Goal: Task Accomplishment & Management: Manage account settings

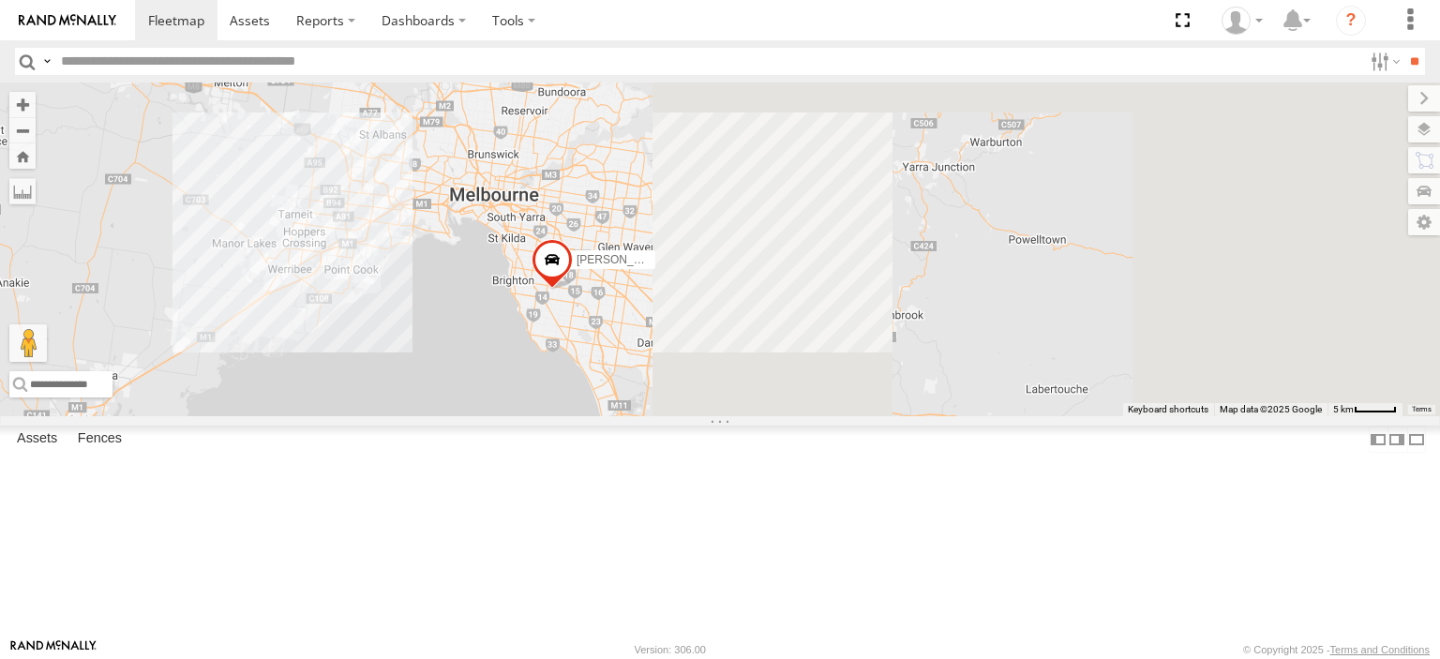
drag, startPoint x: 1348, startPoint y: 489, endPoint x: 536, endPoint y: 385, distance: 817.7
click at [536, 385] on div "Nick Astra Bendigo Isuzu FRR Westside UD" at bounding box center [720, 250] width 1440 height 334
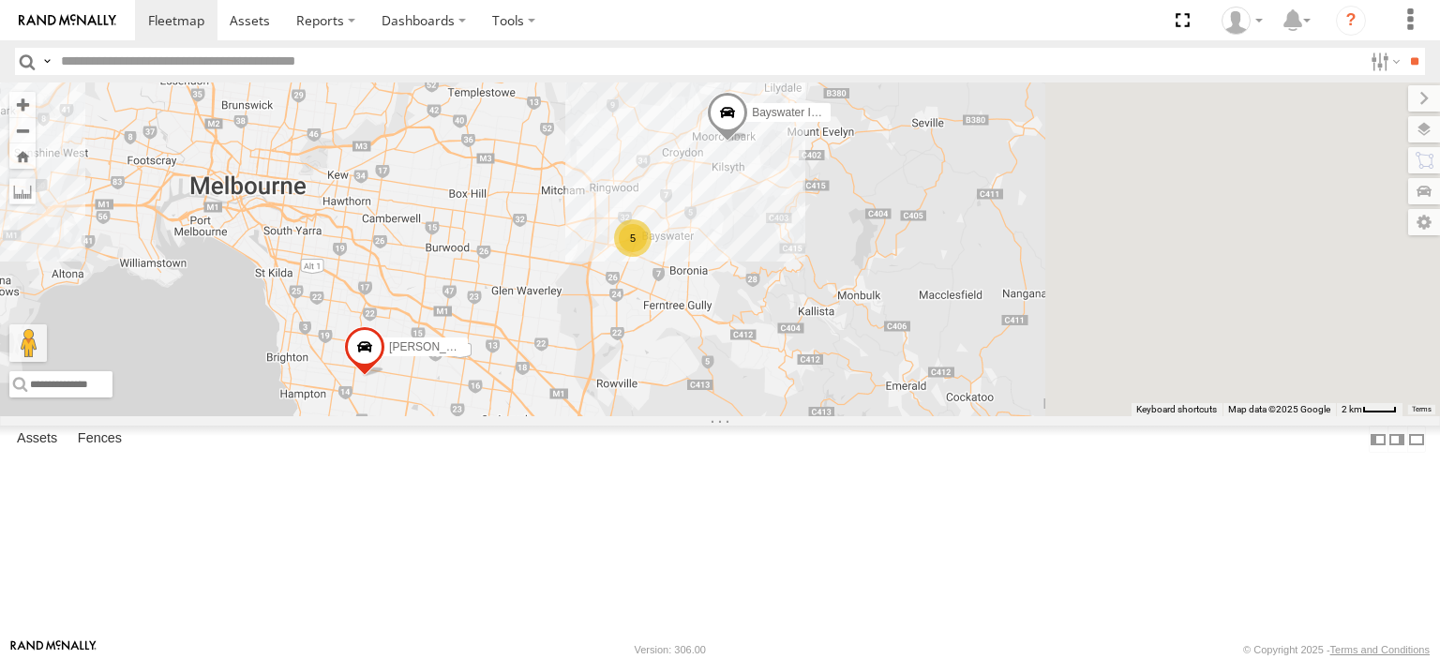
drag, startPoint x: 1177, startPoint y: 327, endPoint x: 963, endPoint y: 498, distance: 273.6
click at [963, 416] on div "Nick Astra Bendigo Isuzu FRR Westside UD Bayswater Isuzu FRR 5" at bounding box center [720, 250] width 1440 height 334
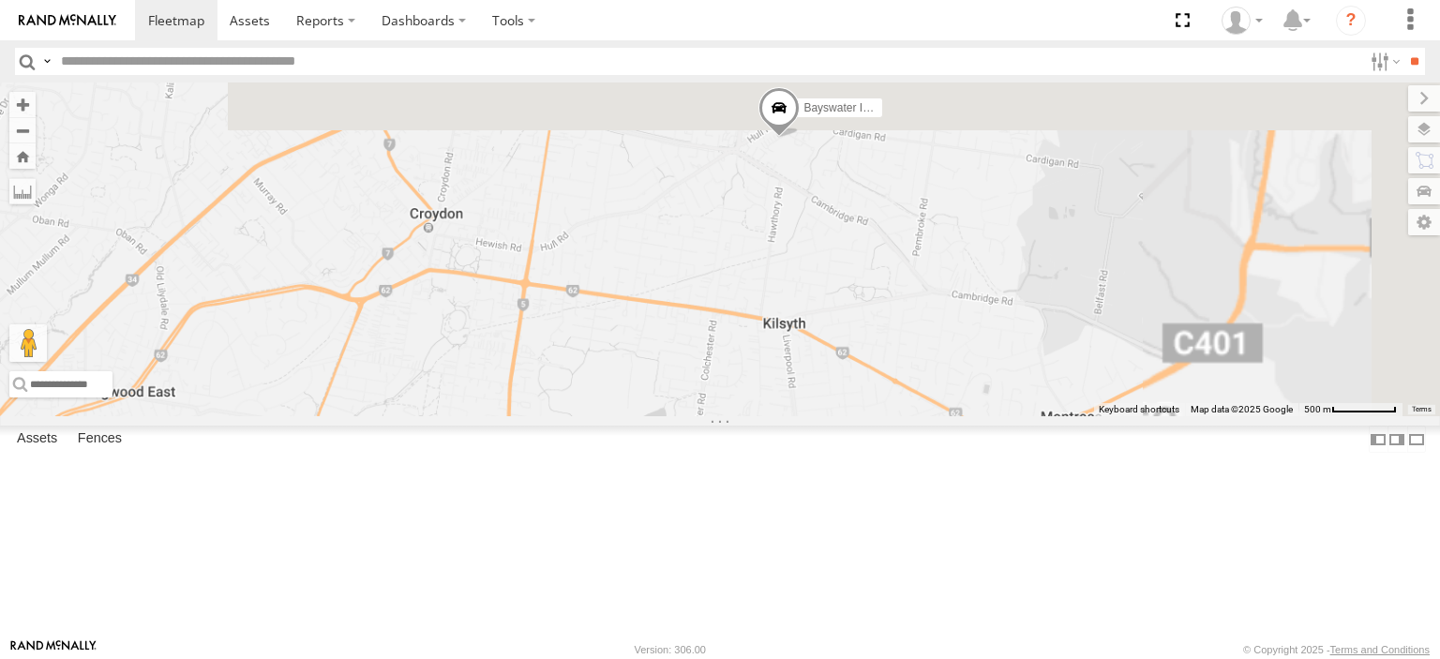
drag, startPoint x: 976, startPoint y: 228, endPoint x: 869, endPoint y: 477, distance: 271.4
click at [869, 416] on div "Nick Astra Bendigo Isuzu FRR Westside UD Bayswater Isuzu FRR" at bounding box center [720, 250] width 1440 height 334
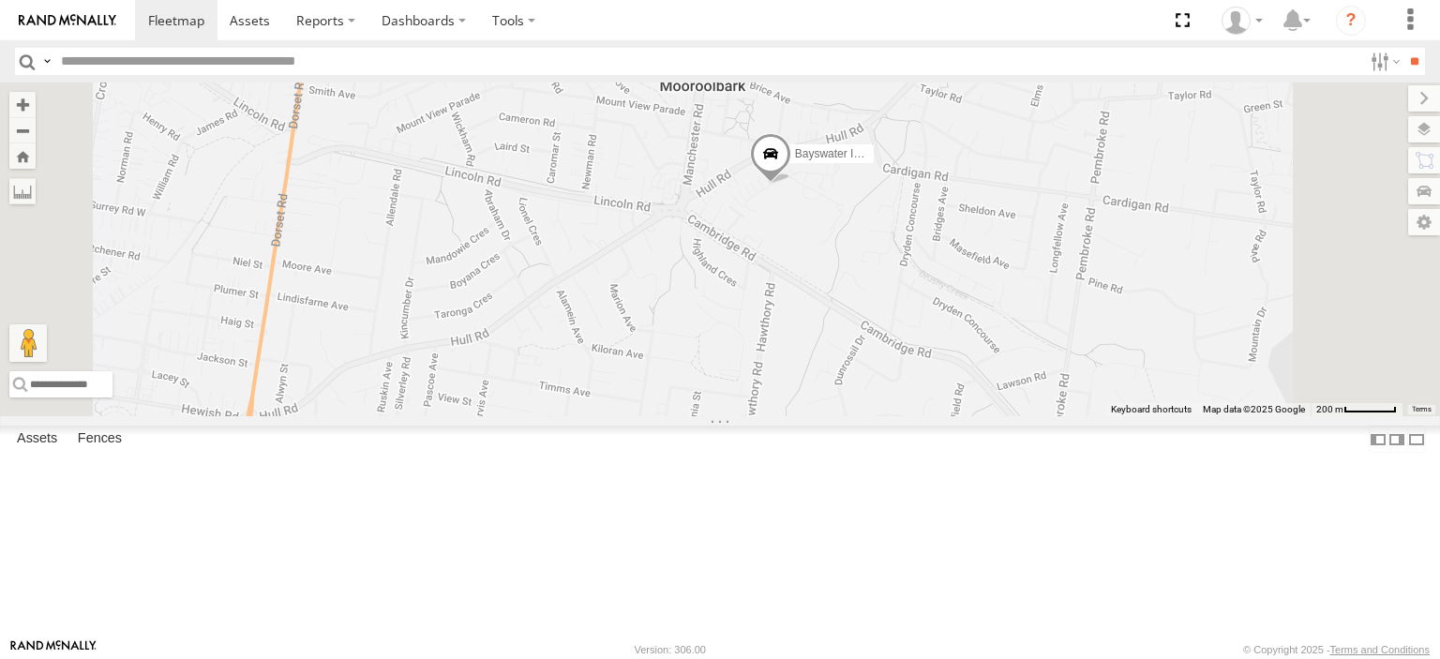
drag, startPoint x: 985, startPoint y: 328, endPoint x: 925, endPoint y: 454, distance: 139.3
click at [925, 416] on div "Nick Astra Bendigo Isuzu FRR Westside UD Bayswater Isuzu FRR" at bounding box center [720, 250] width 1440 height 334
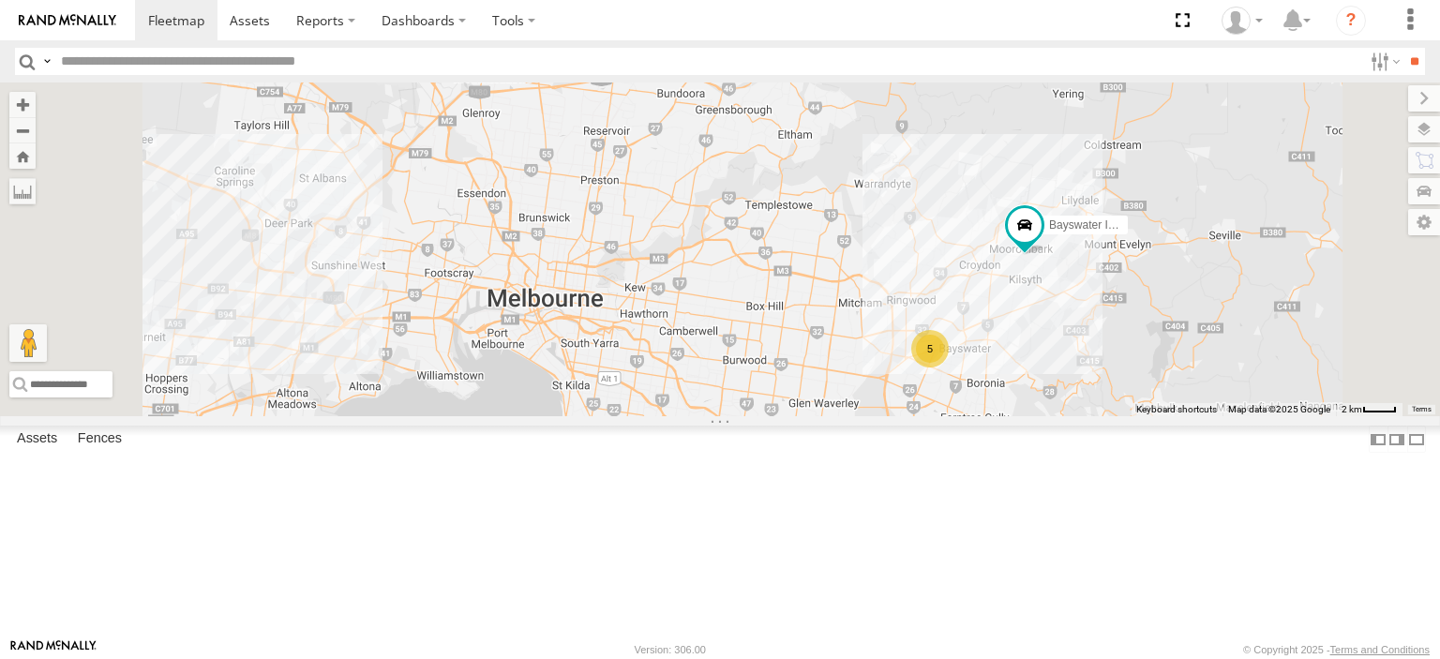
drag, startPoint x: 1298, startPoint y: 504, endPoint x: 1123, endPoint y: 528, distance: 176.1
click at [1128, 416] on div "Nick Astra Bendigo Isuzu FRR Westside UD Bayswater Isuzu FRR 5" at bounding box center [720, 250] width 1440 height 334
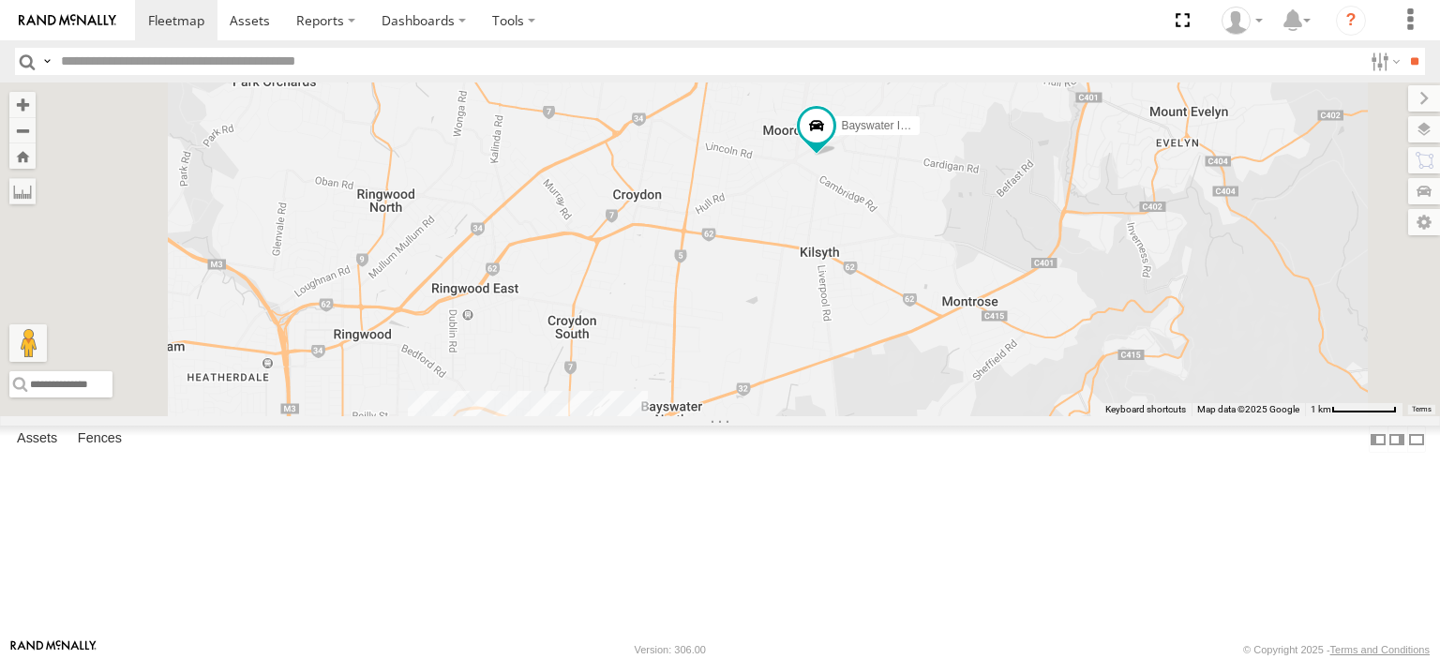
drag, startPoint x: 1059, startPoint y: 310, endPoint x: 1038, endPoint y: 400, distance: 92.4
click at [1038, 400] on div "Nick Astra Bendigo Isuzu FRR Westside UD Bayswater Isuzu FRR 5" at bounding box center [720, 250] width 1440 height 334
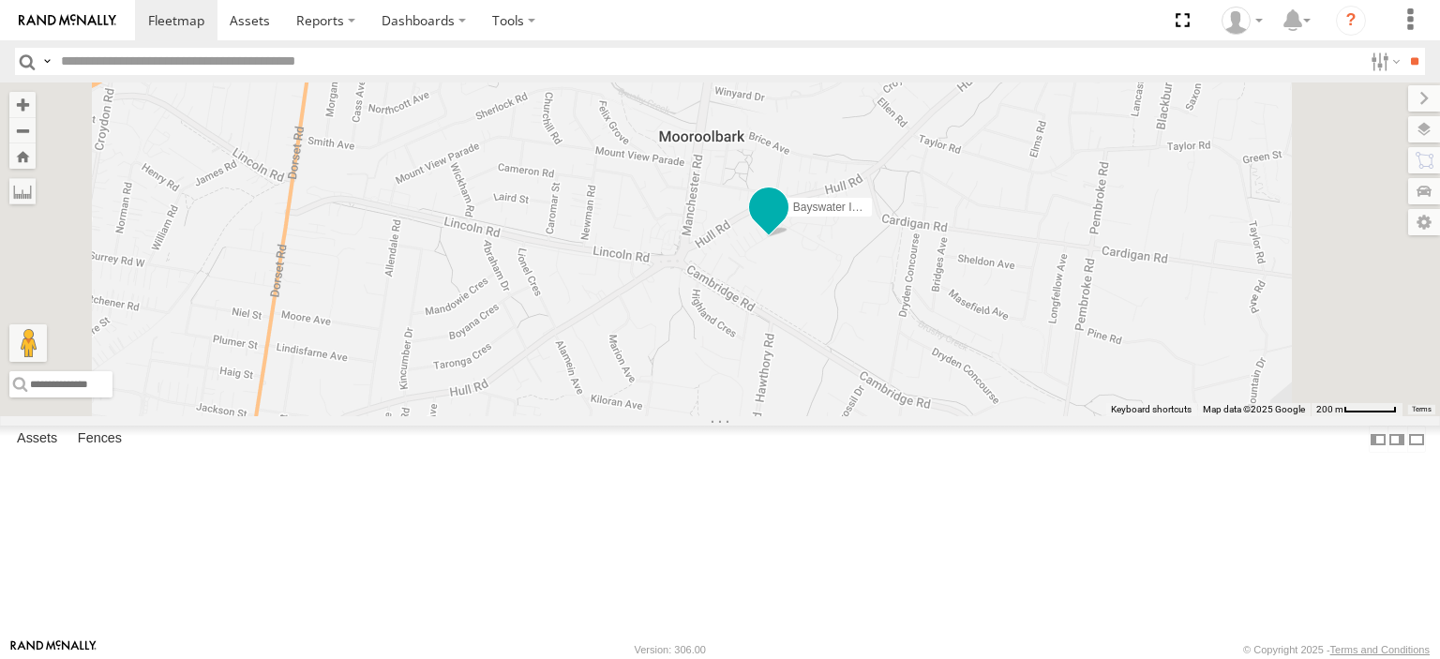
click at [786, 224] on span at bounding box center [769, 207] width 34 height 34
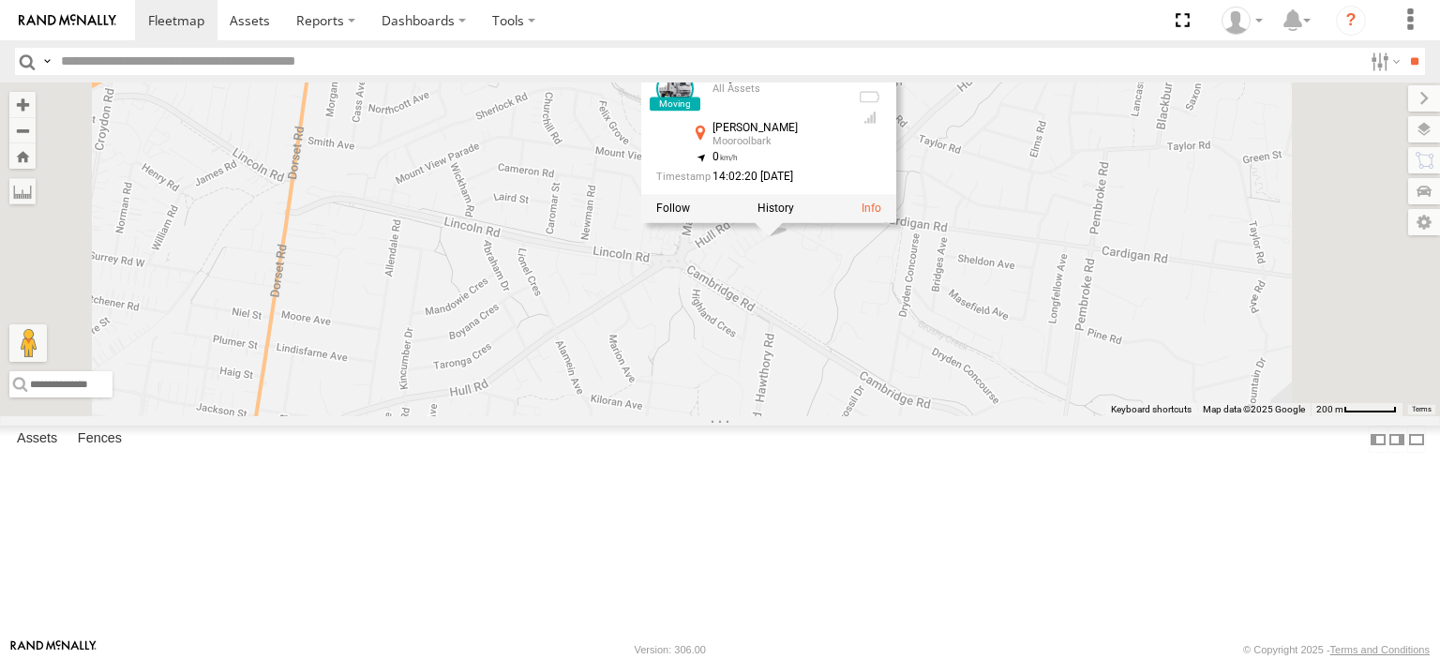
click at [896, 223] on div at bounding box center [768, 209] width 255 height 28
click at [793, 216] on label at bounding box center [775, 209] width 37 height 13
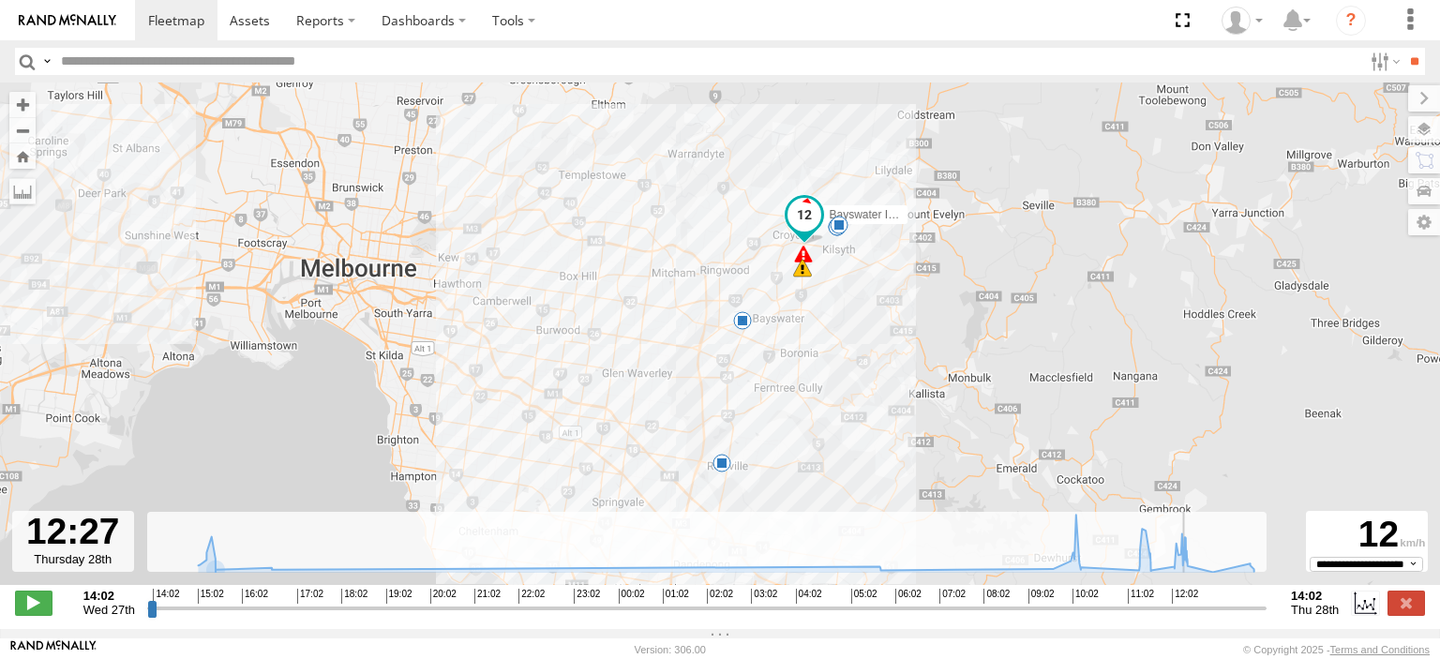
drag, startPoint x: 155, startPoint y: 618, endPoint x: 1188, endPoint y: 603, distance: 1033.5
click at [1188, 603] on input "range" at bounding box center [707, 608] width 1120 height 18
click at [34, 606] on span at bounding box center [34, 603] width 38 height 24
click at [1407, 603] on label at bounding box center [1407, 603] width 38 height 24
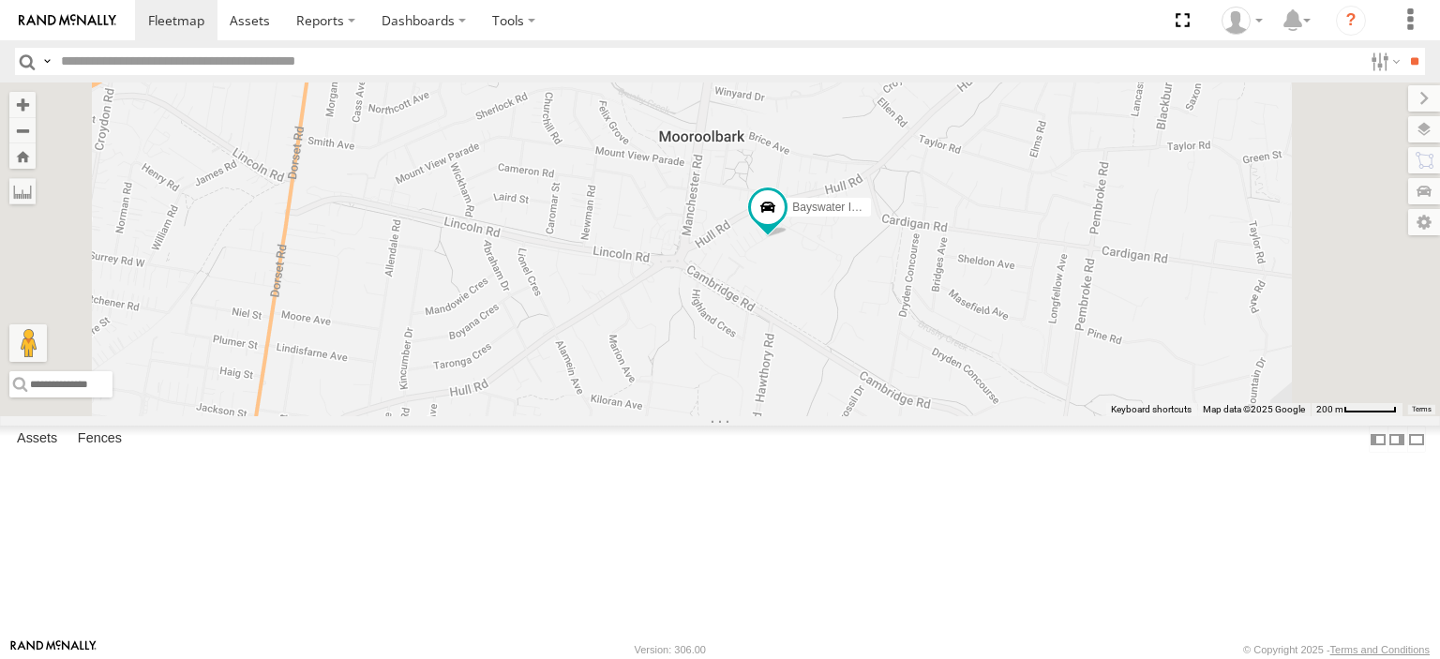
click at [850, 343] on div "Bayswater Isuzu FRR" at bounding box center [720, 250] width 1440 height 334
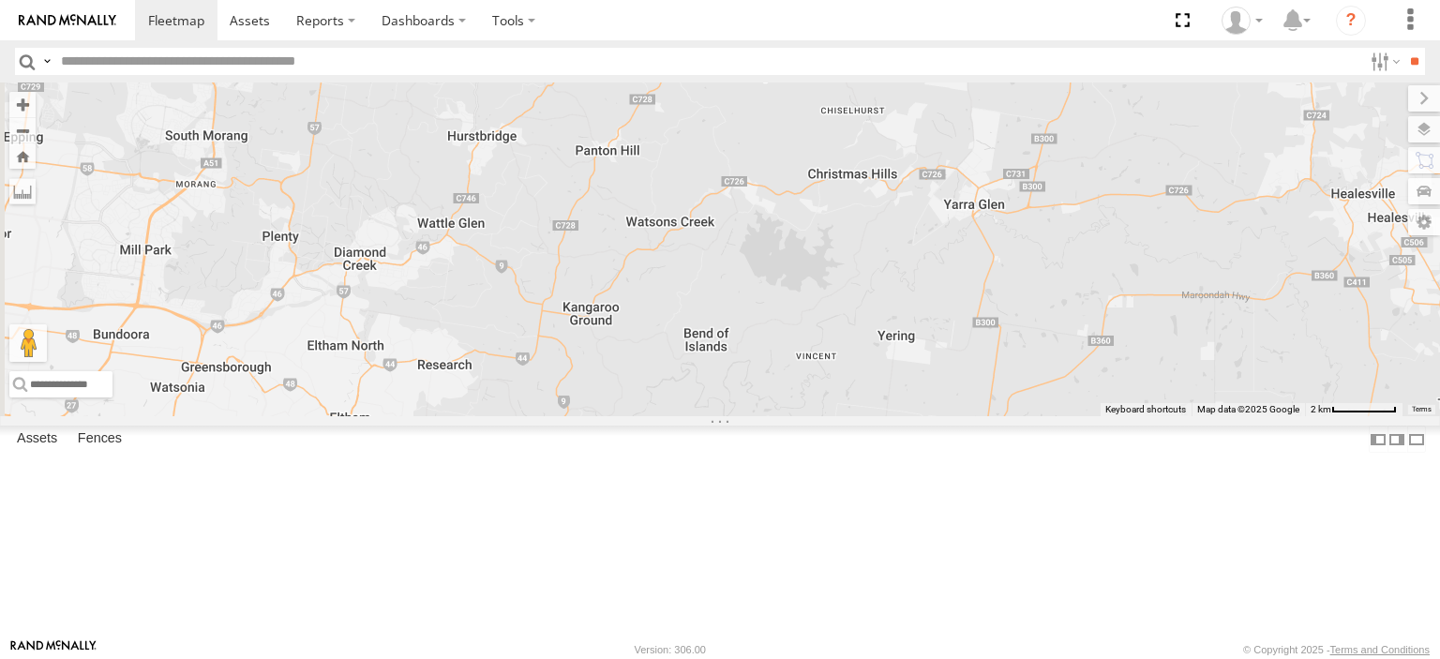
drag, startPoint x: 1102, startPoint y: 569, endPoint x: 1116, endPoint y: 231, distance: 338.8
click at [1116, 231] on div "Nick Astra Bendigo Isuzu FRR Westside UD Bayswater Isuzu FRR" at bounding box center [720, 250] width 1440 height 334
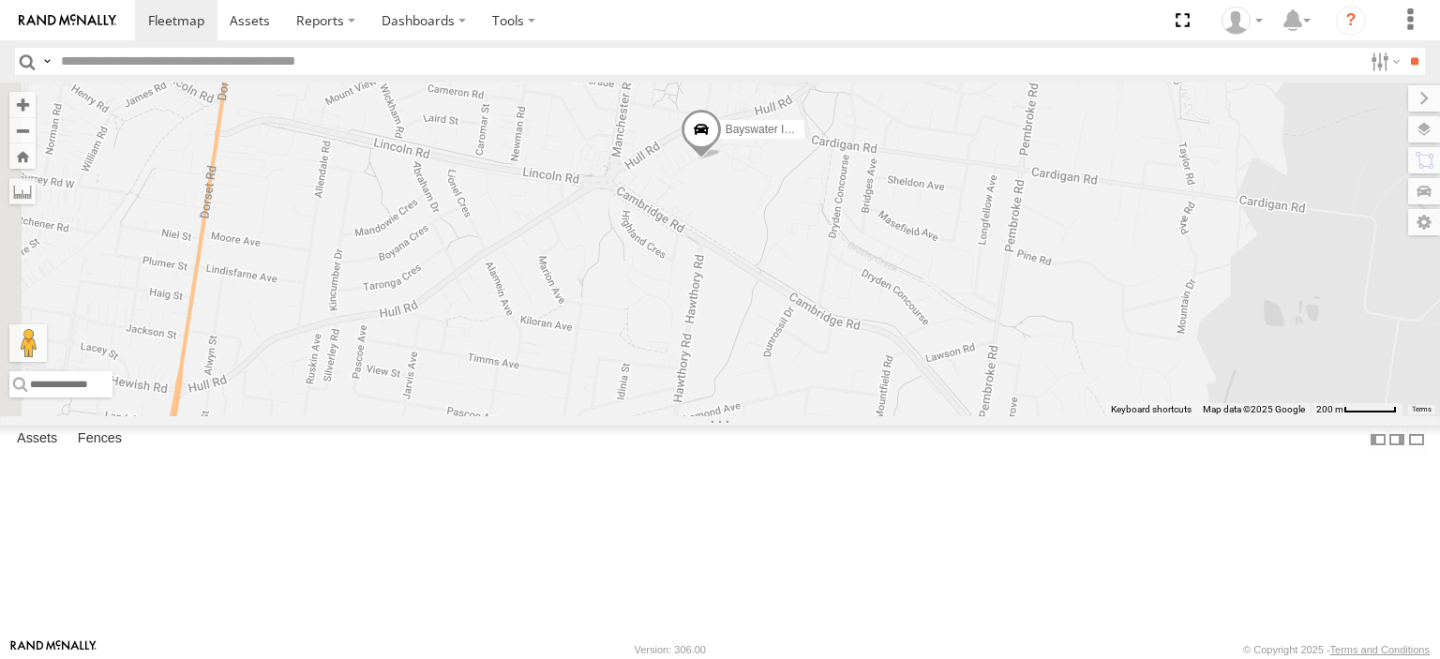
drag, startPoint x: 866, startPoint y: 224, endPoint x: 905, endPoint y: 337, distance: 119.2
click at [905, 337] on div "Nick Astra Bendigo Isuzu FRR Westside UD Bayswater Isuzu FRR" at bounding box center [720, 250] width 1440 height 334
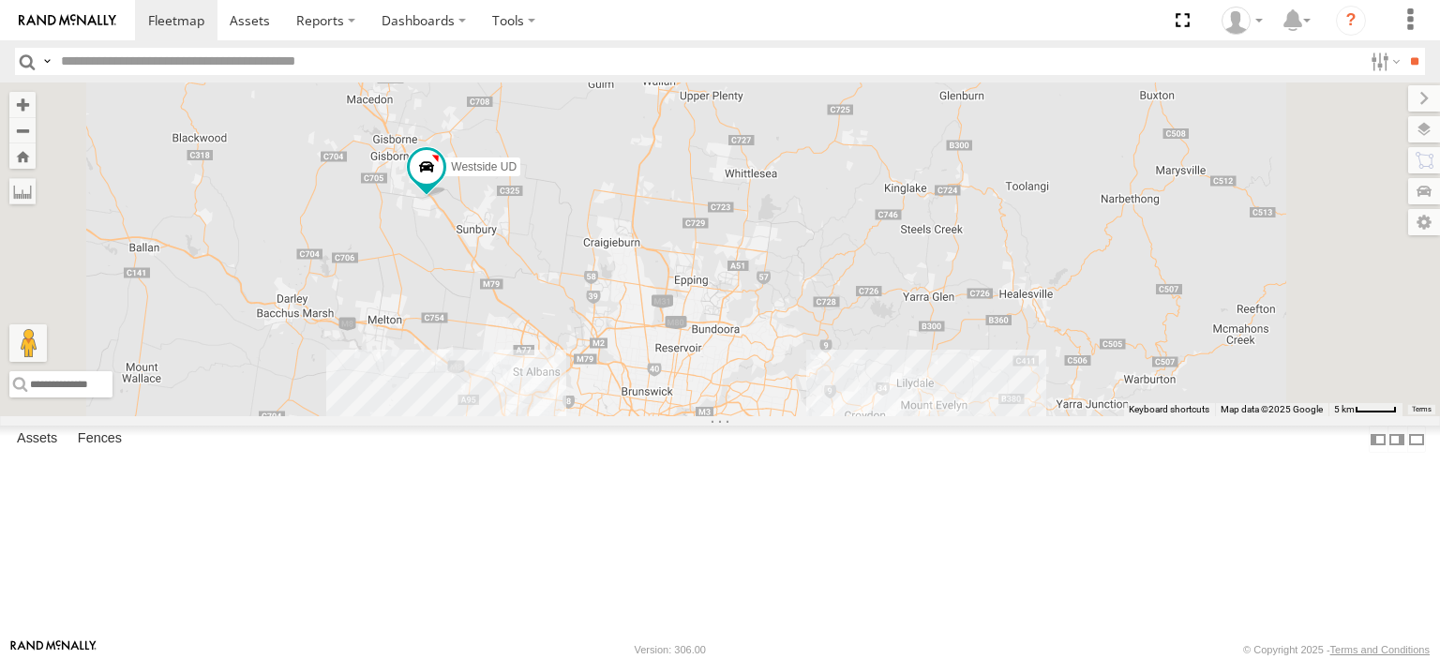
drag, startPoint x: 1131, startPoint y: 524, endPoint x: 1058, endPoint y: 272, distance: 262.6
click at [1058, 272] on div "Nick Astra Bendigo Isuzu FRR Westside UD" at bounding box center [720, 250] width 1440 height 334
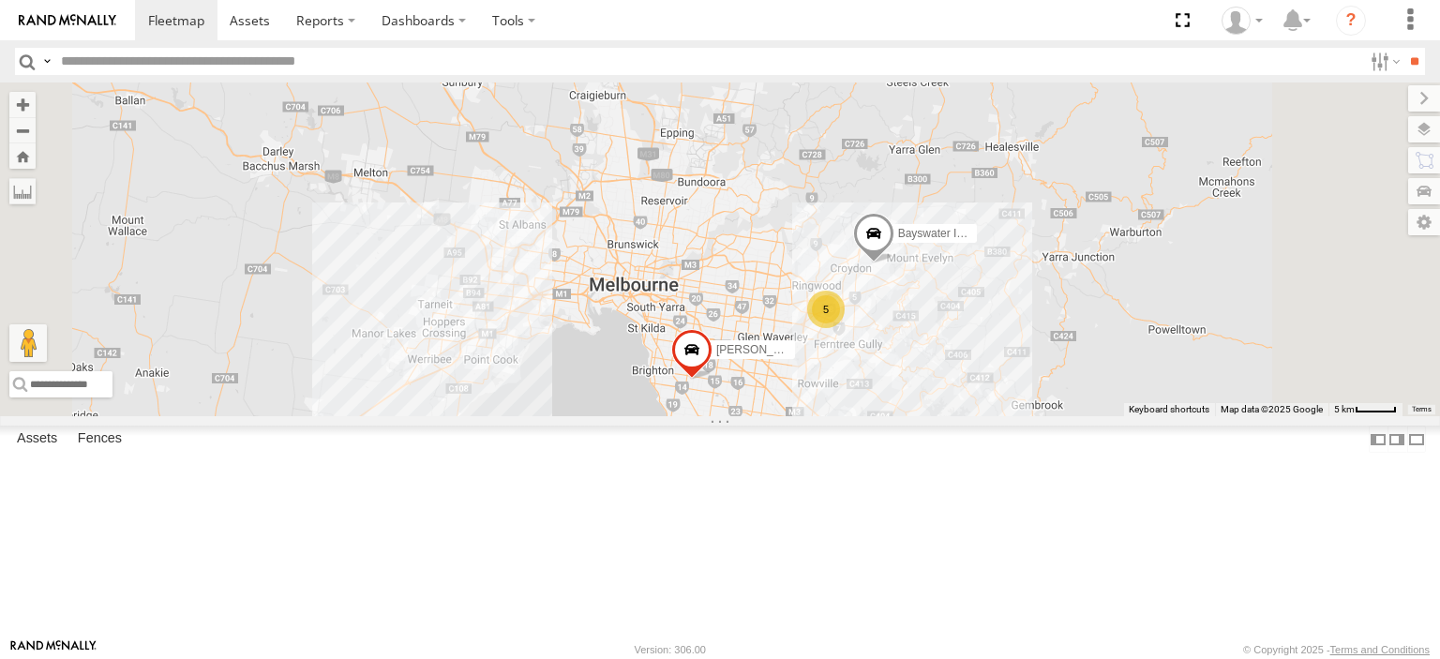
drag, startPoint x: 1004, startPoint y: 479, endPoint x: 982, endPoint y: 377, distance: 104.7
click at [982, 377] on div "Nick Astra Bendigo Isuzu FRR Westside UD 5 Bayswater Isuzu FRR" at bounding box center [720, 250] width 1440 height 334
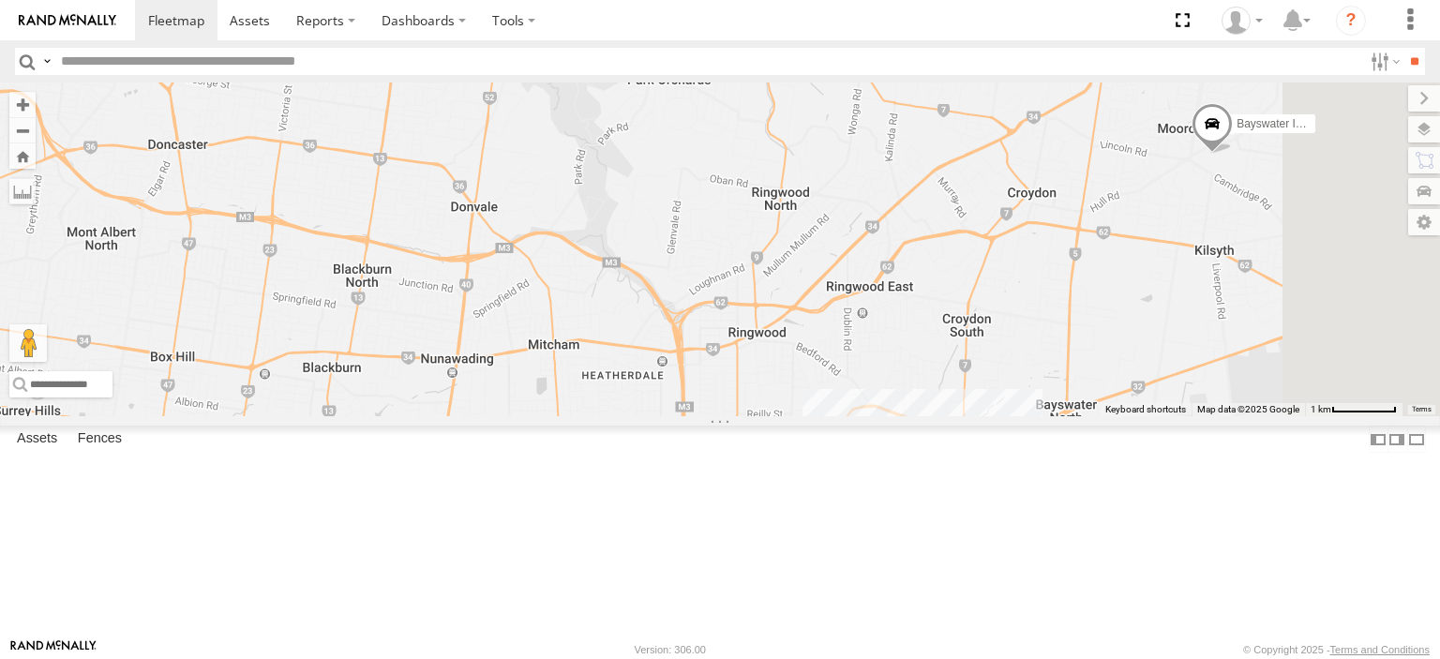
drag, startPoint x: 1186, startPoint y: 370, endPoint x: 675, endPoint y: 388, distance: 511.4
click at [675, 388] on div "Nick Astra Bendigo Isuzu FRR Westside UD Bayswater Isuzu FRR" at bounding box center [720, 250] width 1440 height 334
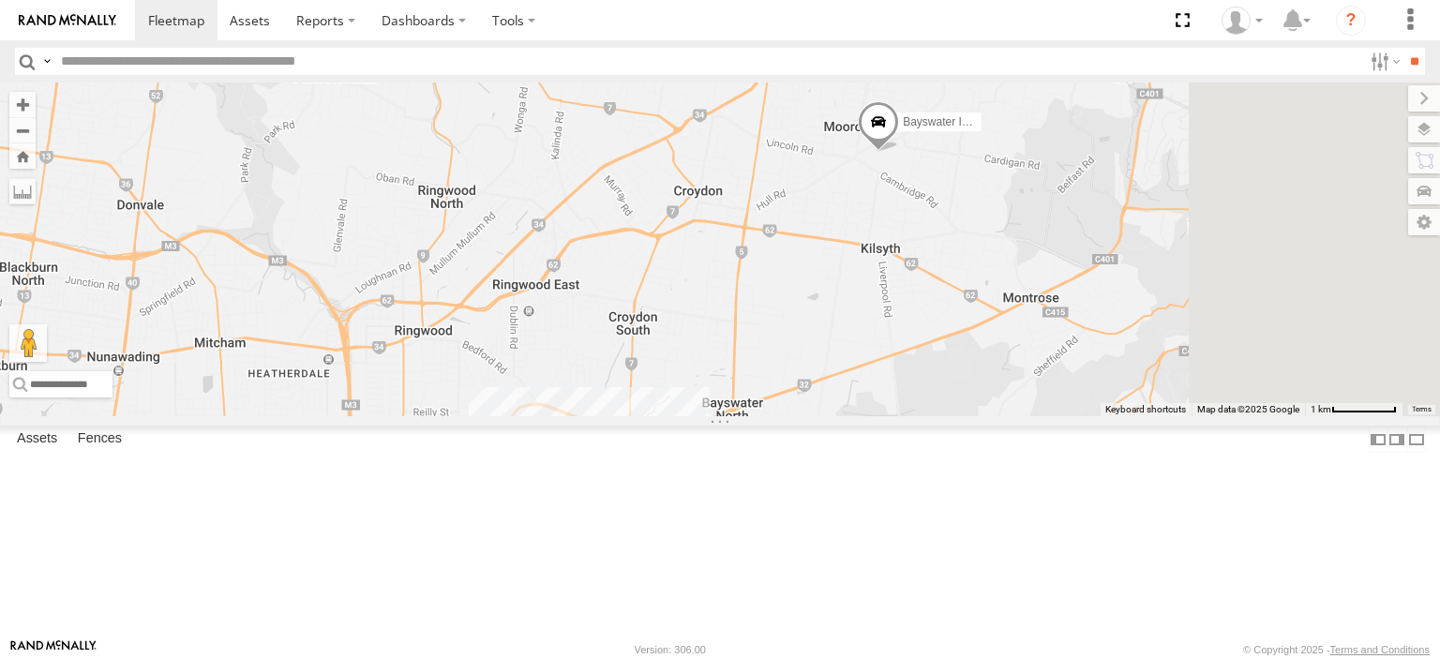
drag, startPoint x: 1050, startPoint y: 397, endPoint x: 715, endPoint y: 382, distance: 336.1
click at [715, 382] on div "Nick Astra Bendigo Isuzu FRR Westside UD Bayswater Isuzu FRR 5" at bounding box center [720, 250] width 1440 height 334
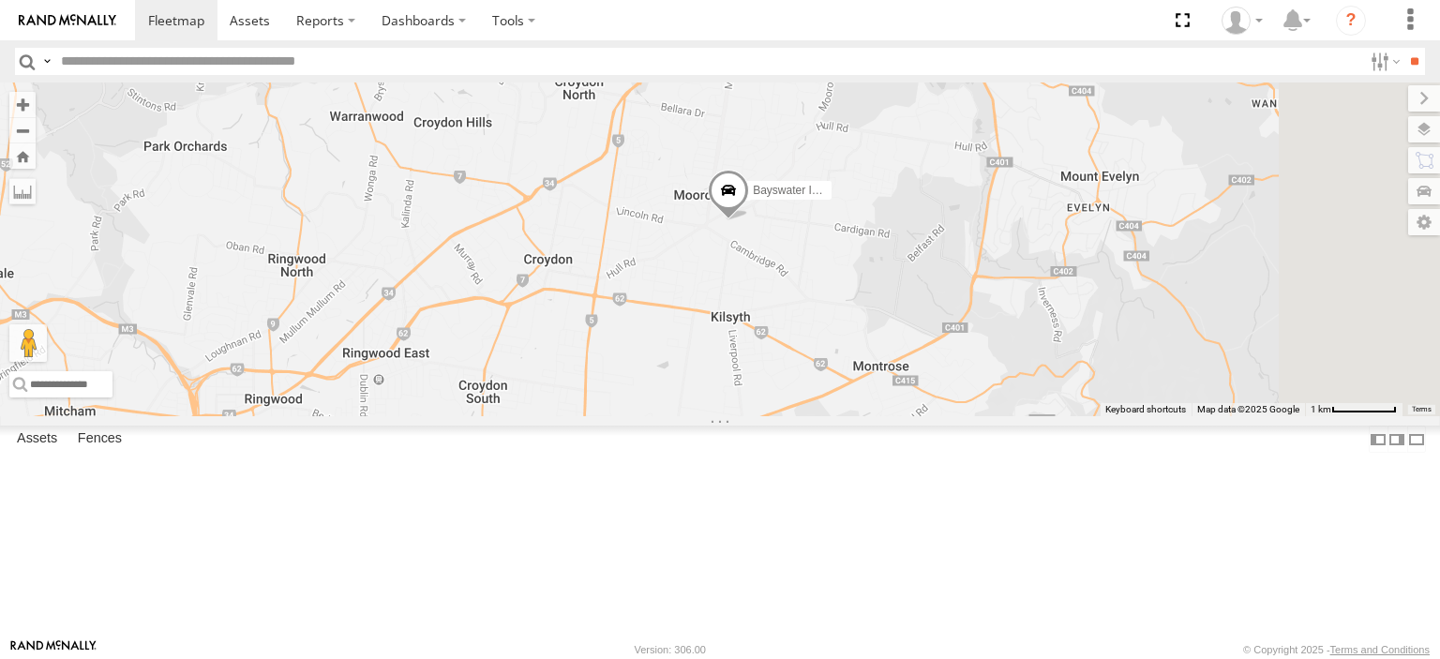
drag, startPoint x: 1117, startPoint y: 355, endPoint x: 1022, endPoint y: 460, distance: 140.7
click at [1022, 416] on div "Nick Astra Bendigo Isuzu FRR Westside UD Bayswater Isuzu FRR 5" at bounding box center [720, 250] width 1440 height 334
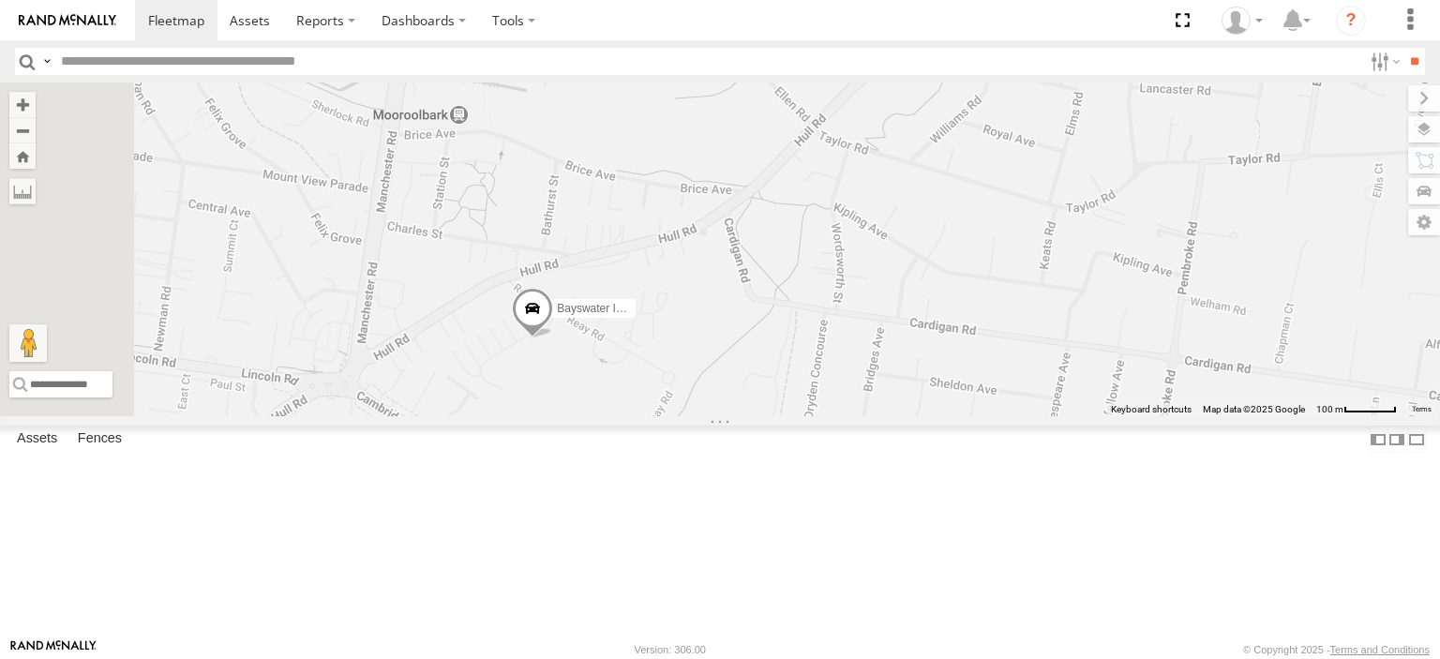
drag, startPoint x: 671, startPoint y: 438, endPoint x: 840, endPoint y: 429, distance: 169.1
click at [840, 416] on div "Nick Astra Bendigo Isuzu FRR Westside UD Bayswater Isuzu FRR" at bounding box center [720, 250] width 1440 height 334
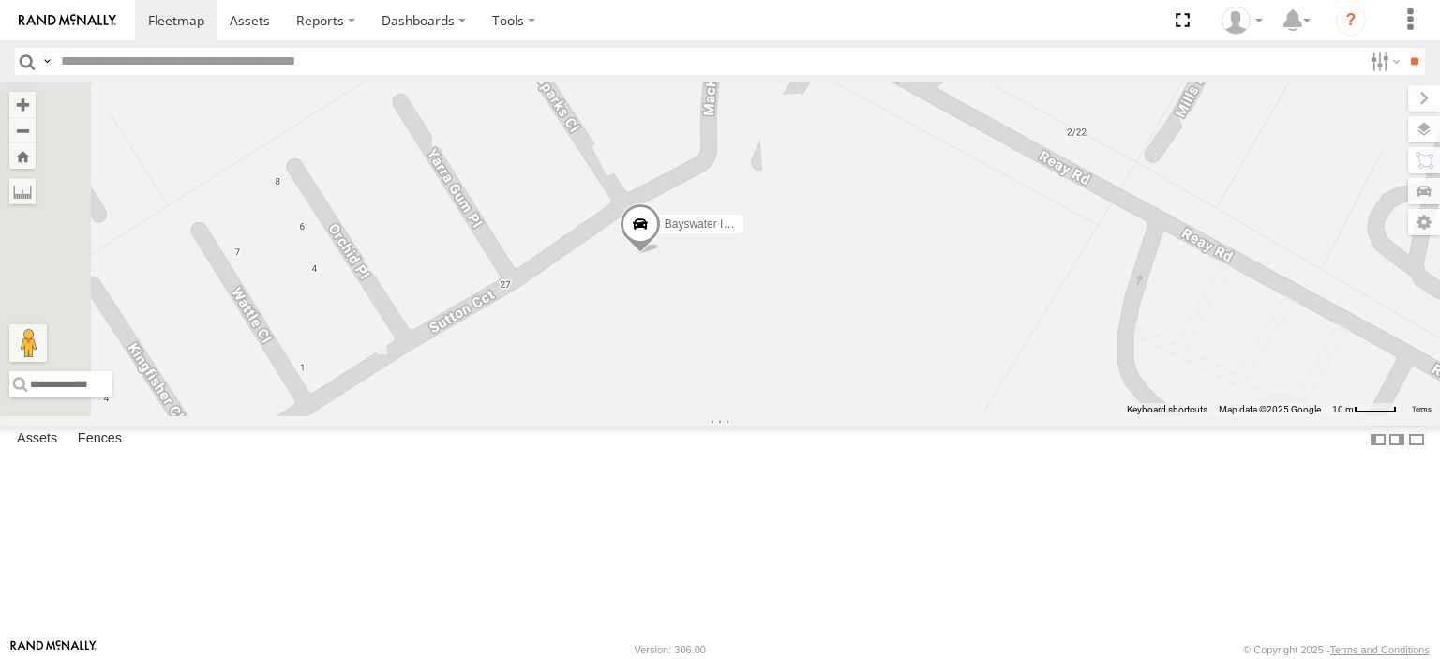
drag, startPoint x: 777, startPoint y: 375, endPoint x: 910, endPoint y: 399, distance: 134.3
click at [910, 399] on div "Nick Astra Bendigo Isuzu FRR Westside UD Bayswater Isuzu FRR" at bounding box center [720, 250] width 1440 height 334
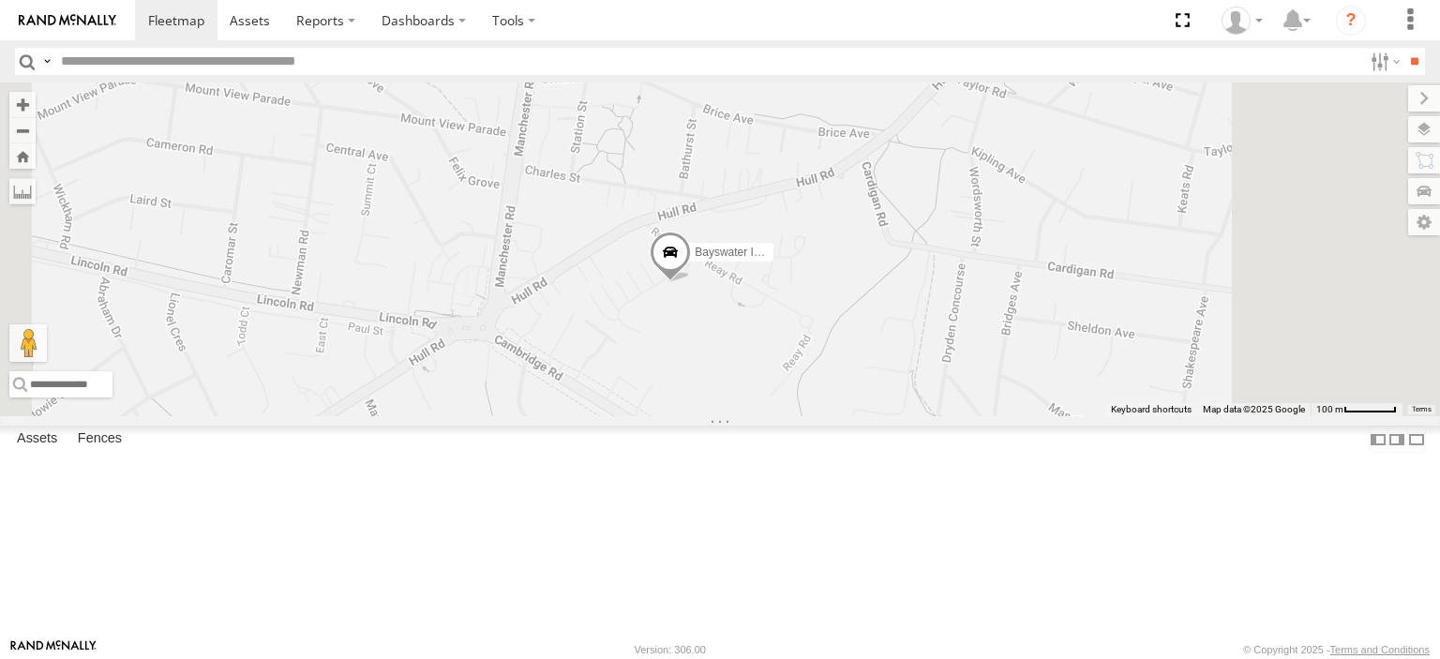
click at [691, 282] on span at bounding box center [670, 257] width 41 height 51
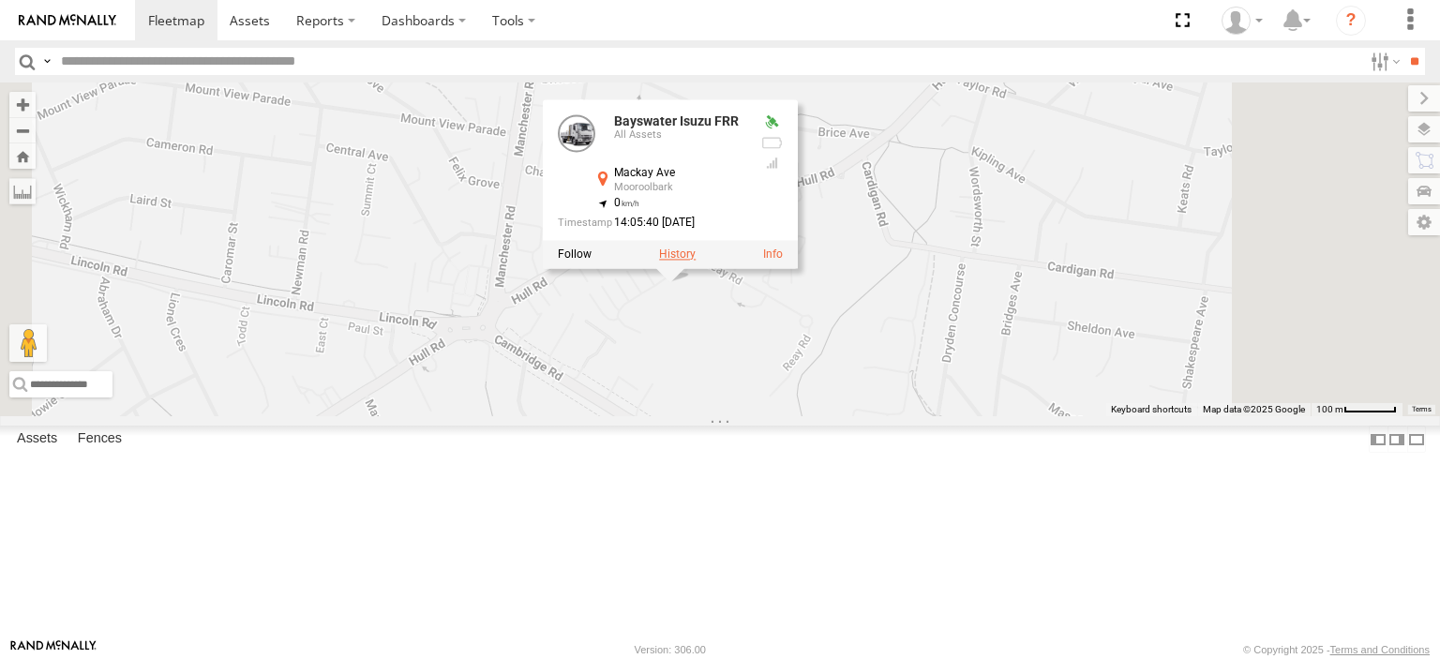
click at [696, 261] on label at bounding box center [677, 254] width 37 height 13
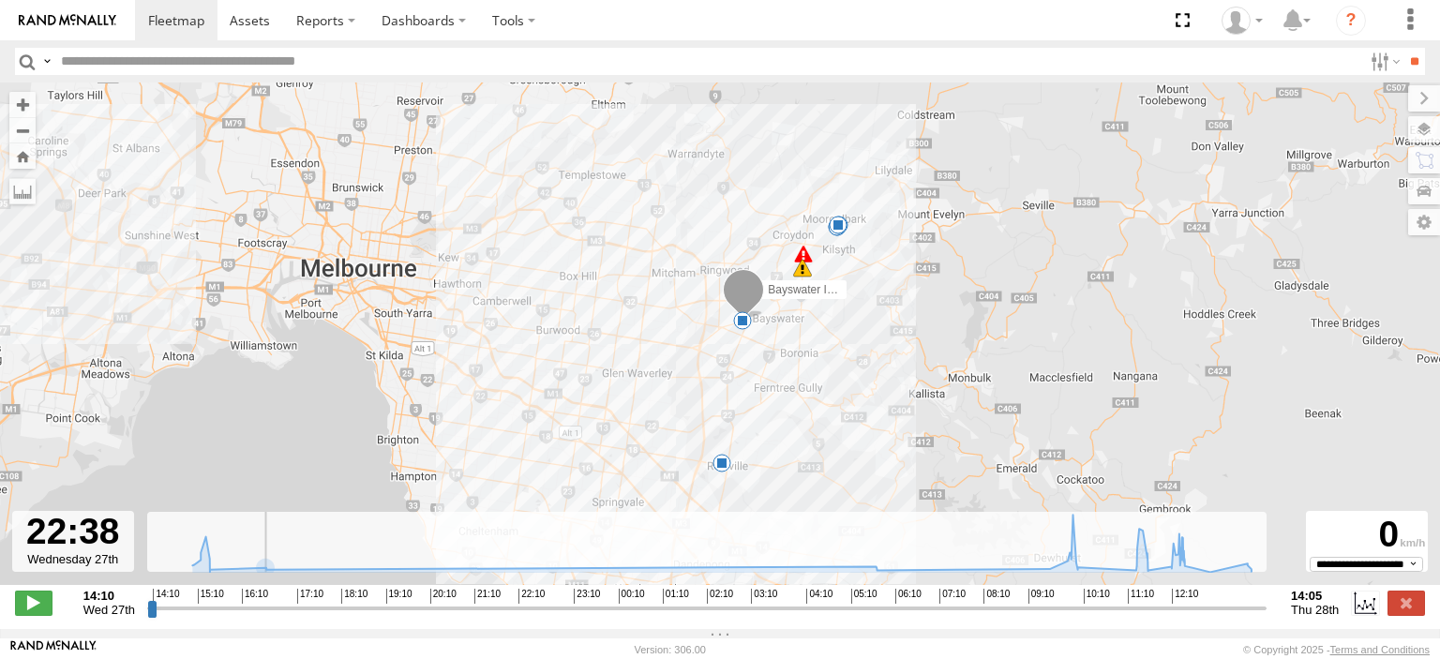
drag, startPoint x: 148, startPoint y: 617, endPoint x: 727, endPoint y: 588, distance: 579.3
click at [657, 599] on input "range" at bounding box center [707, 608] width 1120 height 18
click at [1013, 602] on div "14:10 15:10 16:10 17:10 18:10 19:10 20:10 21:10 22:10 23:10 00:10 01:10 02:10 0…" at bounding box center [706, 595] width 1107 height 13
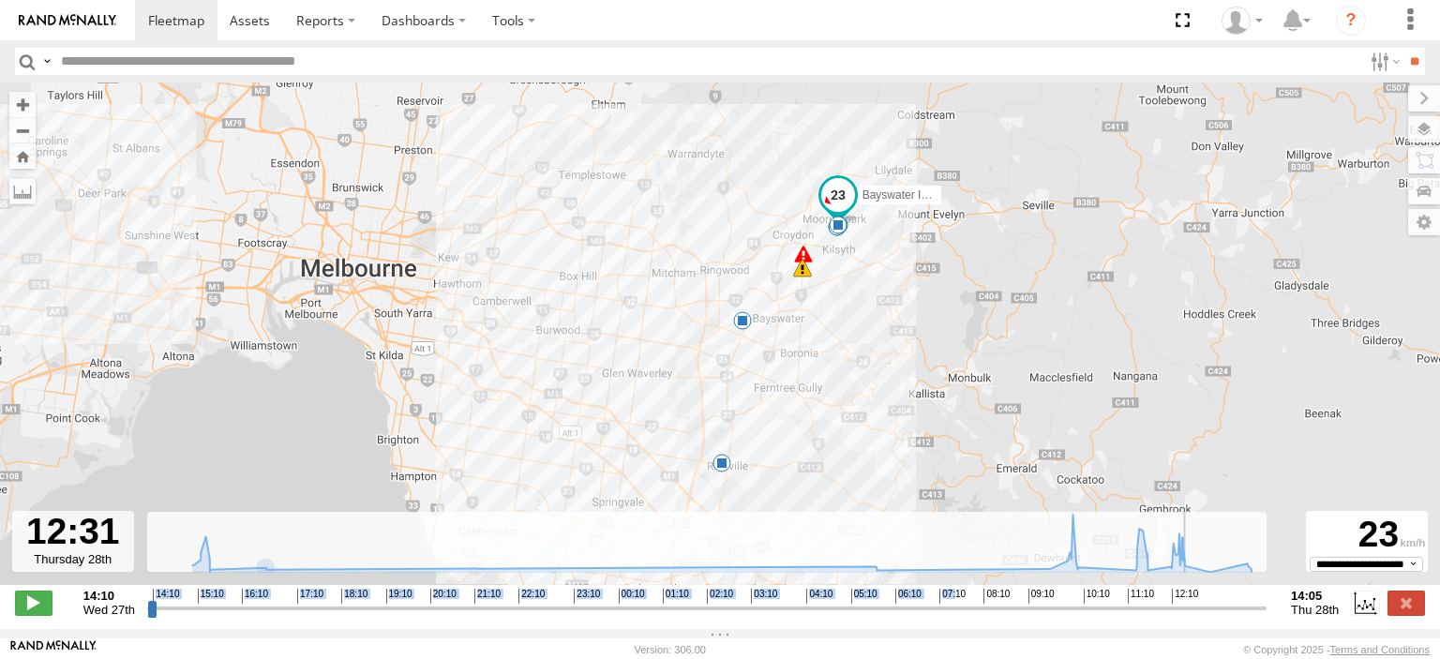
drag, startPoint x: 660, startPoint y: 615, endPoint x: 1189, endPoint y: 621, distance: 528.9
click at [1189, 617] on input "range" at bounding box center [707, 608] width 1120 height 18
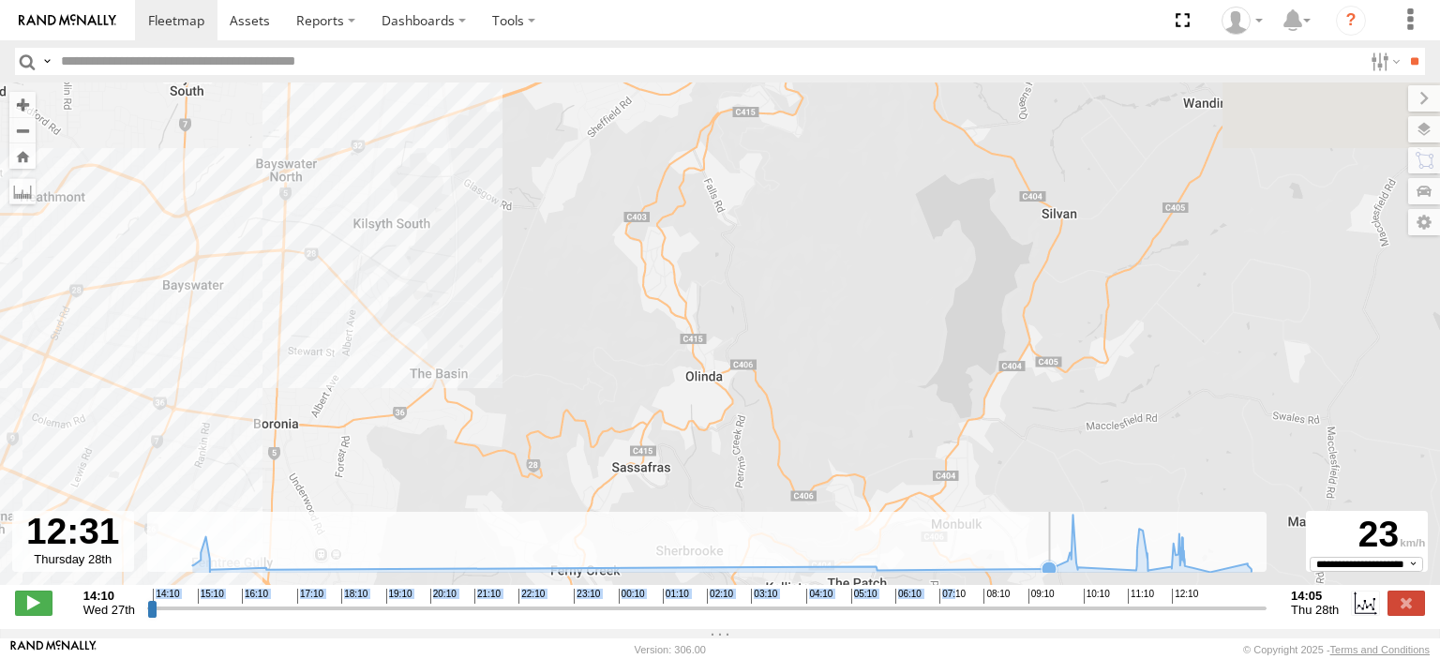
drag, startPoint x: 779, startPoint y: 265, endPoint x: 993, endPoint y: 523, distance: 335.0
click at [986, 531] on div "To navigate the map with touch gestures double-tap and hold your finger on the …" at bounding box center [720, 356] width 1440 height 547
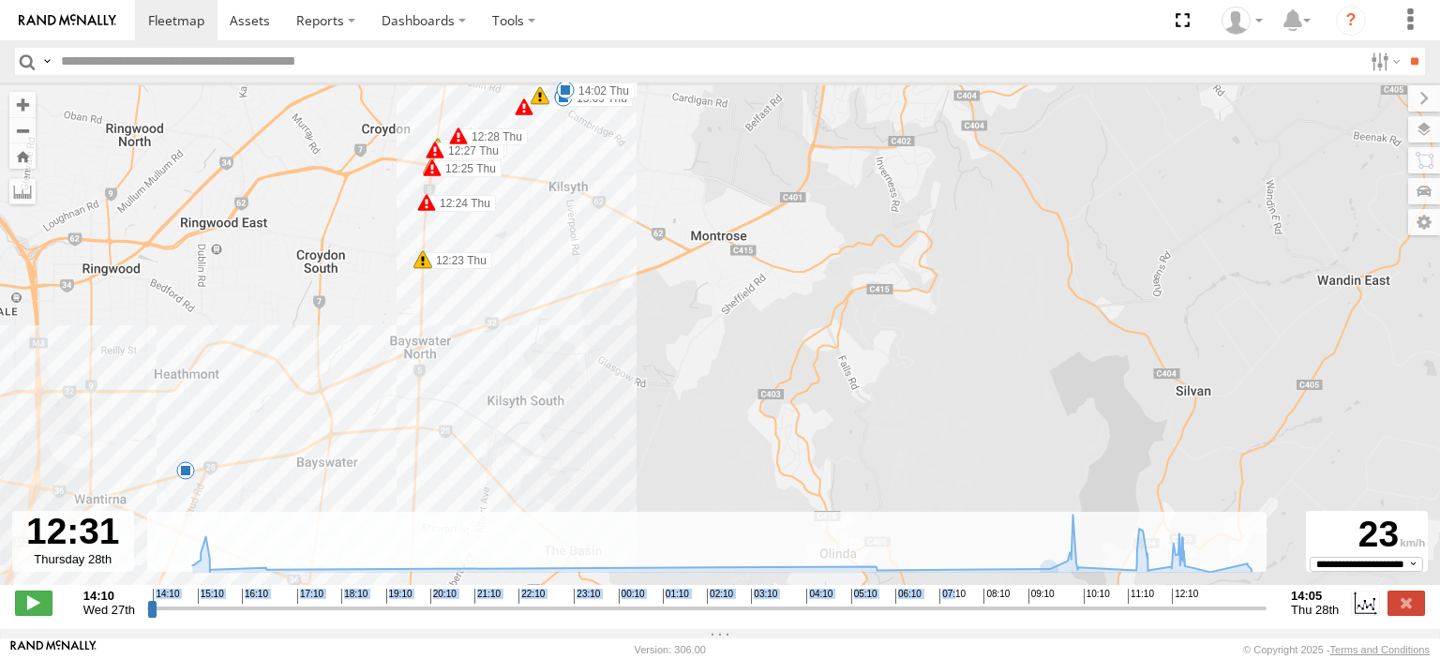
drag, startPoint x: 754, startPoint y: 283, endPoint x: 855, endPoint y: 497, distance: 236.6
click at [855, 497] on div "Bayswater Isuzu FRR 10:15 Thu 12:35 Thu 13:09 Thu 13:56 Thu 14:02 Thu 5 12:24 T…" at bounding box center [720, 344] width 1440 height 522
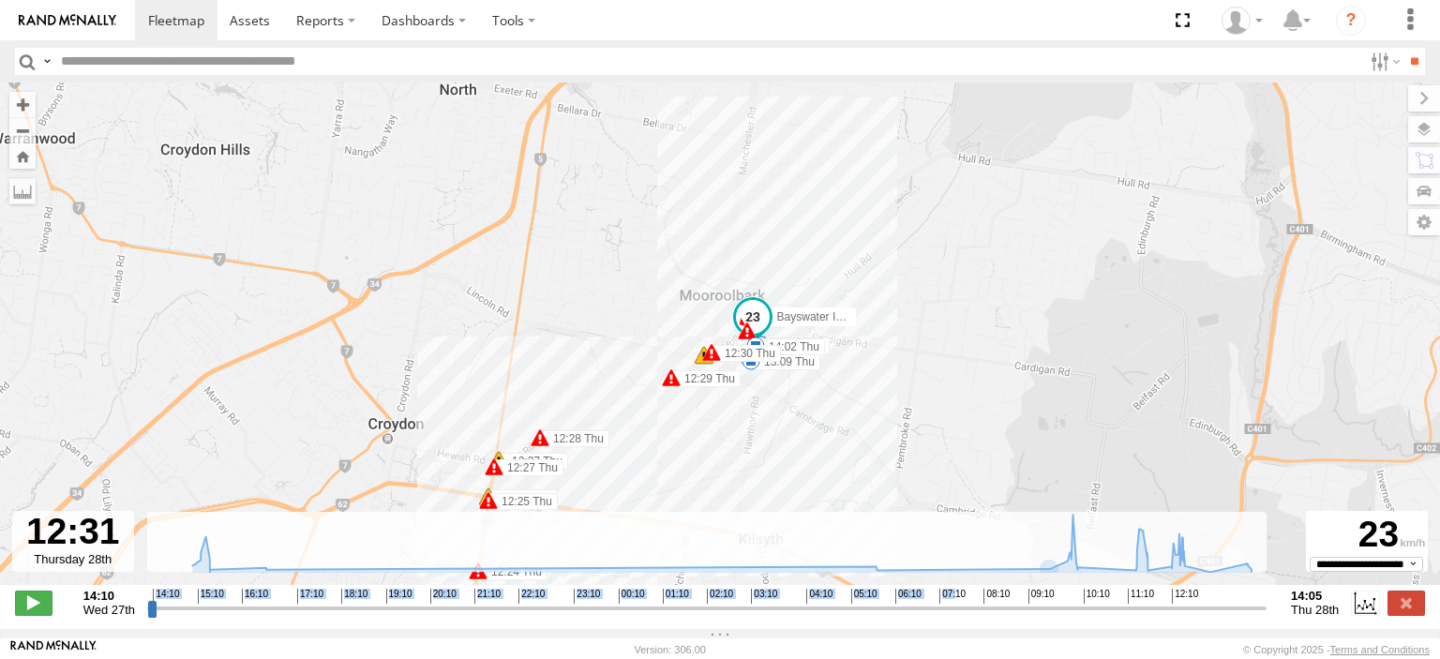
drag, startPoint x: 788, startPoint y: 444, endPoint x: 937, endPoint y: 368, distance: 167.8
click at [938, 369] on div "Bayswater Isuzu FRR 10:15 Thu 12:35 Thu 13:09 Thu 13:56 Thu 14:02 Thu 12:24 Thu…" at bounding box center [720, 344] width 1440 height 522
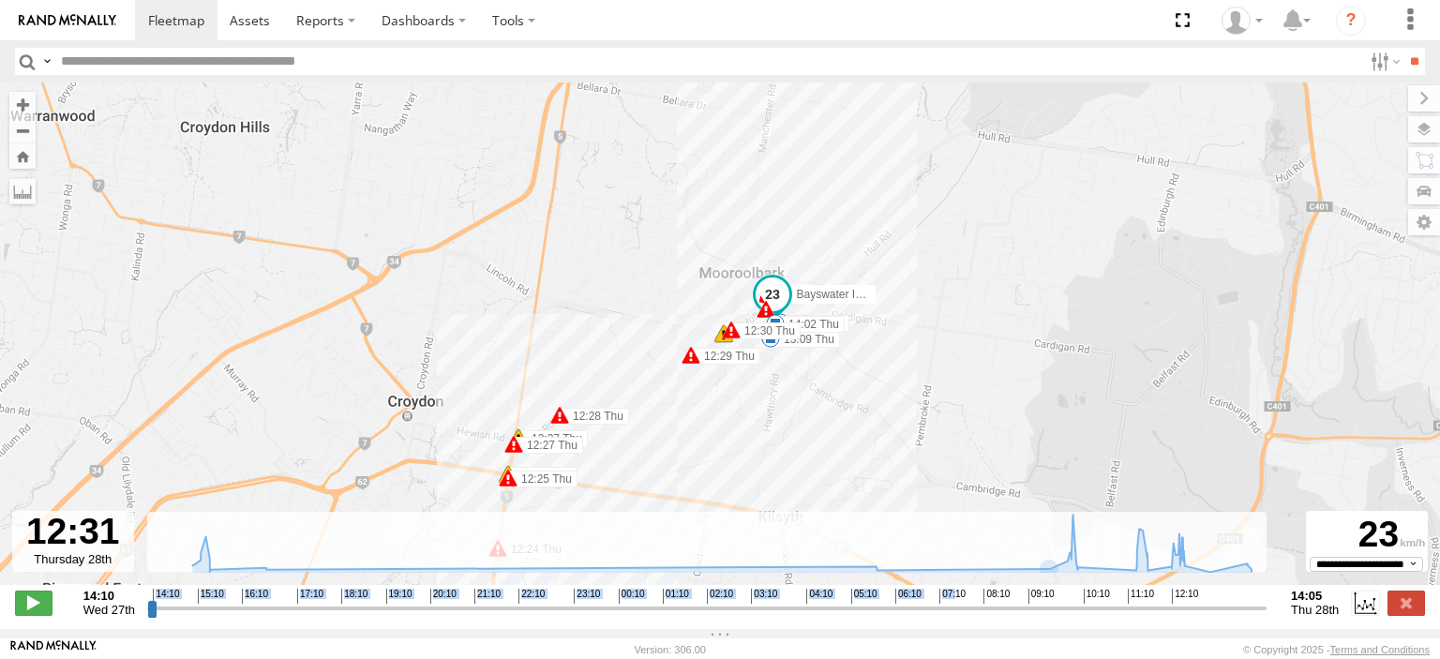
click at [505, 487] on span at bounding box center [508, 478] width 19 height 19
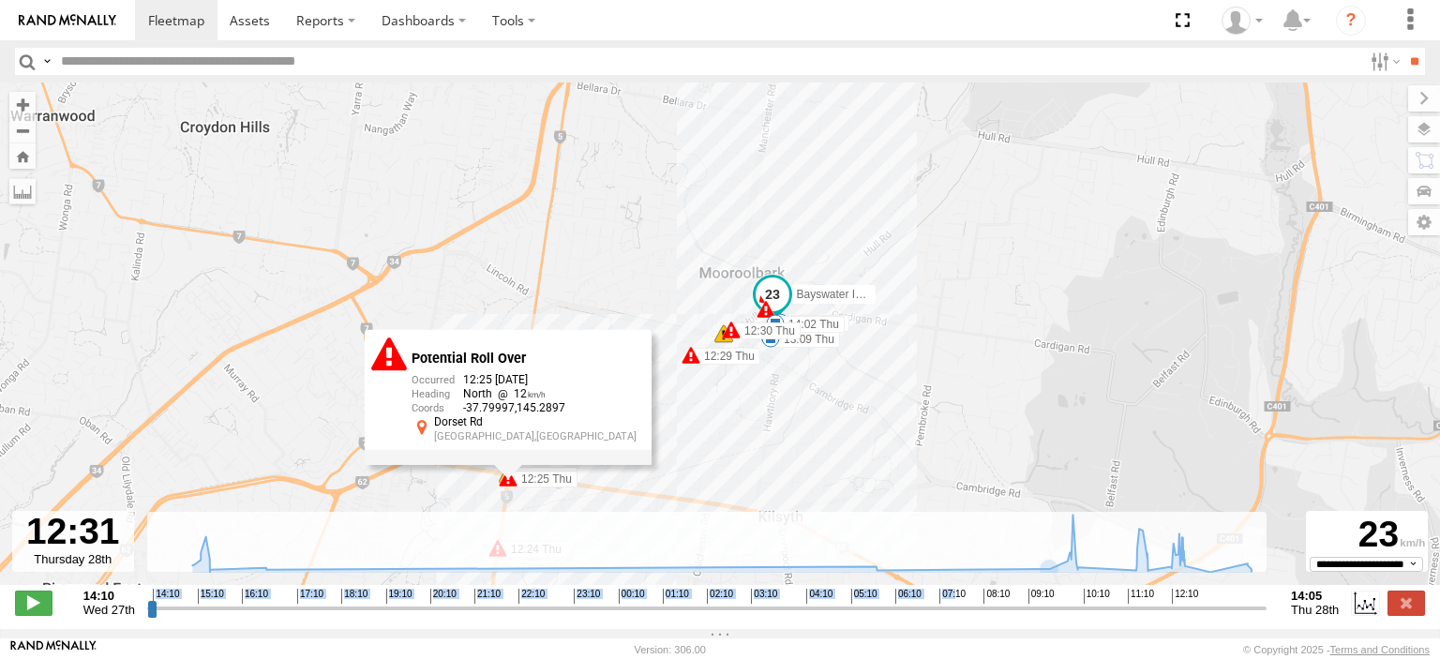
click at [657, 467] on div "Bayswater Isuzu FRR 10:15 Thu 12:35 Thu 13:09 Thu 13:56 Thu 14:02 Thu 12:24 Thu…" at bounding box center [720, 344] width 1440 height 522
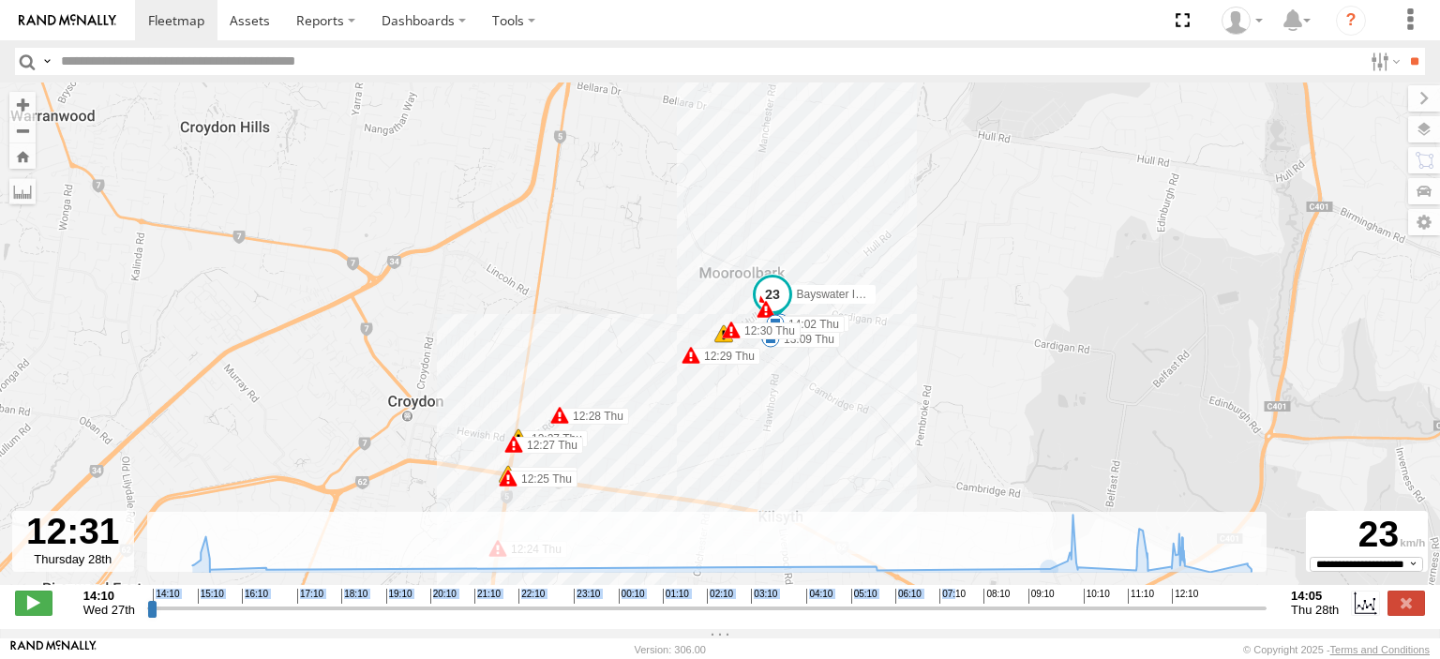
click at [518, 454] on span at bounding box center [514, 444] width 19 height 19
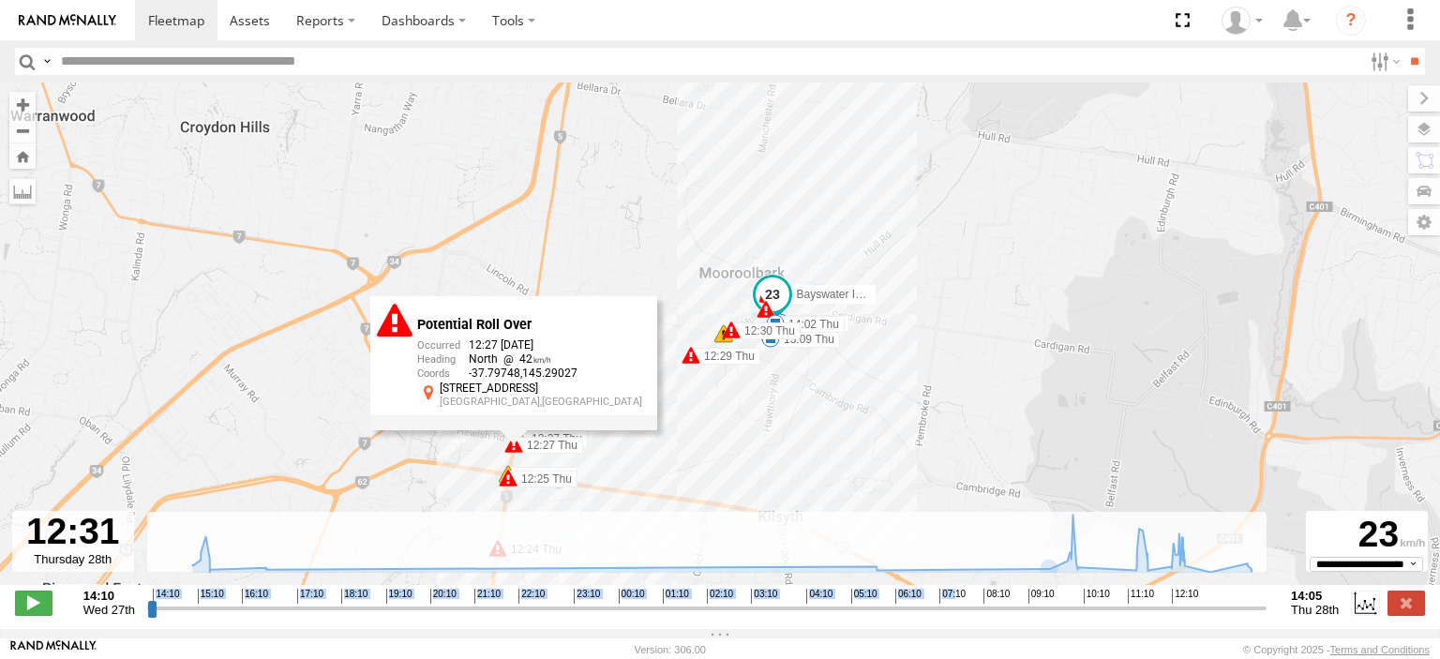
click at [677, 462] on div "Bayswater Isuzu FRR 10:15 Thu 12:35 Thu 13:09 Thu 13:56 Thu 14:02 Thu 12:24 Thu…" at bounding box center [720, 344] width 1440 height 522
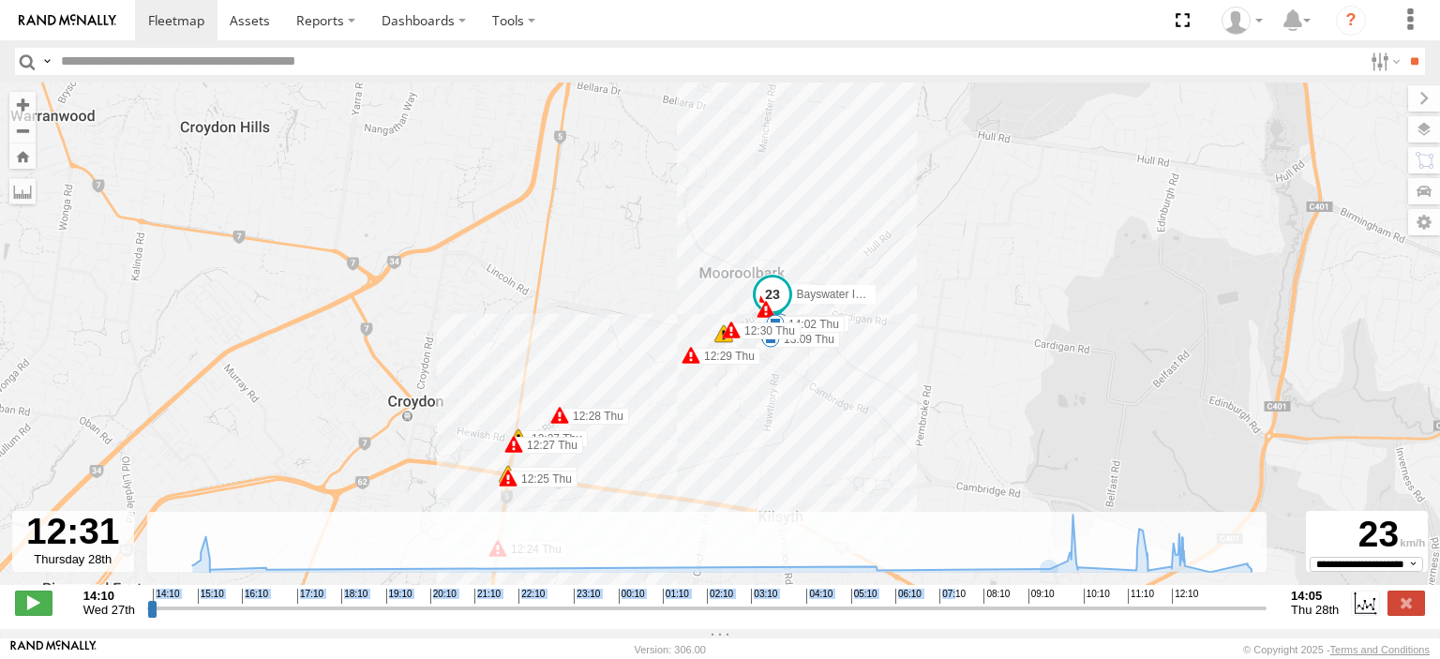
click at [563, 423] on span at bounding box center [559, 415] width 19 height 19
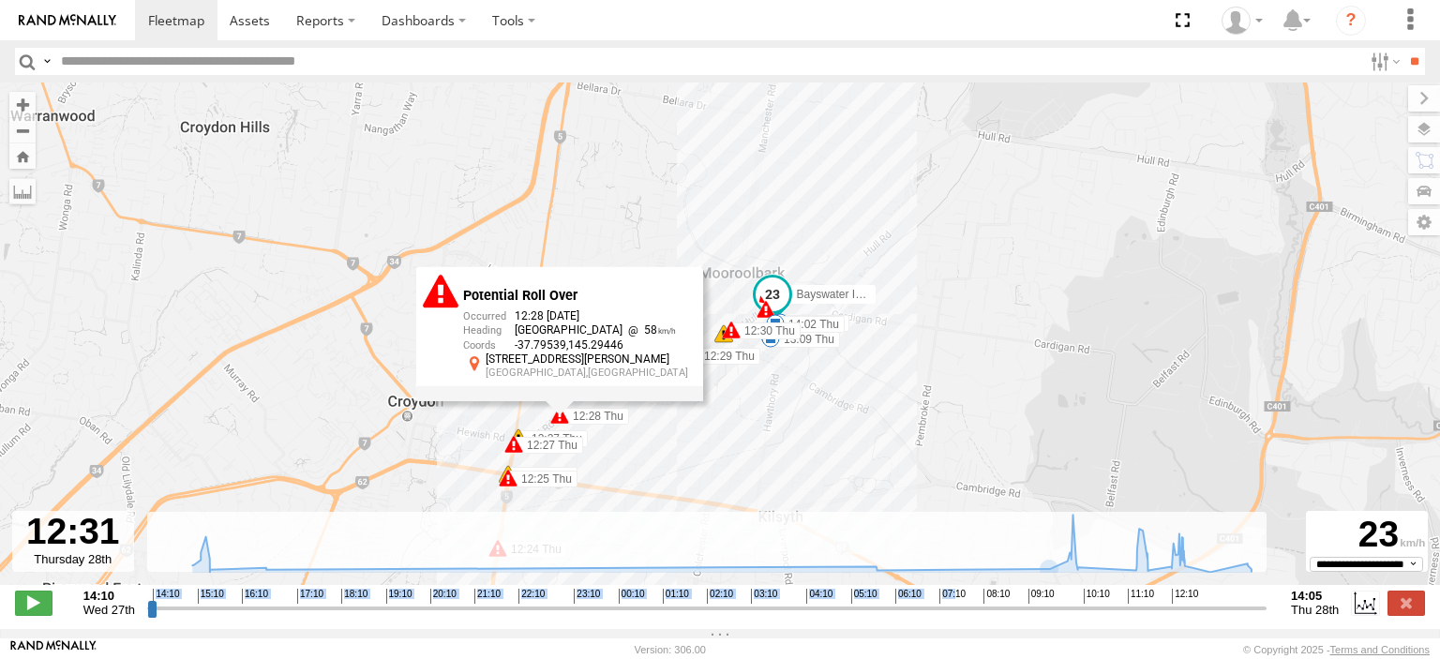
click at [702, 434] on div "Bayswater Isuzu FRR 10:15 Thu 12:35 Thu 13:09 Thu 13:56 Thu 14:02 Thu 12:24 Thu…" at bounding box center [720, 344] width 1440 height 522
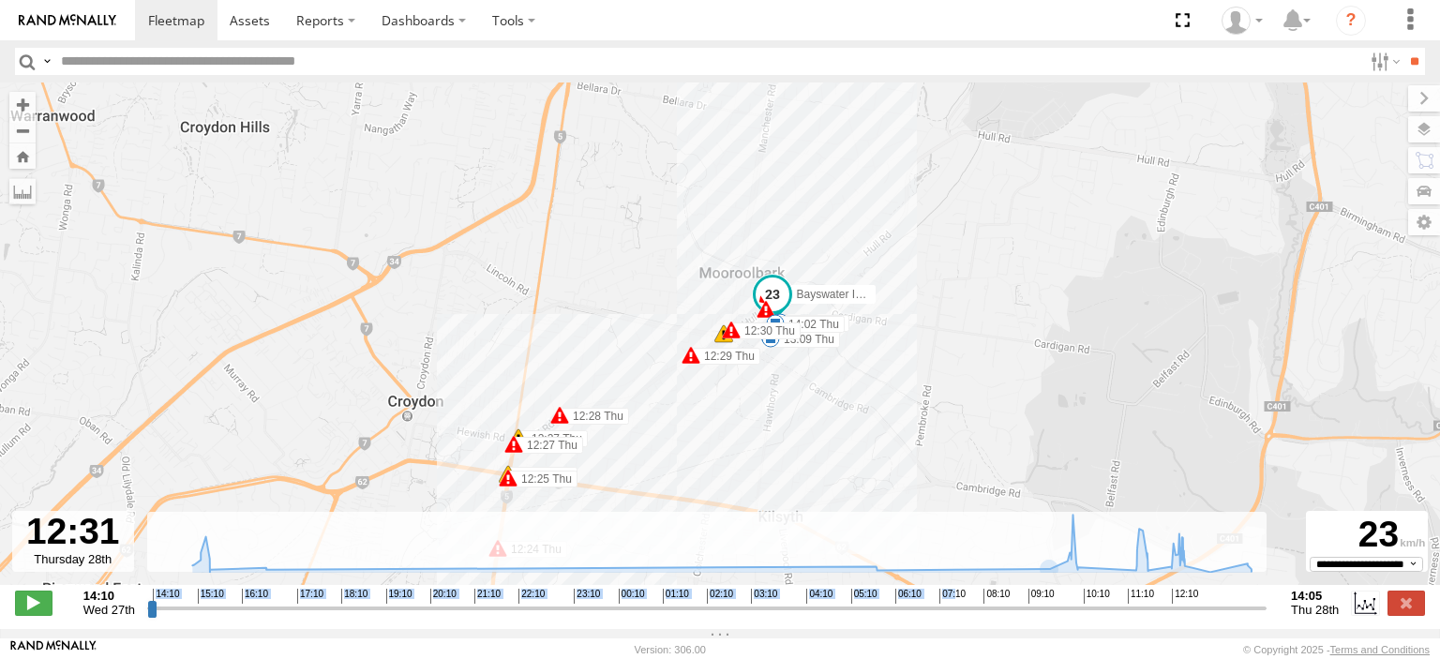
click at [694, 365] on span at bounding box center [691, 355] width 19 height 19
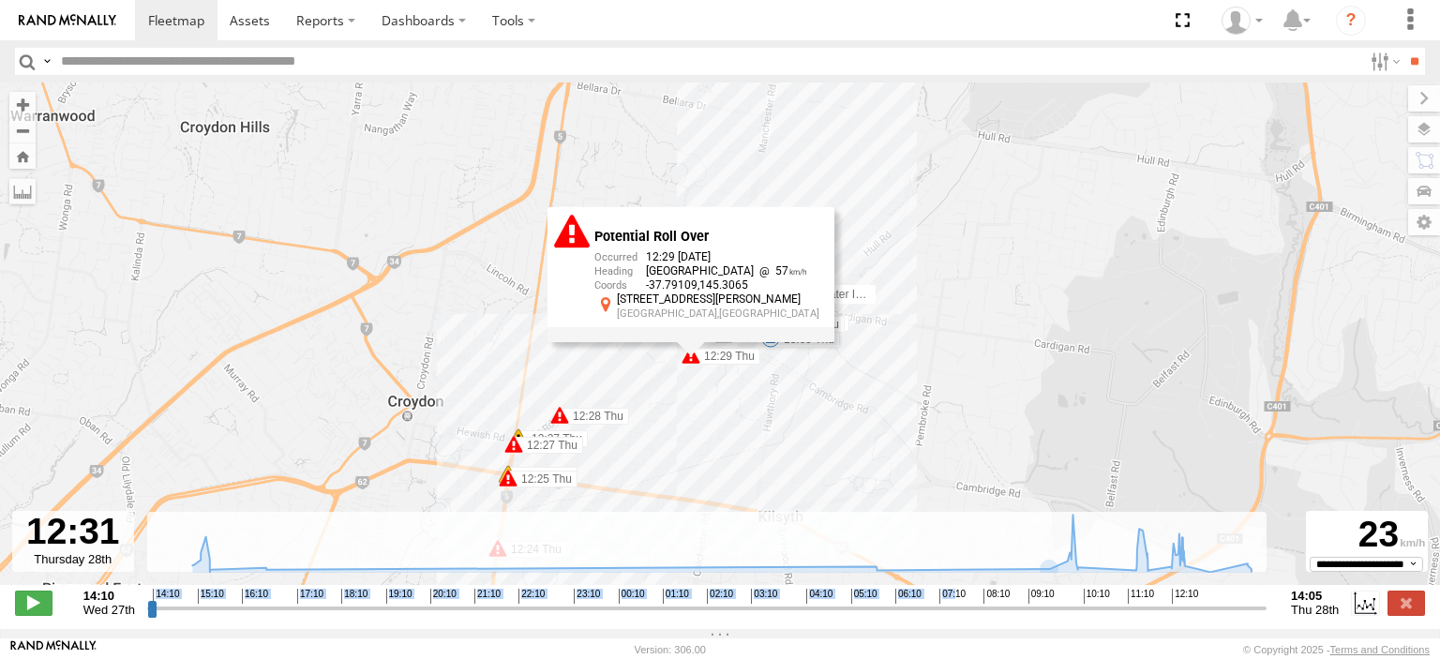
click at [752, 386] on div "Bayswater Isuzu FRR 10:15 Thu 12:35 Thu 13:09 Thu 13:56 Thu 14:02 Thu 12:24 Thu…" at bounding box center [720, 344] width 1440 height 522
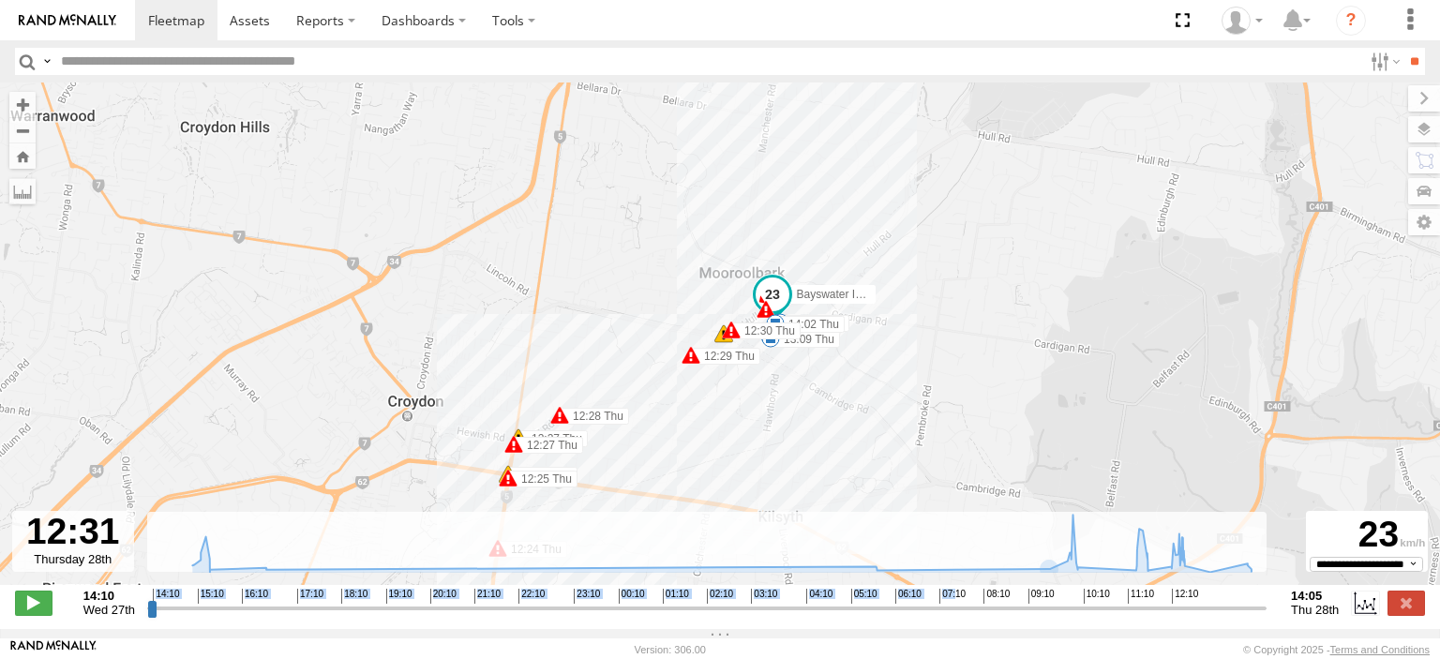
click at [732, 339] on span at bounding box center [731, 330] width 19 height 19
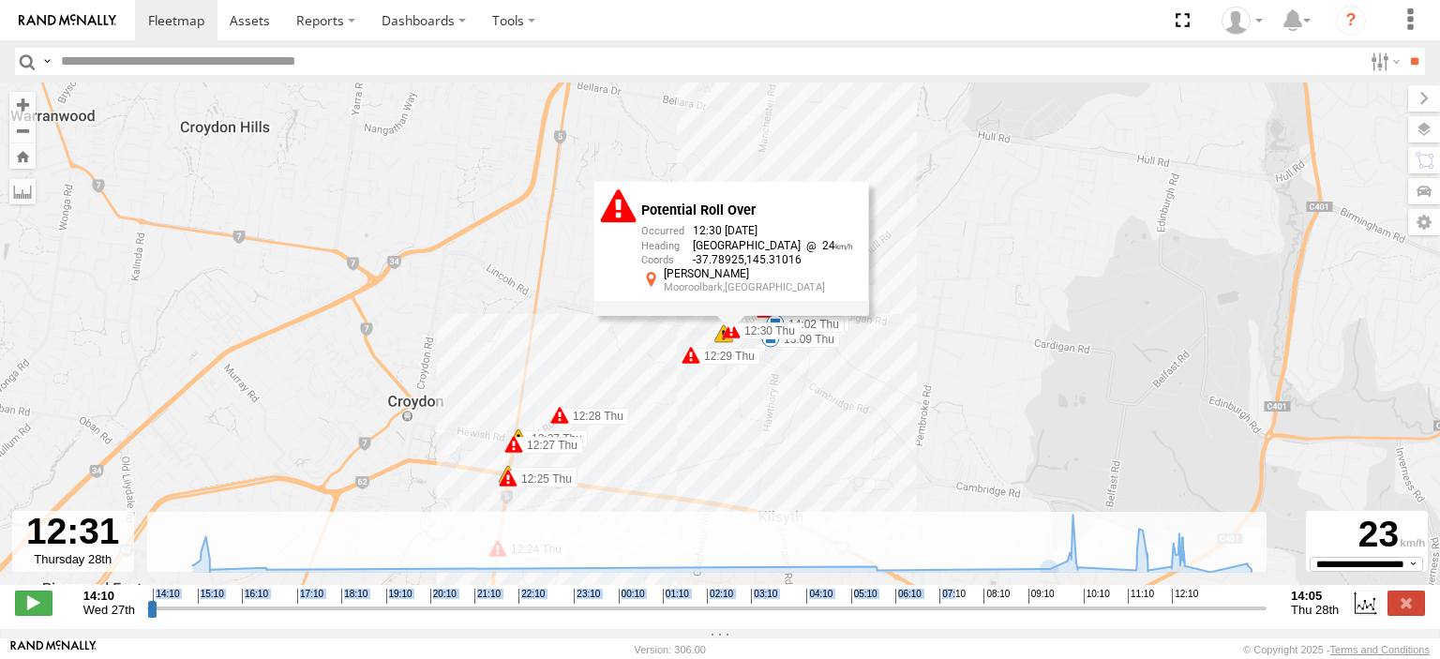
click at [798, 388] on div "Bayswater Isuzu FRR 10:15 Thu 12:35 Thu 13:09 Thu 13:56 Thu 14:02 Thu 12:24 Thu…" at bounding box center [720, 344] width 1440 height 522
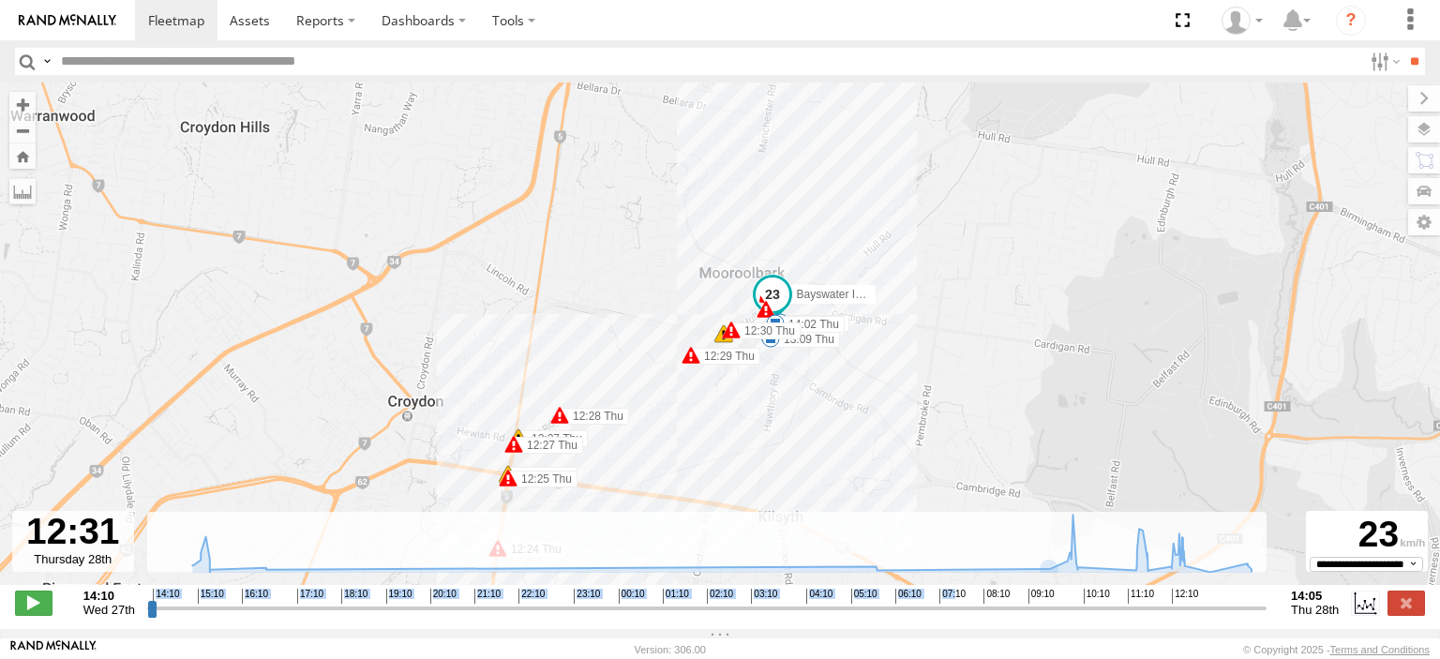
click at [763, 316] on div "7" at bounding box center [766, 309] width 19 height 19
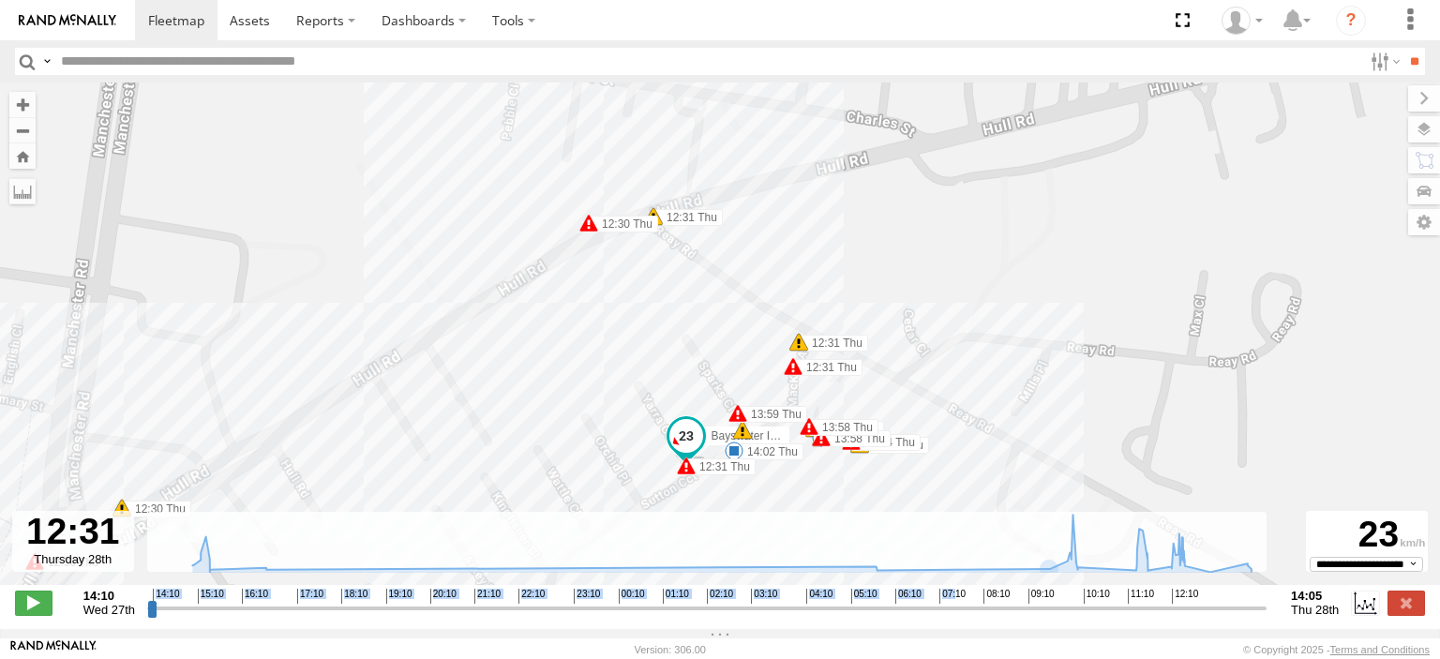
click at [885, 465] on div "Bayswater Isuzu FRR 10:15 Thu 12:35 Thu 13:09 Thu 13:56 Thu 14:02 Thu 12:24 Thu…" at bounding box center [720, 344] width 1440 height 522
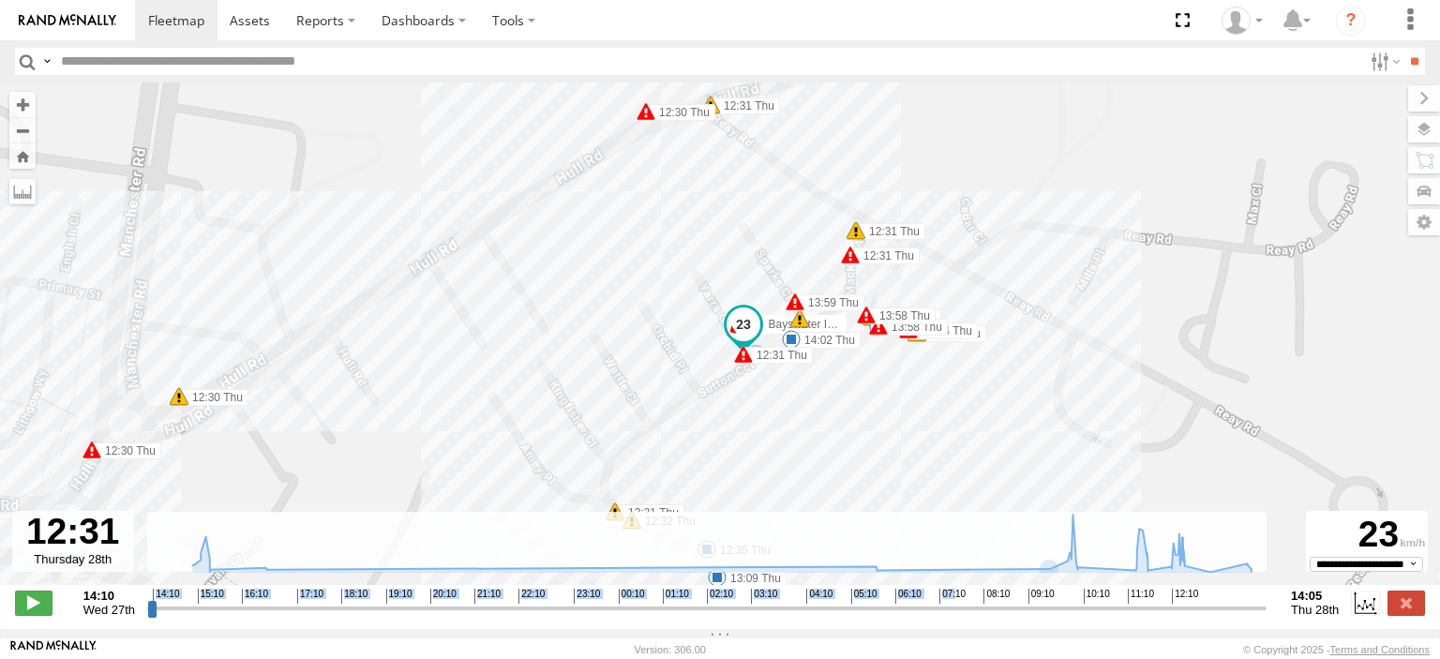
drag, startPoint x: 918, startPoint y: 497, endPoint x: 975, endPoint y: 384, distance: 127.1
click at [975, 384] on div "Bayswater Isuzu FRR 10:15 Thu 12:35 Thu 13:09 Thu 13:56 Thu 14:02 Thu 12:24 Thu…" at bounding box center [720, 344] width 1440 height 522
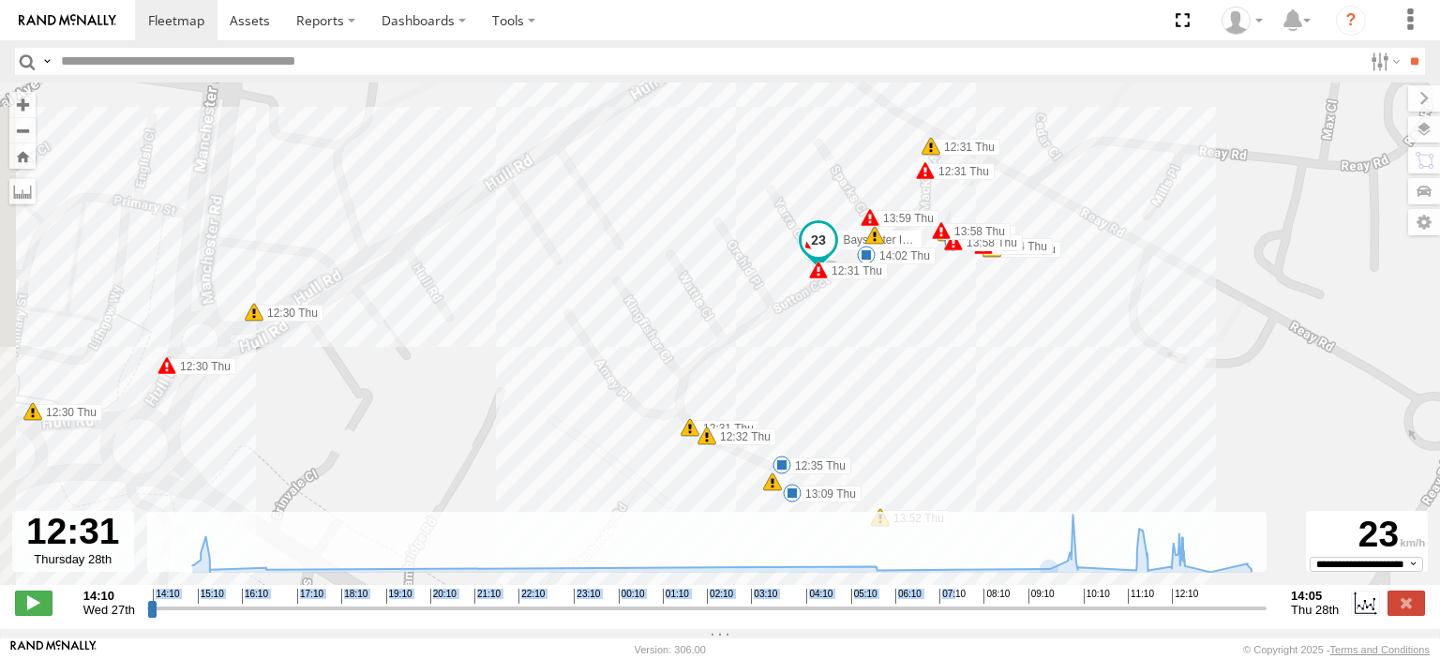
drag, startPoint x: 863, startPoint y: 440, endPoint x: 930, endPoint y: 366, distance: 100.2
click at [930, 366] on div "Bayswater Isuzu FRR 10:15 Thu 12:35 Thu 13:09 Thu 13:56 Thu 14:02 Thu 12:24 Thu…" at bounding box center [720, 344] width 1440 height 522
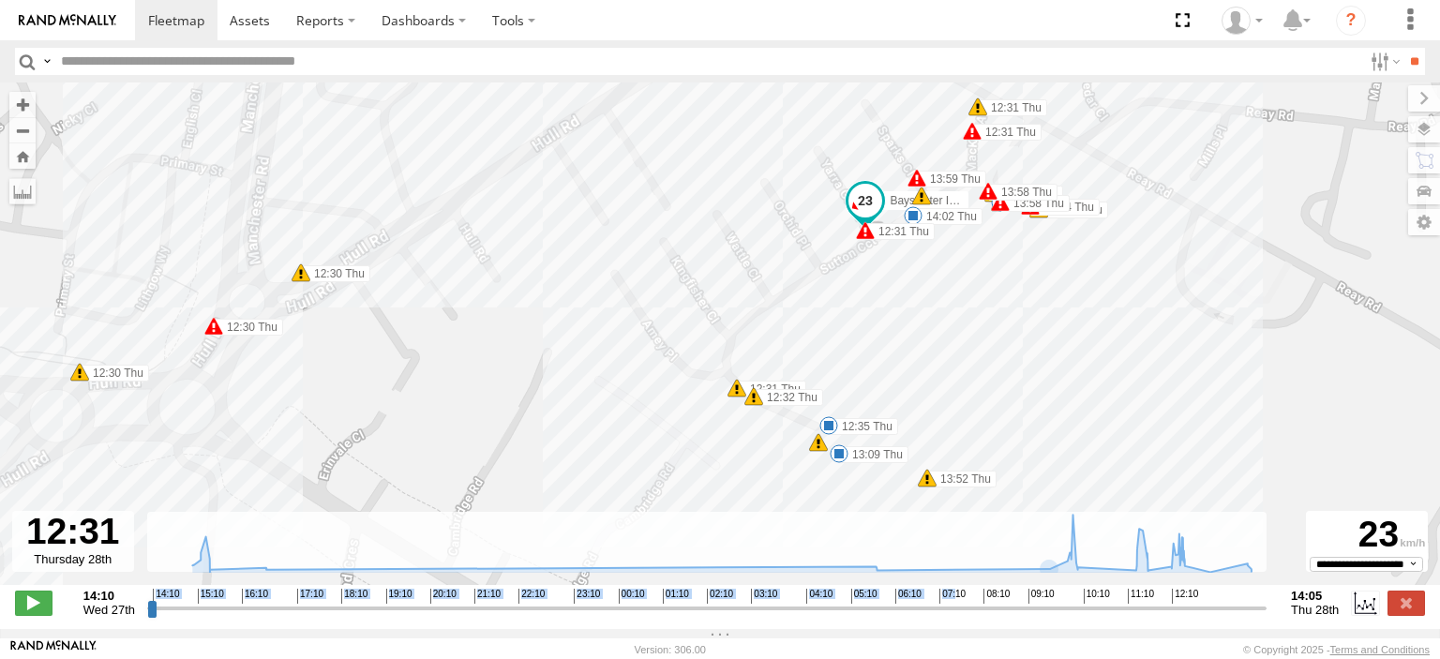
drag, startPoint x: 905, startPoint y: 438, endPoint x: 957, endPoint y: 397, distance: 66.8
click at [957, 397] on div "Bayswater Isuzu FRR 10:15 Thu 12:35 Thu 13:09 Thu 13:56 Thu 14:02 Thu 12:24 Thu…" at bounding box center [720, 344] width 1440 height 522
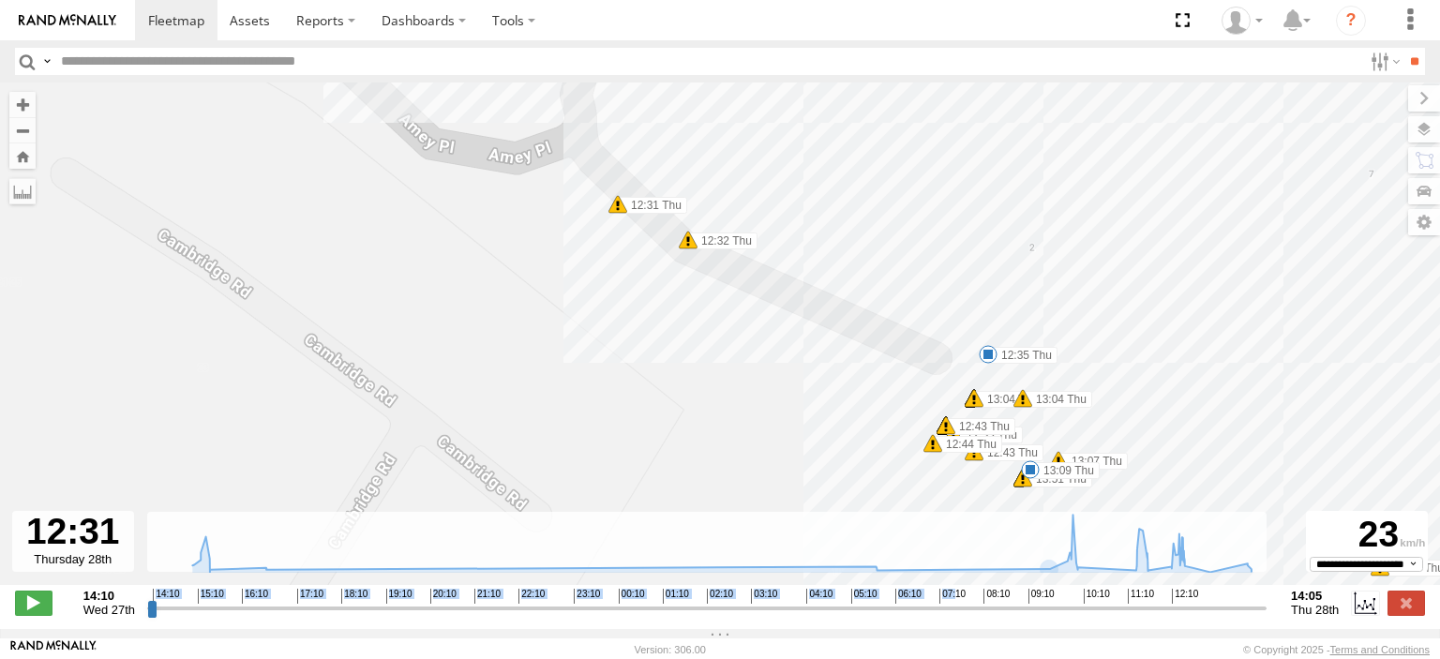
drag, startPoint x: 775, startPoint y: 421, endPoint x: 844, endPoint y: 449, distance: 74.9
click at [844, 449] on div "Bayswater Isuzu FRR 10:15 Thu 12:35 Thu 13:09 Thu 13:56 Thu 14:02 Thu 12:24 Thu…" at bounding box center [720, 344] width 1440 height 522
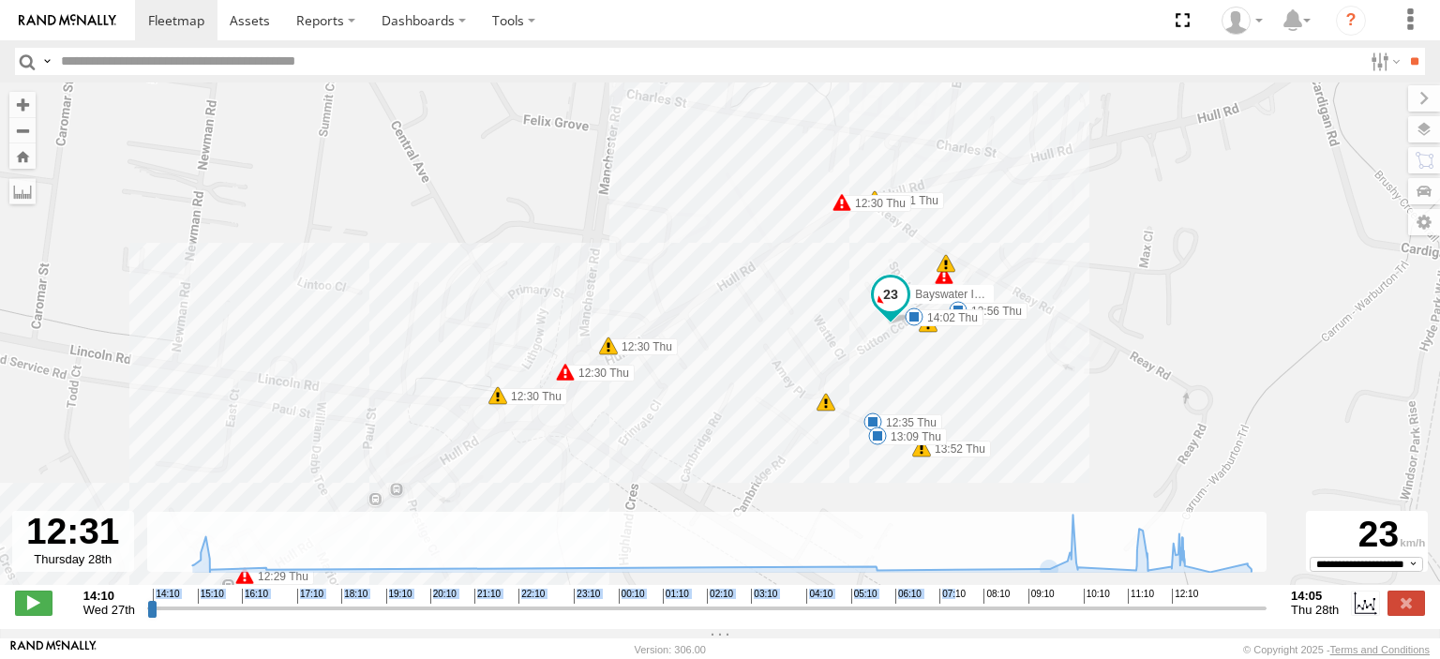
drag, startPoint x: 754, startPoint y: 440, endPoint x: 964, endPoint y: 310, distance: 246.7
click at [964, 310] on div "Bayswater Isuzu FRR 10:15 Thu 12:35 Thu 13:09 Thu 13:56 Thu 14:02 Thu 12:24 Thu…" at bounding box center [720, 344] width 1440 height 522
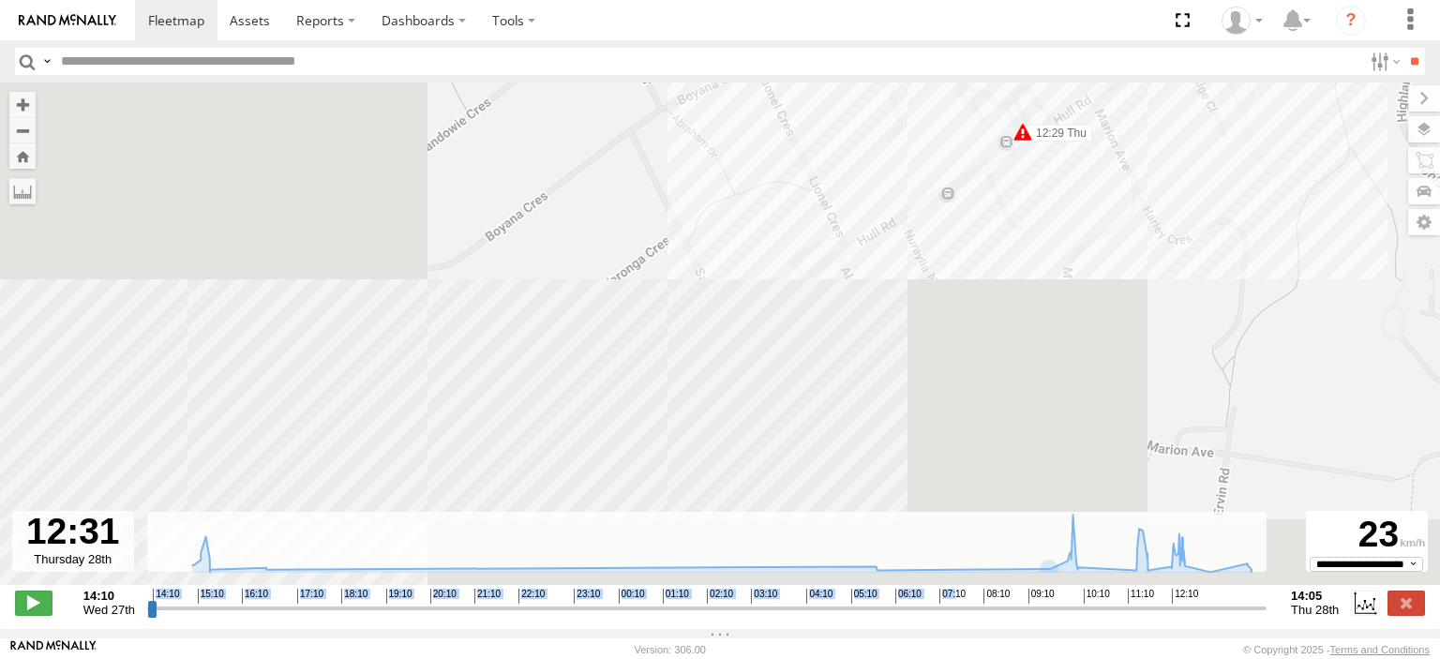
drag, startPoint x: 972, startPoint y: 320, endPoint x: 983, endPoint y: 310, distance: 14.6
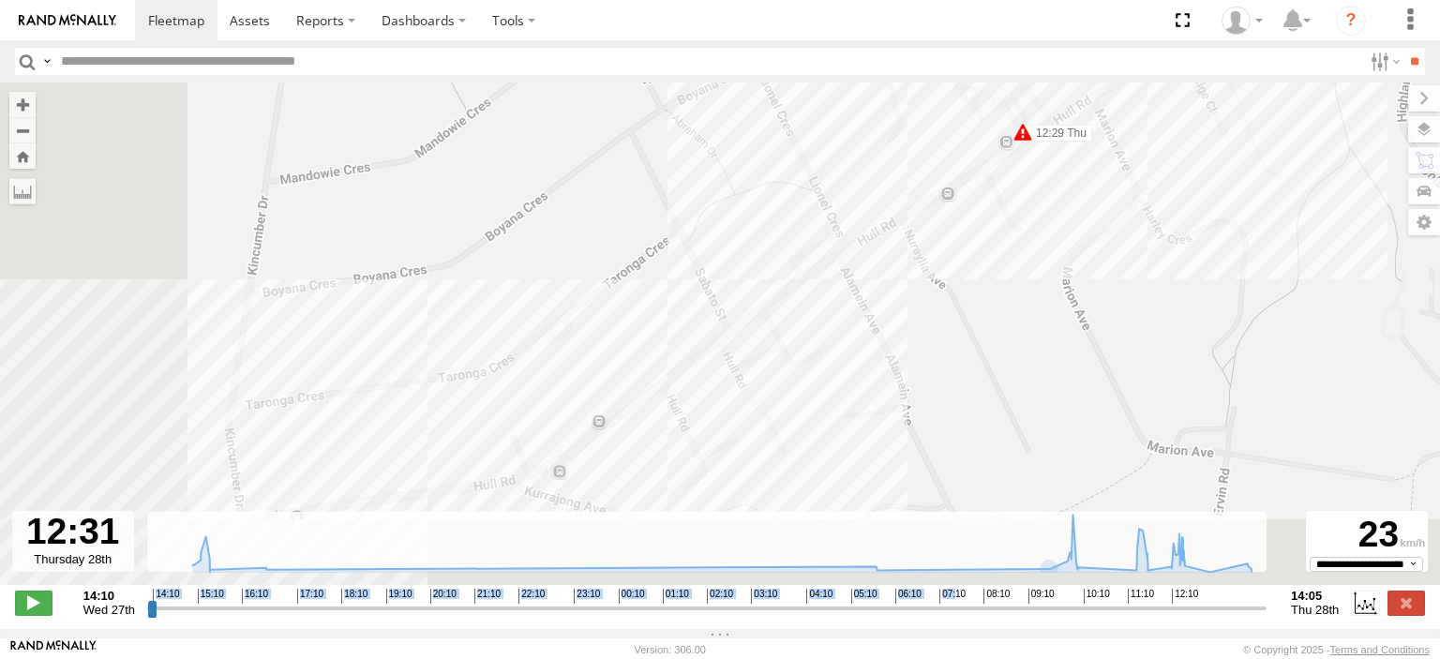
click at [983, 310] on div "Bayswater Isuzu FRR 10:15 Thu 12:35 Thu 13:09 Thu 13:56 Thu 14:02 Thu 12:24 Thu…" at bounding box center [720, 344] width 1440 height 522
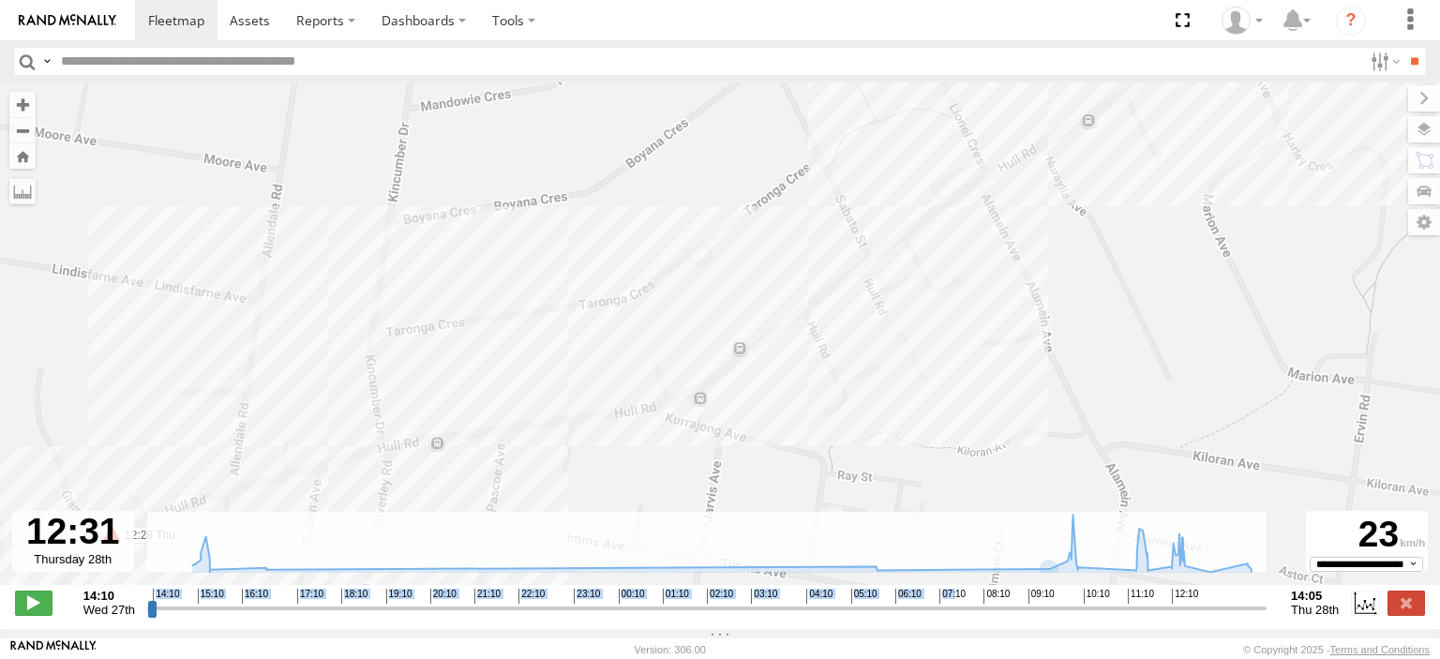
drag, startPoint x: 697, startPoint y: 428, endPoint x: 1060, endPoint y: 262, distance: 399.1
click at [1038, 287] on div "Bayswater Isuzu FRR 10:15 Thu 12:35 Thu 13:09 Thu 13:56 Thu 14:02 Thu 12:24 Thu…" at bounding box center [720, 344] width 1440 height 522
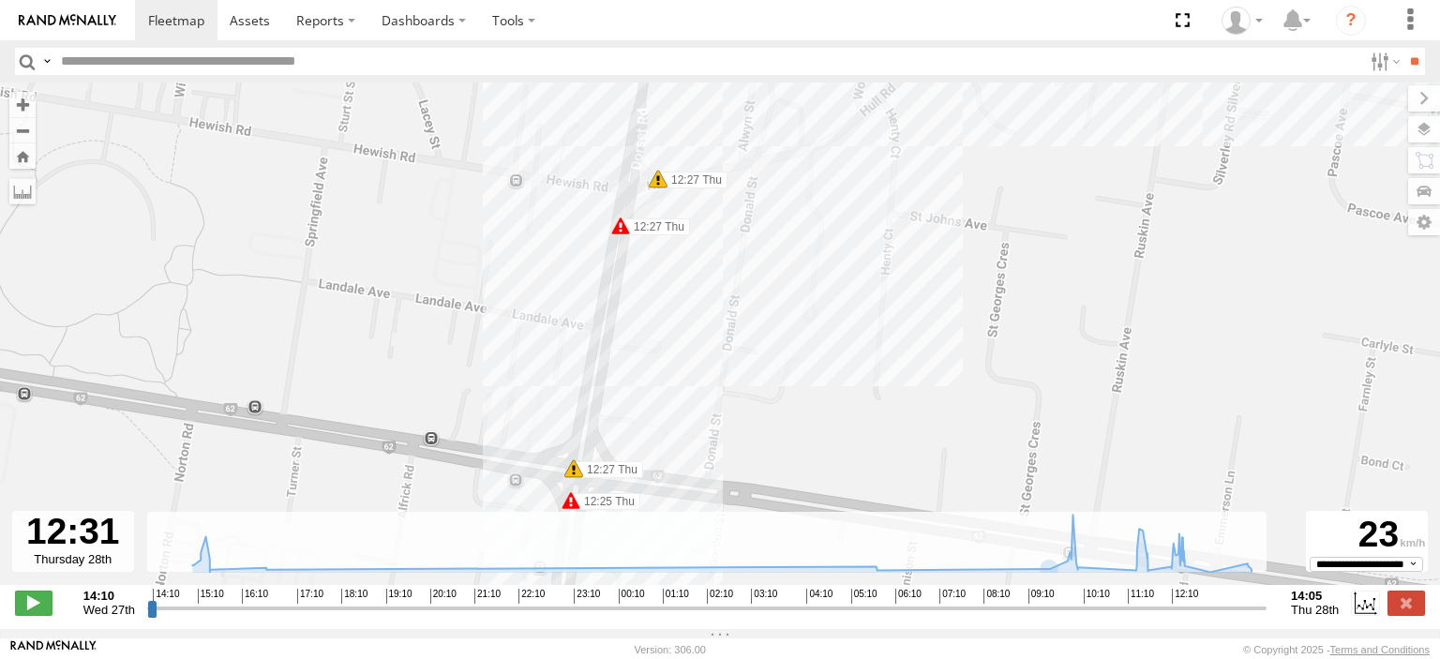
drag, startPoint x: 788, startPoint y: 364, endPoint x: 1171, endPoint y: 42, distance: 500.6
click at [1171, 42] on body at bounding box center [720, 329] width 1440 height 659
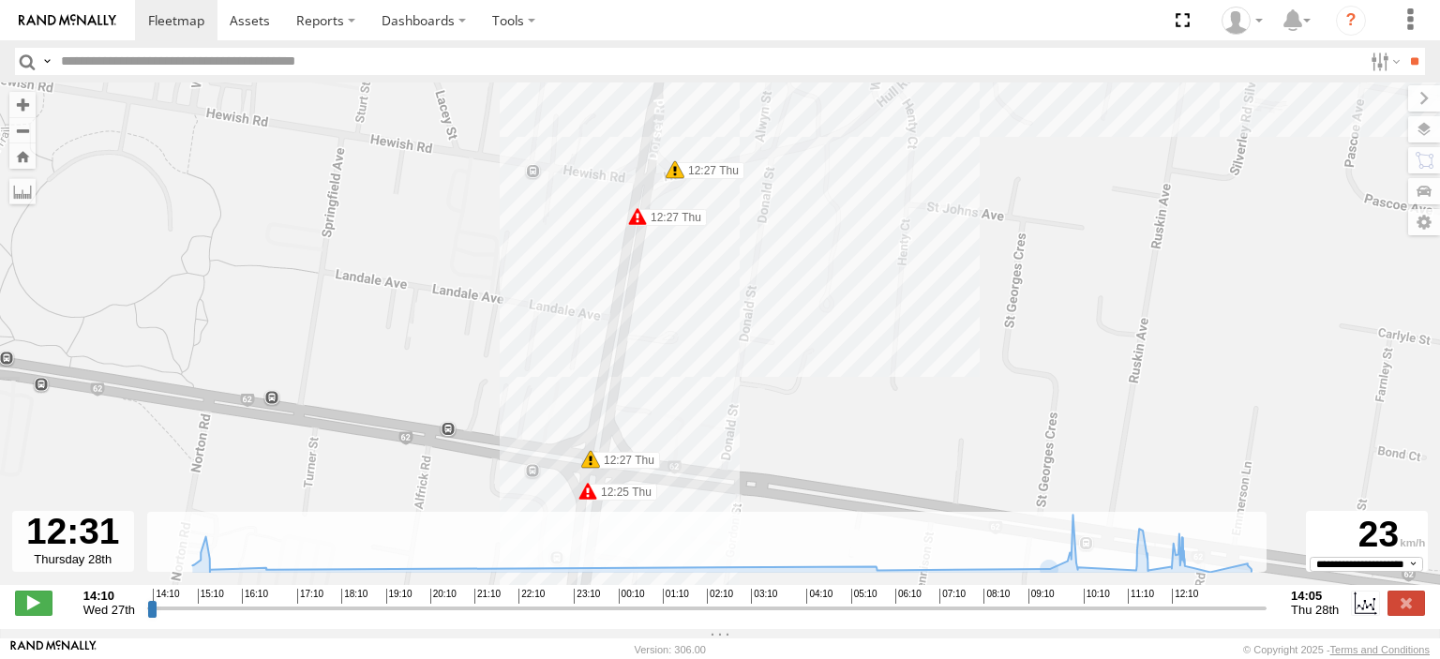
drag, startPoint x: 949, startPoint y: 290, endPoint x: 1124, endPoint y: 78, distance: 275.1
click at [1124, 79] on body at bounding box center [720, 329] width 1440 height 659
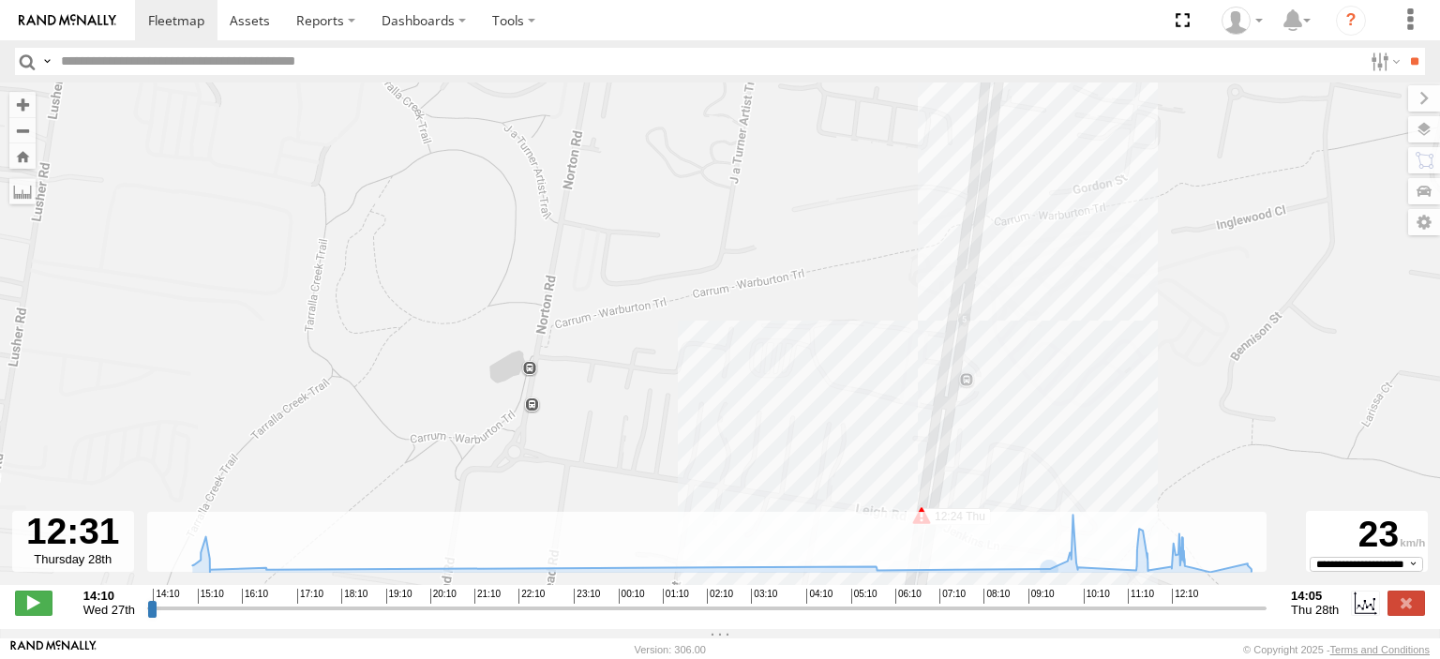
drag, startPoint x: 1125, startPoint y: 302, endPoint x: 1118, endPoint y: 93, distance: 209.3
click at [1120, 95] on div "Bayswater Isuzu FRR 10:15 Thu 12:35 Thu 13:09 Thu 13:56 Thu 14:02 Thu 12:24 Thu…" at bounding box center [720, 344] width 1440 height 522
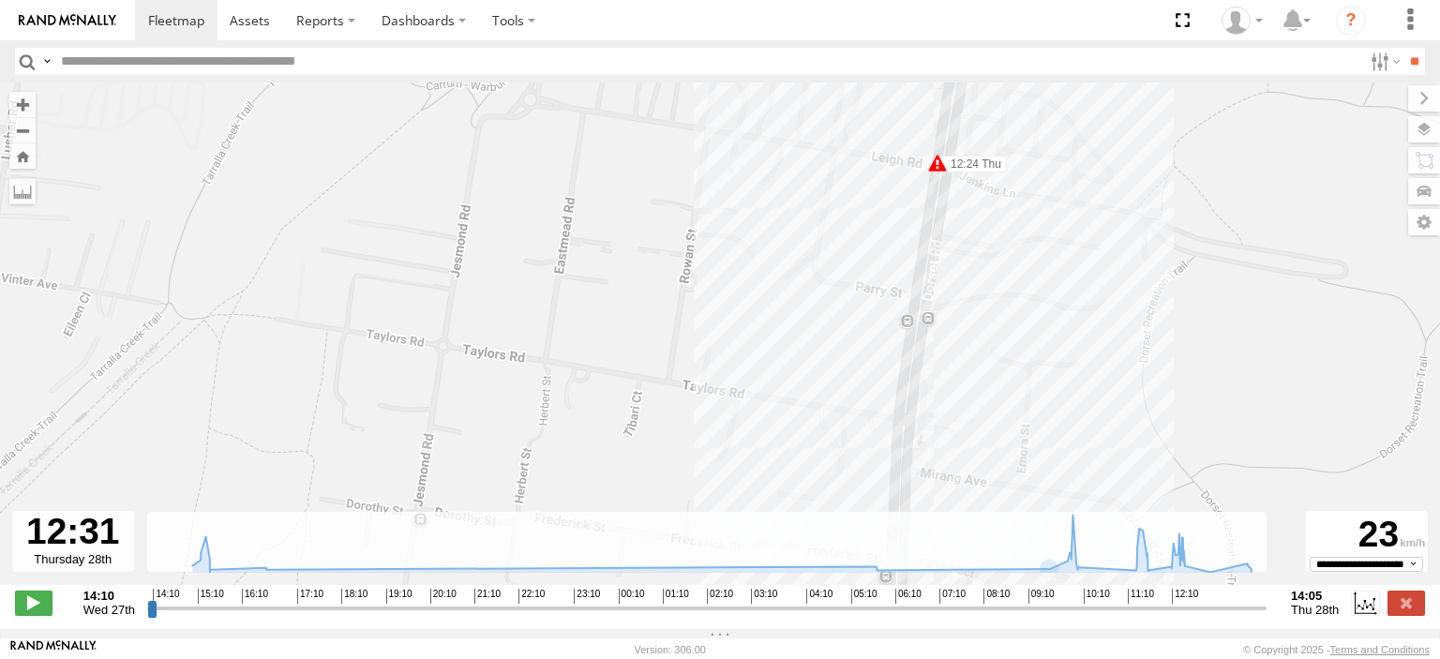
click at [943, 173] on span at bounding box center [937, 163] width 19 height 19
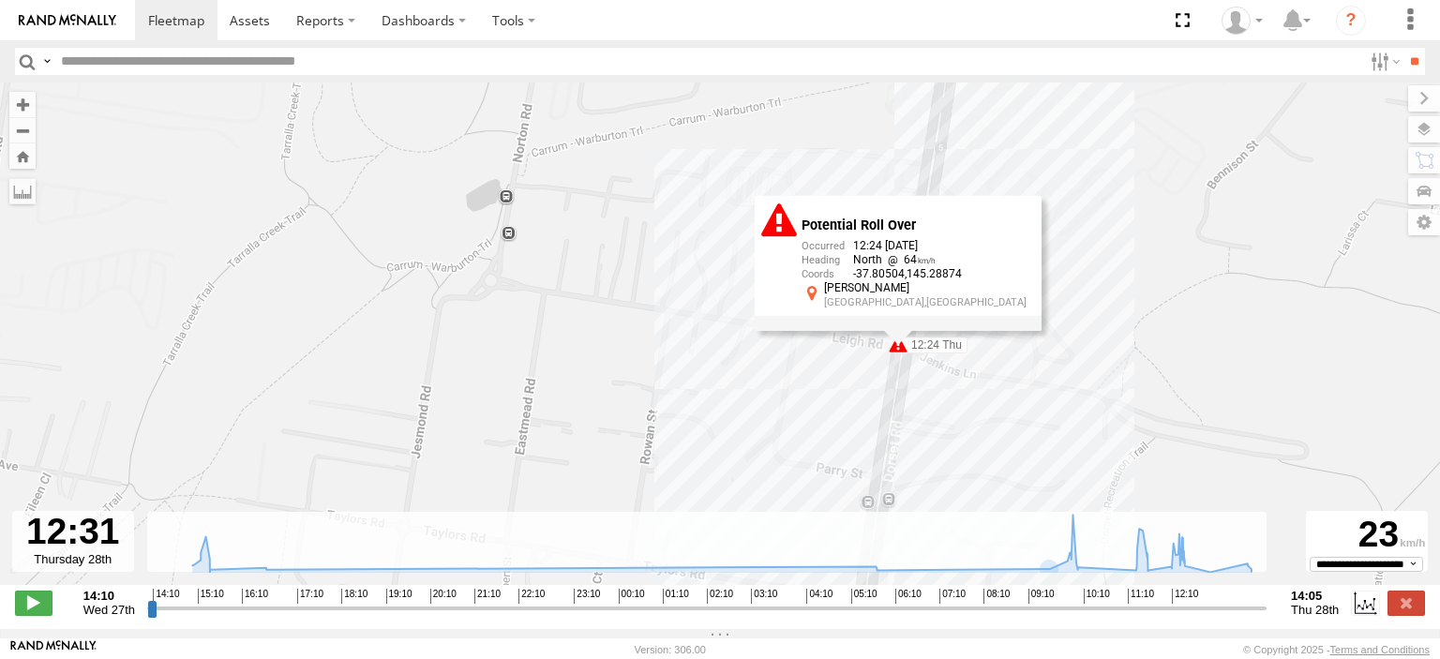
drag, startPoint x: 1066, startPoint y: 236, endPoint x: 1029, endPoint y: 421, distance: 188.5
click at [1029, 421] on div "Bayswater Isuzu FRR 10:15 Thu 12:35 Thu 13:09 Thu 13:56 Thu 14:02 Thu 12:24 Thu…" at bounding box center [720, 344] width 1440 height 522
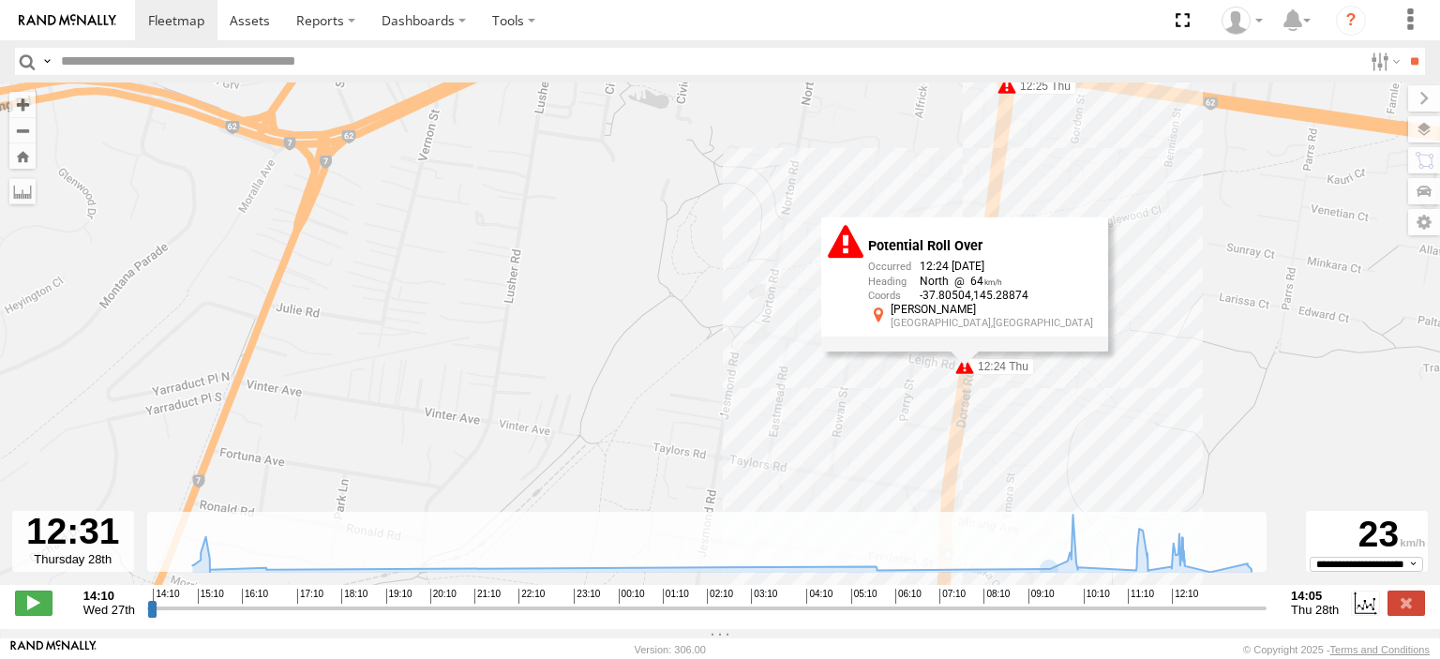
drag, startPoint x: 1234, startPoint y: 260, endPoint x: 761, endPoint y: 610, distance: 588.5
click at [762, 610] on div "To navigate the map with touch gestures double-tap and hold your finger on the …" at bounding box center [720, 356] width 1440 height 547
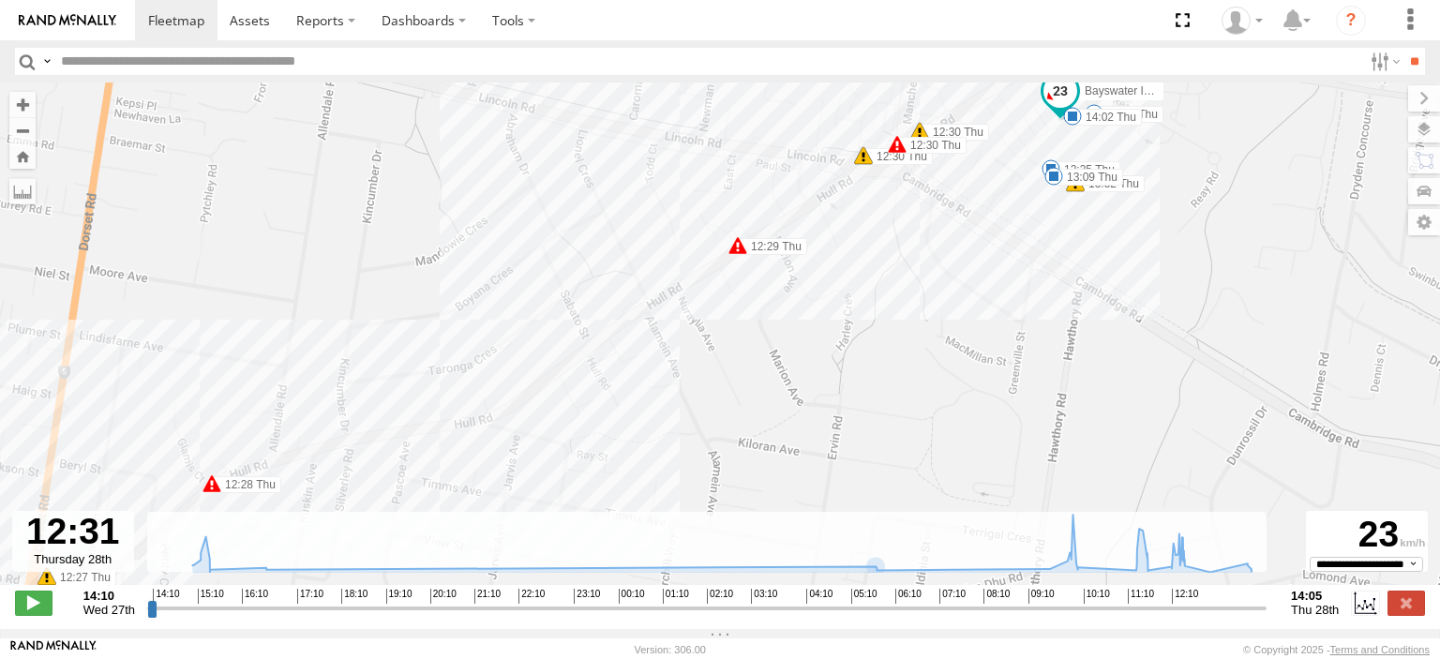
drag, startPoint x: 981, startPoint y: 423, endPoint x: 740, endPoint y: 571, distance: 282.9
click at [740, 571] on div "To navigate the map with touch gestures double-tap and hold your finger on the …" at bounding box center [720, 356] width 1440 height 547
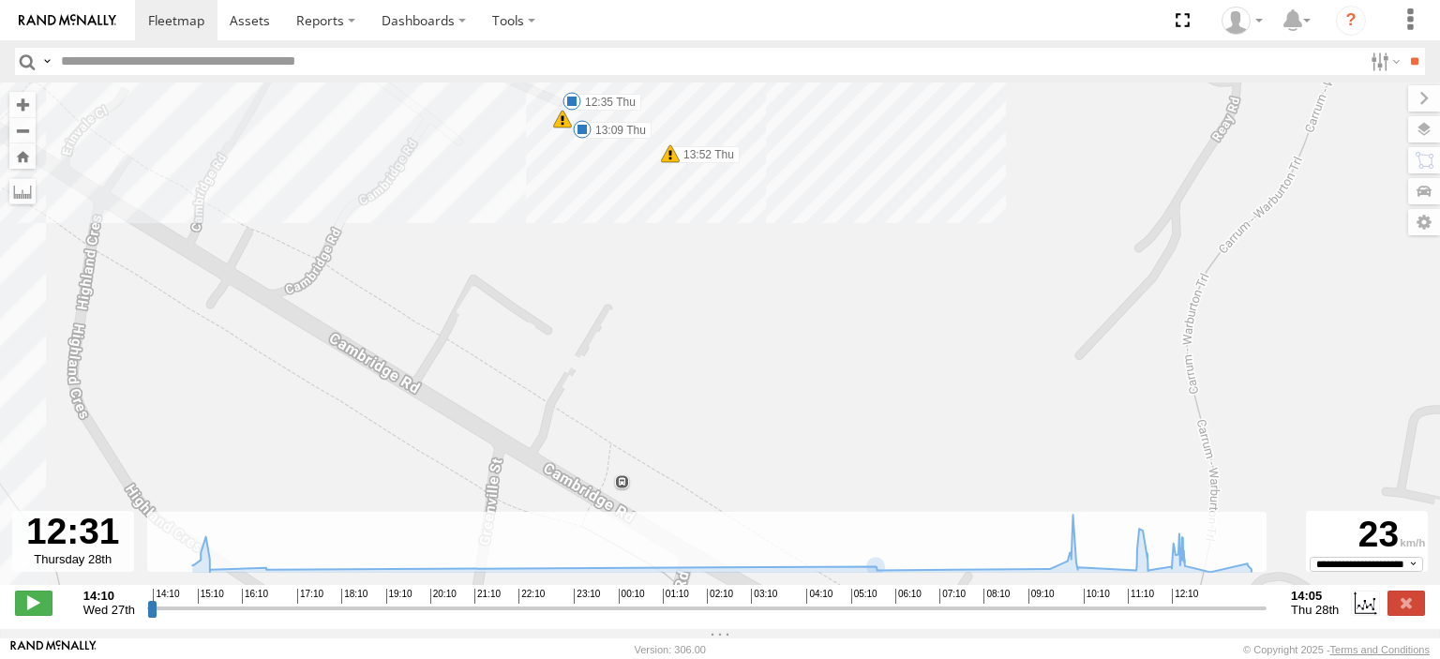
drag, startPoint x: 731, startPoint y: 337, endPoint x: 762, endPoint y: 525, distance: 191.0
click at [762, 525] on div "To navigate the map with touch gestures double-tap and hold your finger on the …" at bounding box center [720, 356] width 1440 height 547
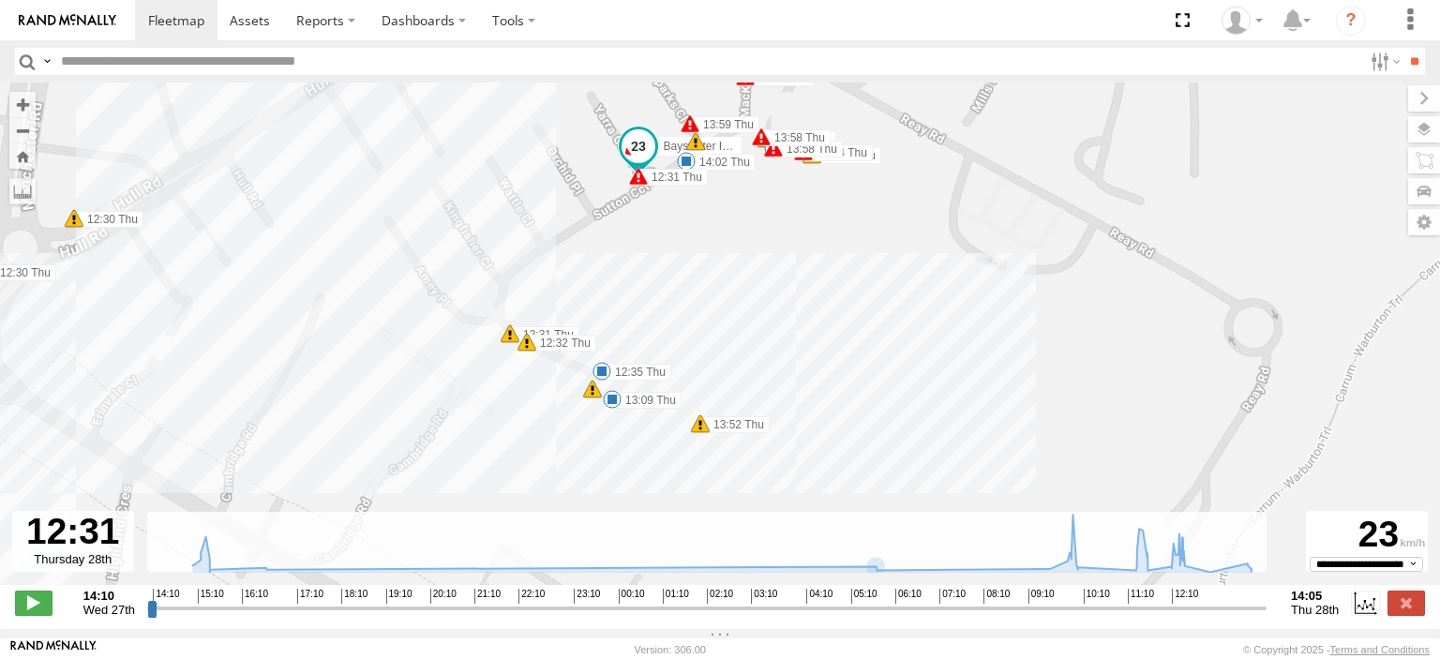
drag, startPoint x: 790, startPoint y: 344, endPoint x: 814, endPoint y: 488, distance: 145.5
click at [814, 488] on div "Bayswater Isuzu FRR 10:15 Thu 12:35 Thu 13:09 Thu 13:56 Thu 14:02 Thu 12:24 Thu…" at bounding box center [720, 344] width 1440 height 522
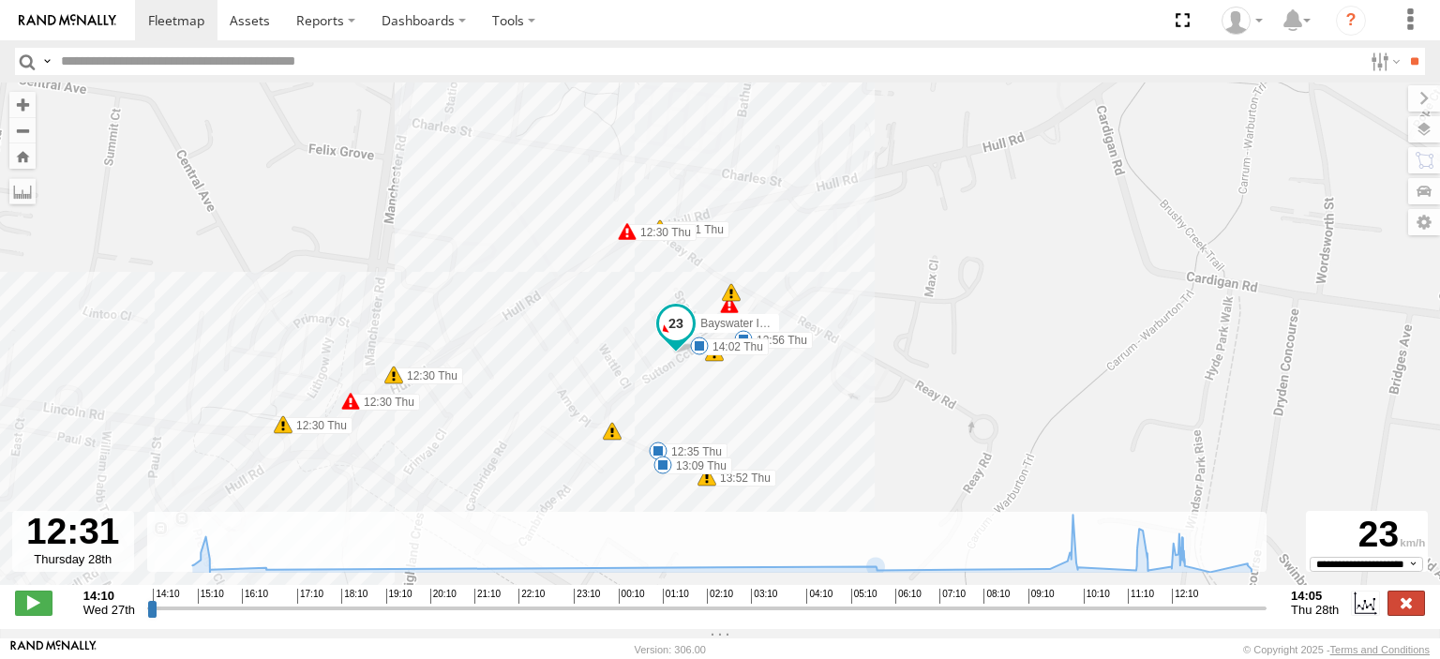
click at [1411, 614] on label at bounding box center [1407, 603] width 38 height 24
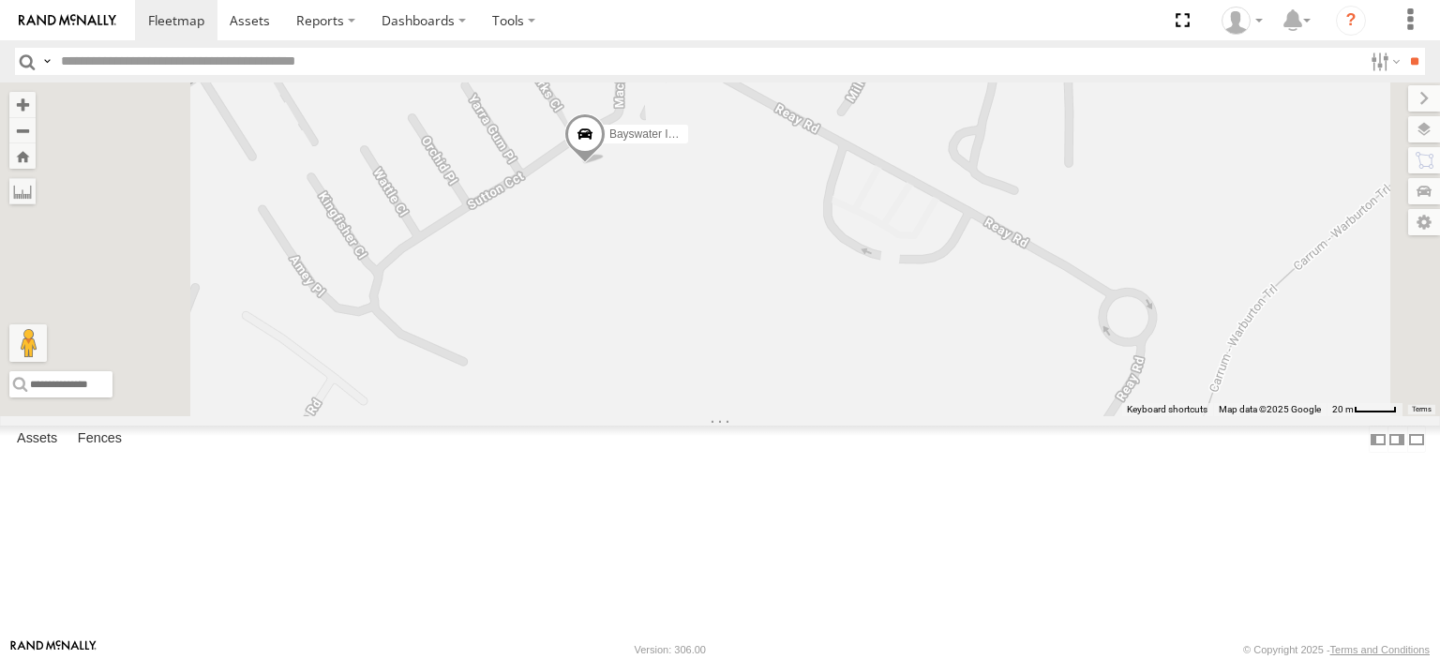
click at [606, 164] on span at bounding box center [585, 138] width 41 height 51
click at [713, 150] on div at bounding box center [585, 136] width 255 height 28
click at [610, 143] on label at bounding box center [592, 135] width 37 height 13
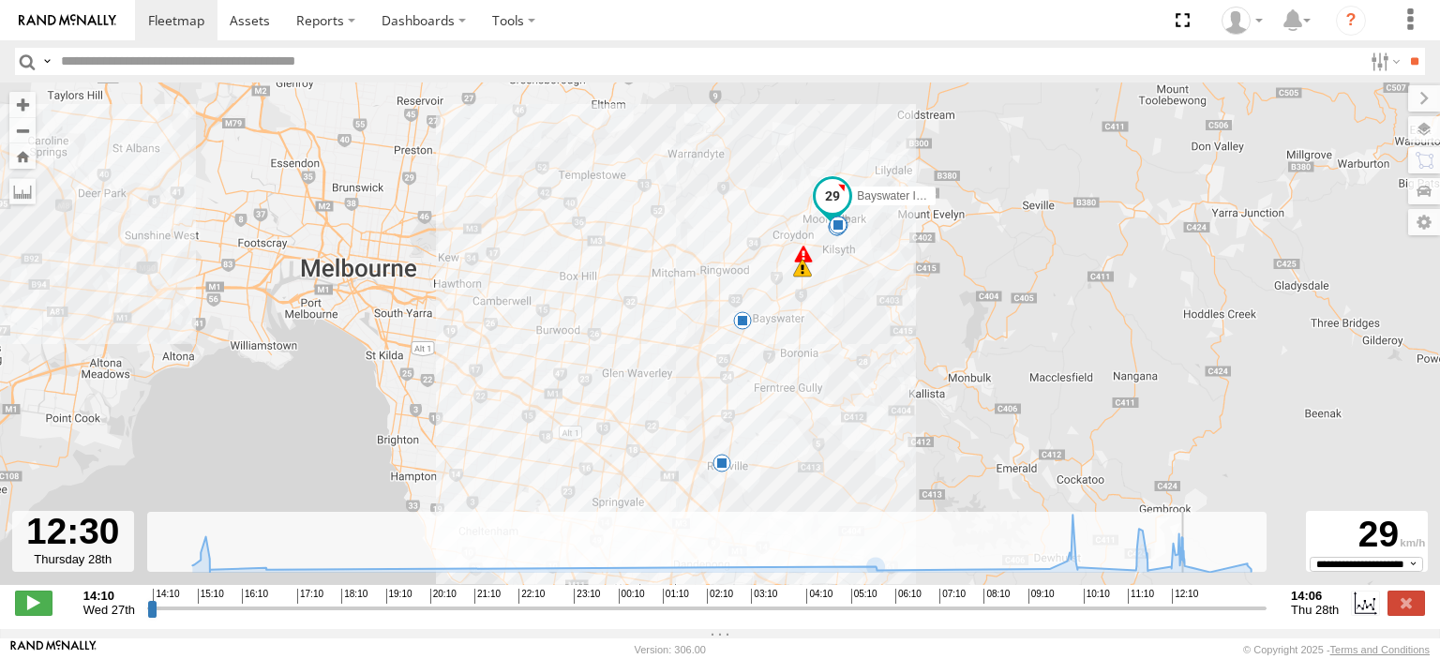
drag, startPoint x: 157, startPoint y: 622, endPoint x: 1187, endPoint y: 618, distance: 1030.6
type input "**********"
click at [1187, 617] on input "range" at bounding box center [707, 608] width 1120 height 18
click at [1414, 614] on label at bounding box center [1407, 603] width 38 height 24
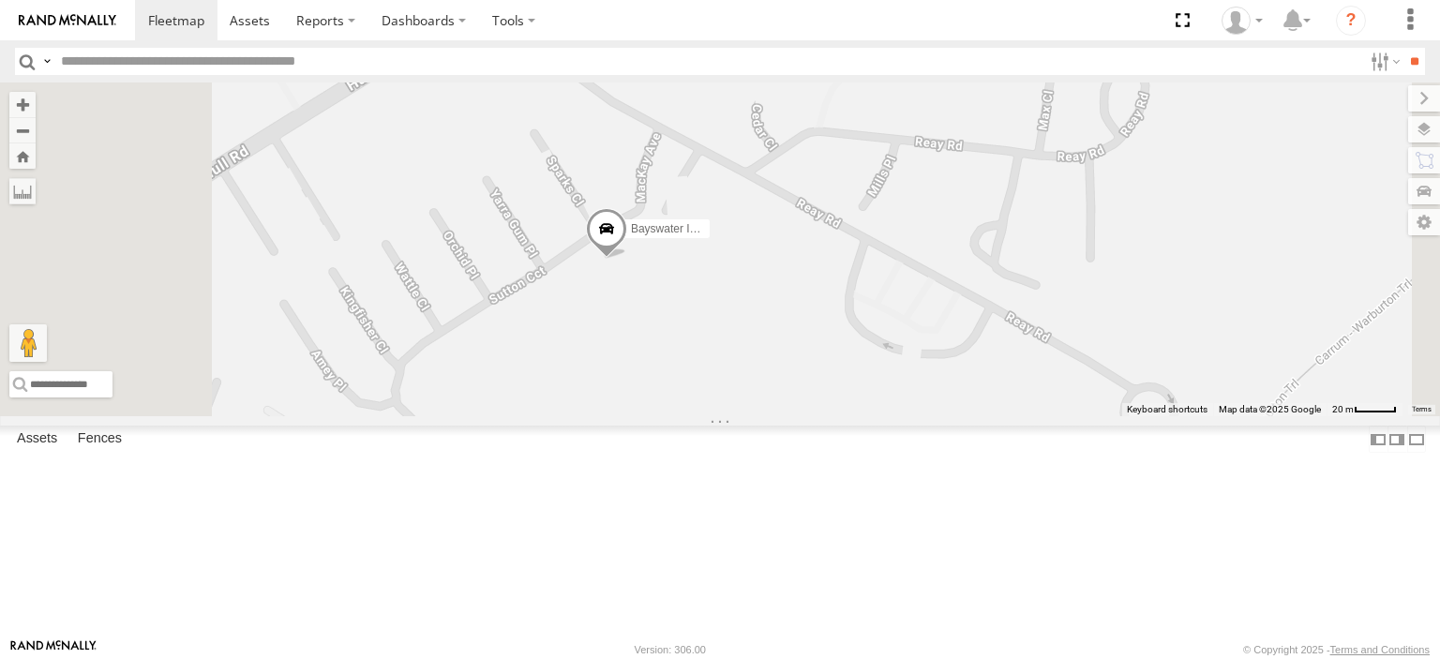
drag, startPoint x: 752, startPoint y: 279, endPoint x: 813, endPoint y: 450, distance: 182.1
click at [813, 416] on div "Bayswater Isuzu FRR" at bounding box center [720, 250] width 1440 height 334
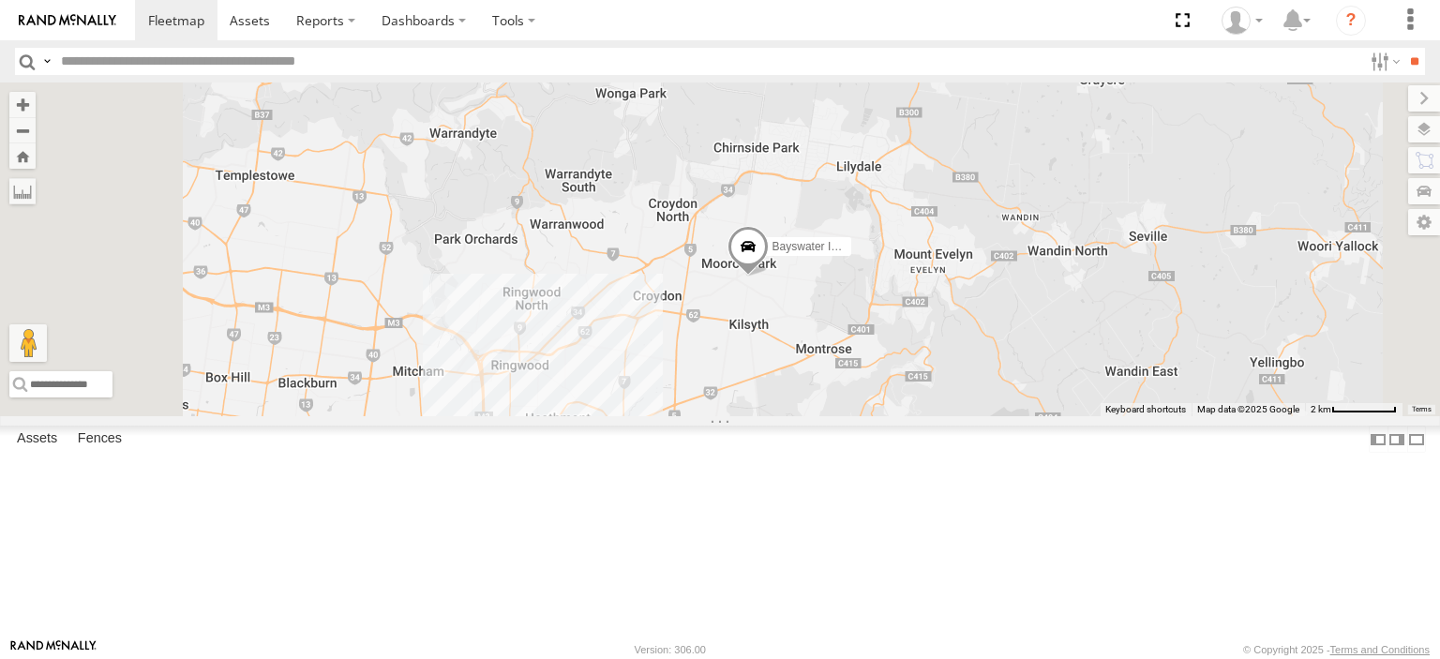
drag, startPoint x: 851, startPoint y: 387, endPoint x: 933, endPoint y: 396, distance: 83.0
click at [933, 397] on div "Bayswater Isuzu FRR 5" at bounding box center [720, 250] width 1440 height 334
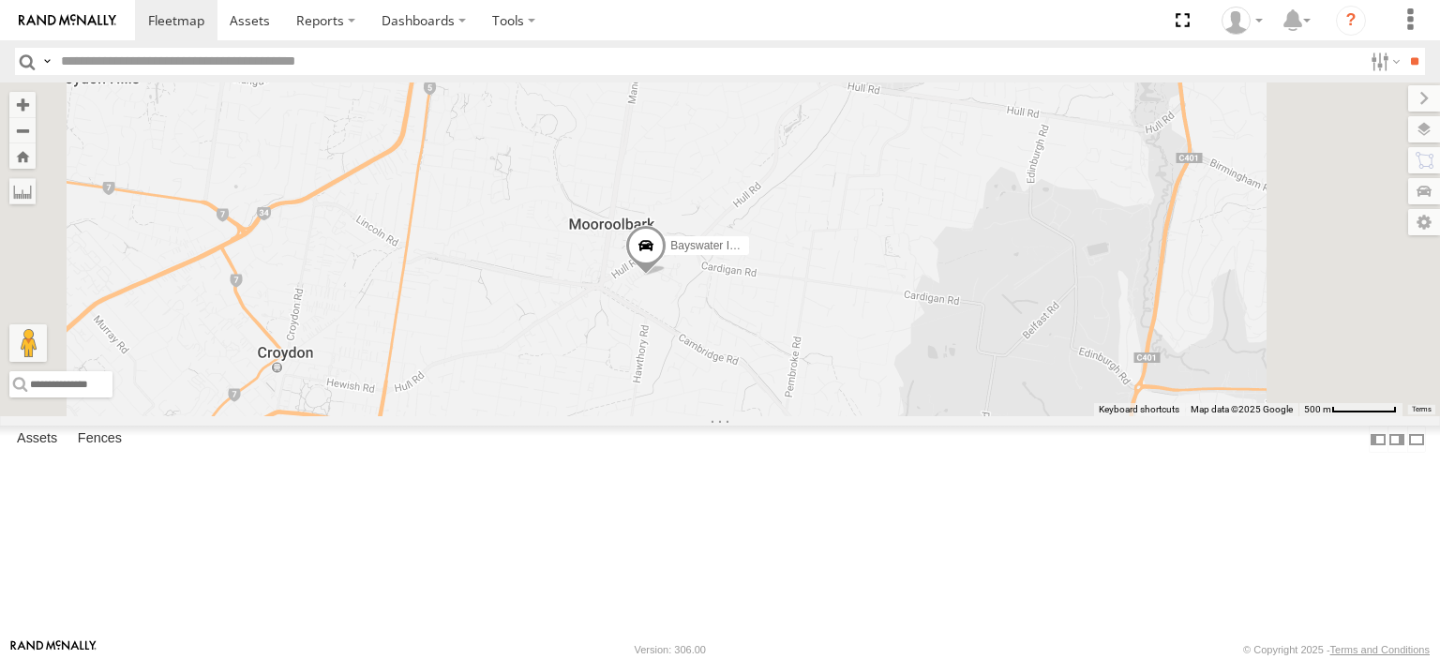
click at [667, 276] on span at bounding box center [645, 250] width 41 height 51
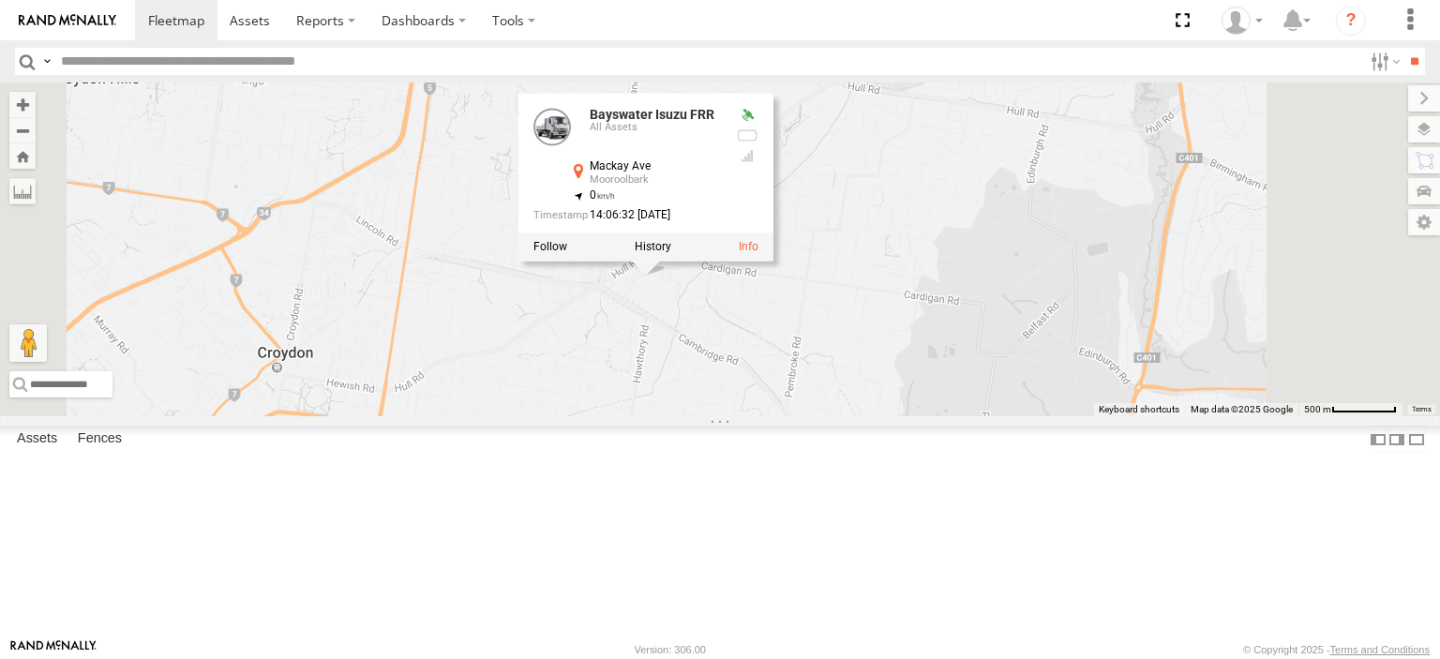
click at [889, 416] on div "Nick Astra Bayswater Isuzu FRR Bayswater Isuzu FRR All Assets Mackay Ave Mooroo…" at bounding box center [720, 250] width 1440 height 334
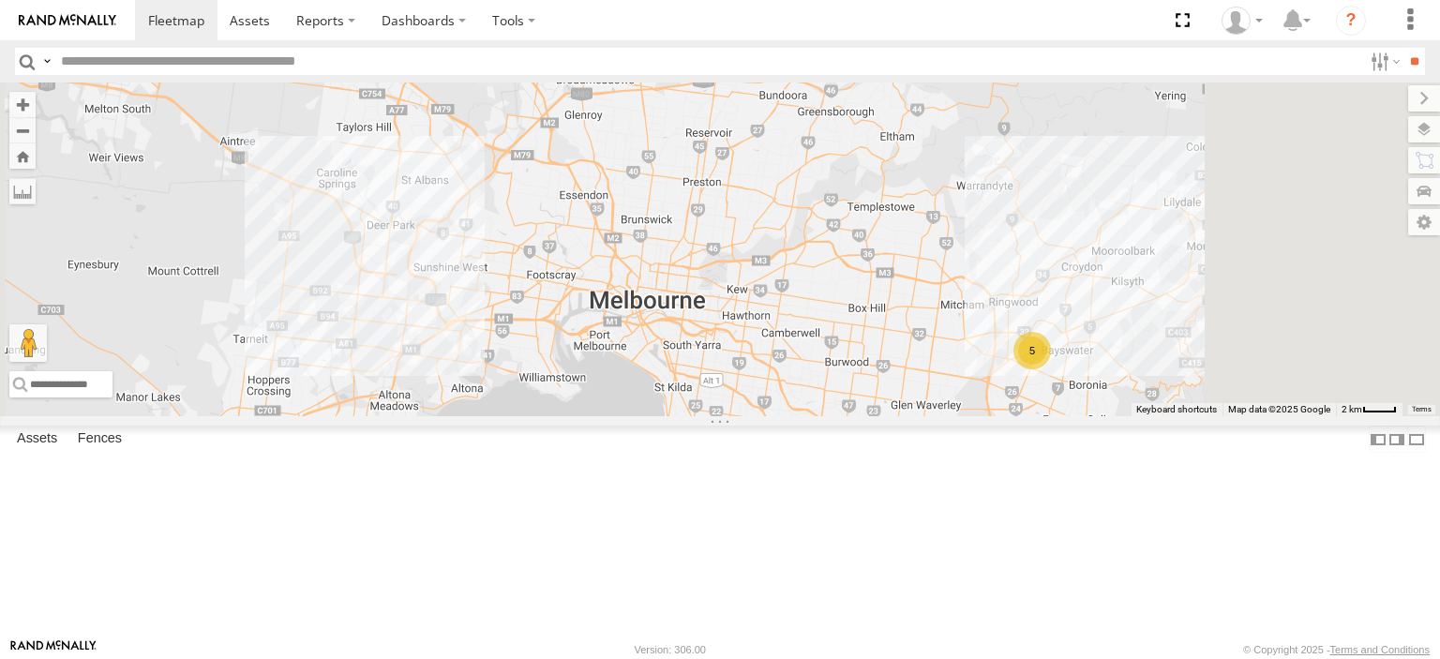
drag, startPoint x: 1153, startPoint y: 494, endPoint x: 938, endPoint y: 443, distance: 220.9
click at [938, 416] on div "Nick Astra Bendigo Isuzu FRR Westside UD 5" at bounding box center [720, 250] width 1440 height 334
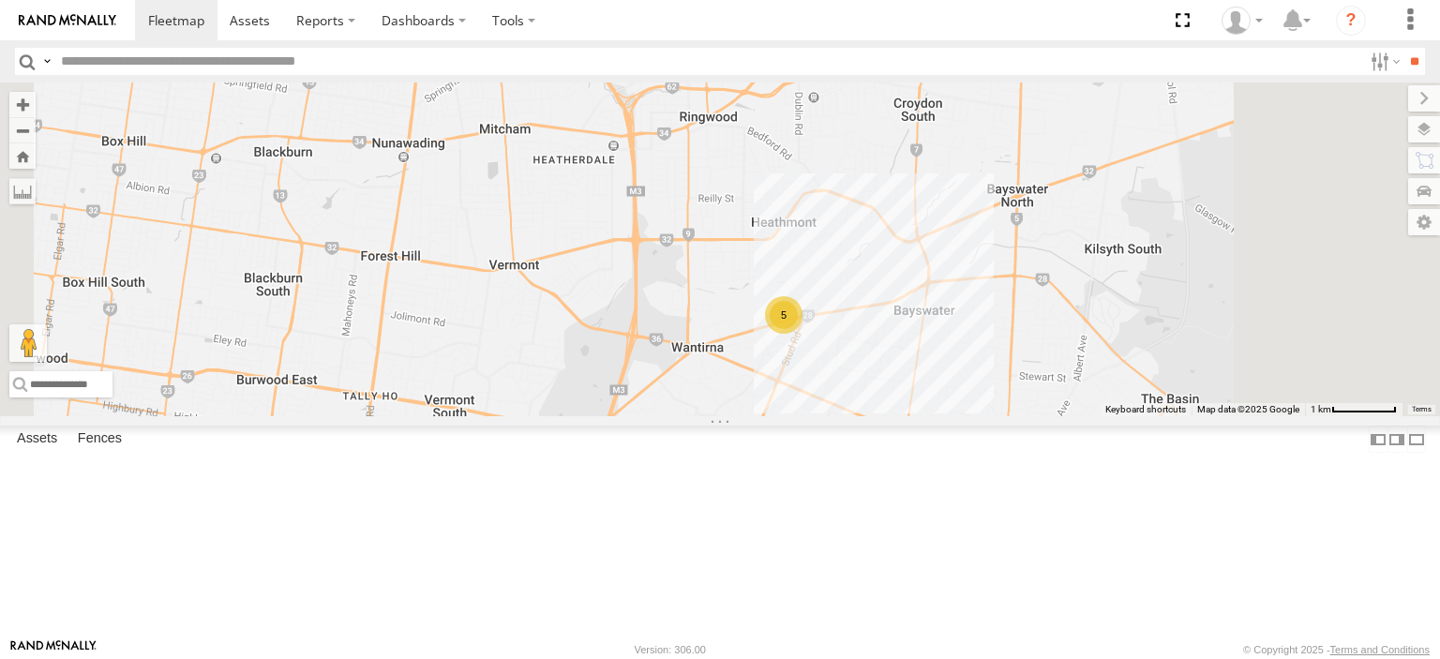
drag, startPoint x: 1256, startPoint y: 391, endPoint x: 1095, endPoint y: 592, distance: 256.9
click at [1095, 416] on div "Nick Astra Bendigo Isuzu FRR Westside UD Bayswater Isuzu FRR 5" at bounding box center [720, 250] width 1440 height 334
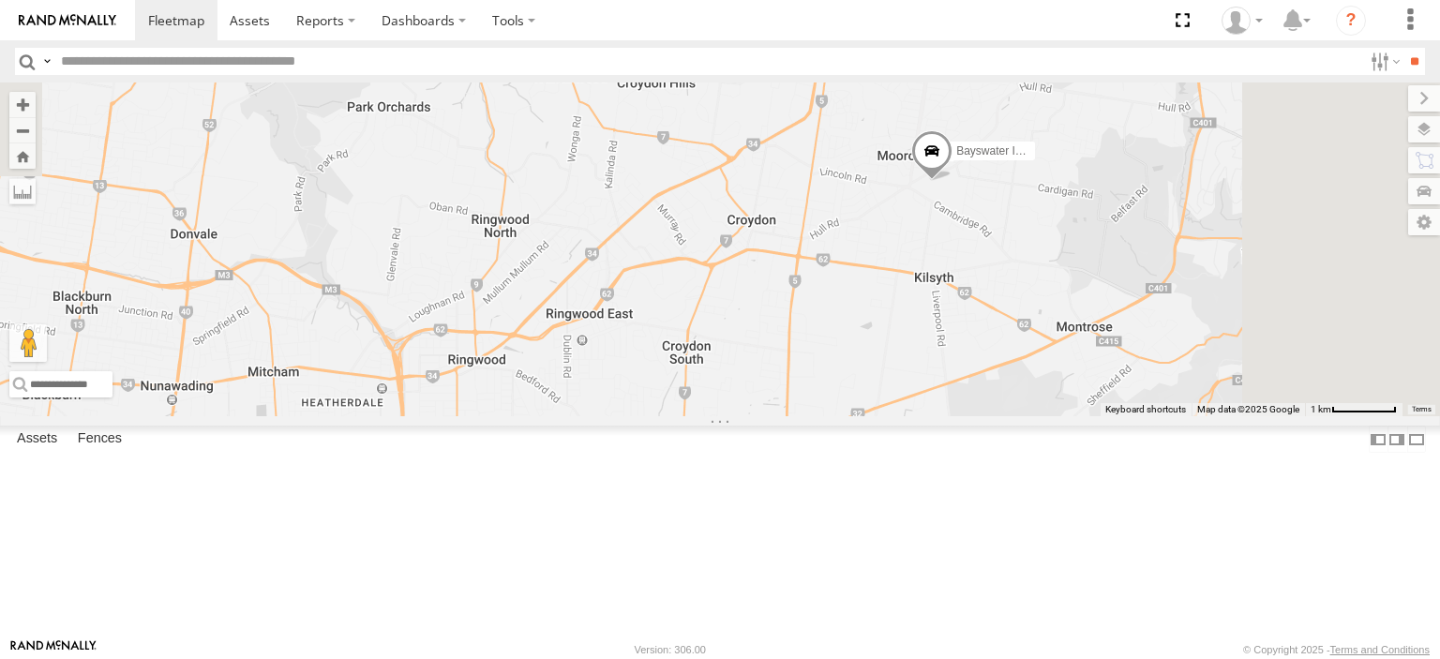
drag, startPoint x: 1223, startPoint y: 376, endPoint x: 1104, endPoint y: 505, distance: 175.9
click at [1104, 416] on div "Nick Astra Bendigo Isuzu FRR Westside UD Bayswater Isuzu FRR 5" at bounding box center [720, 250] width 1440 height 334
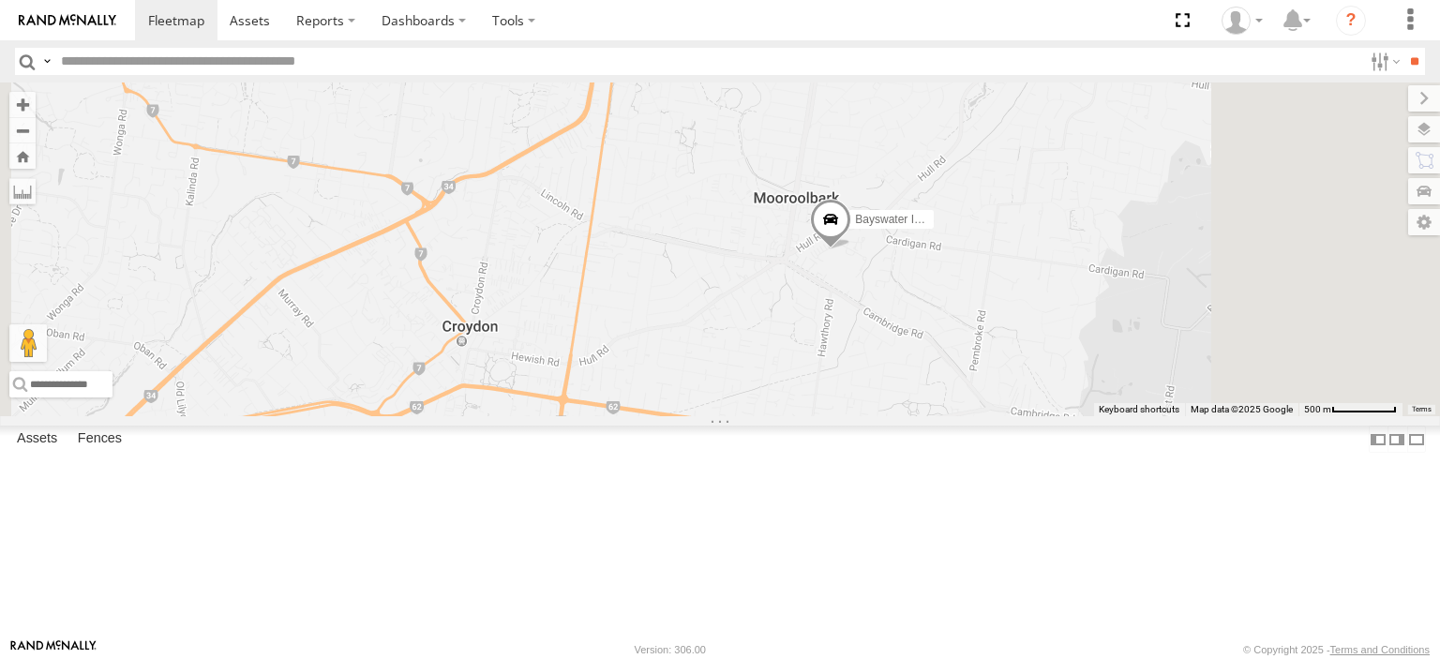
drag, startPoint x: 1116, startPoint y: 339, endPoint x: 1030, endPoint y: 509, distance: 191.2
click at [1030, 416] on div "[PERSON_NAME] Bendigo Isuzu FRR Westside UD Bayswater Isuzu FRR" at bounding box center [720, 250] width 1440 height 334
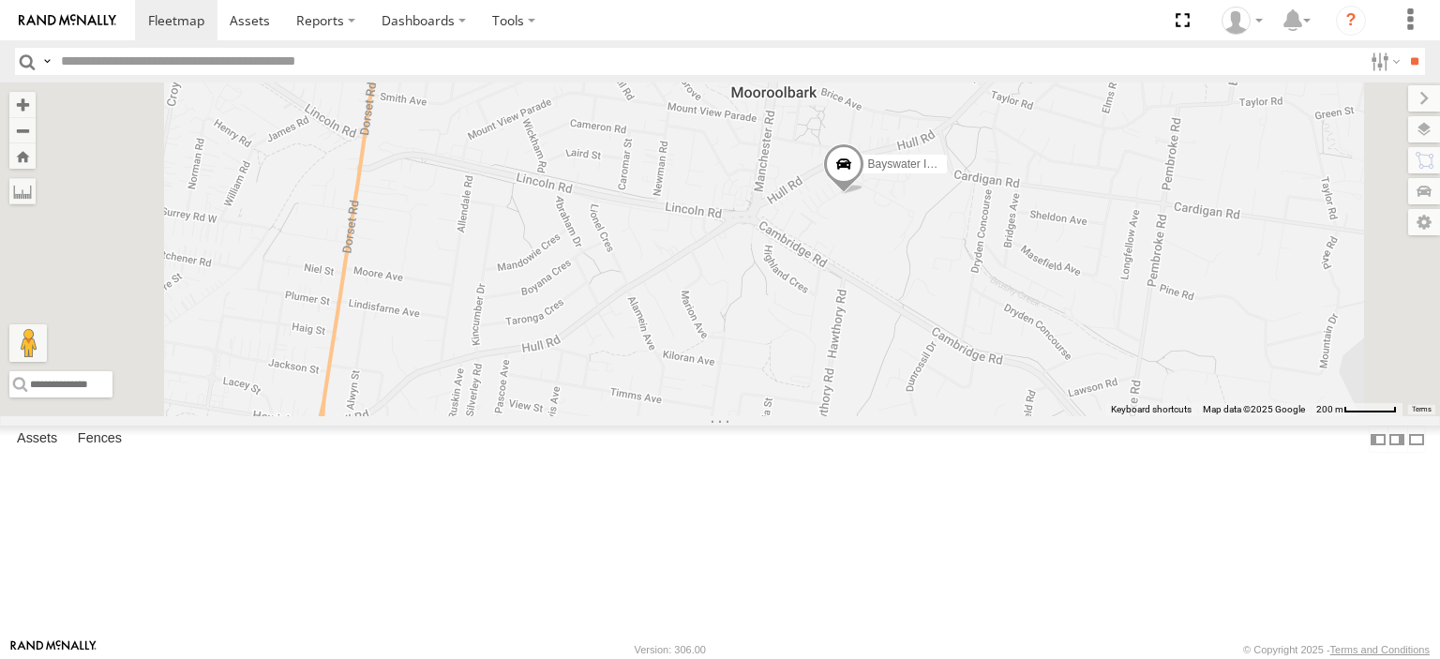
drag, startPoint x: 1039, startPoint y: 413, endPoint x: 1020, endPoint y: 460, distance: 51.4
click at [1020, 416] on div "[PERSON_NAME] Bendigo Isuzu FRR Westside UD Bayswater Isuzu FRR" at bounding box center [720, 250] width 1440 height 334
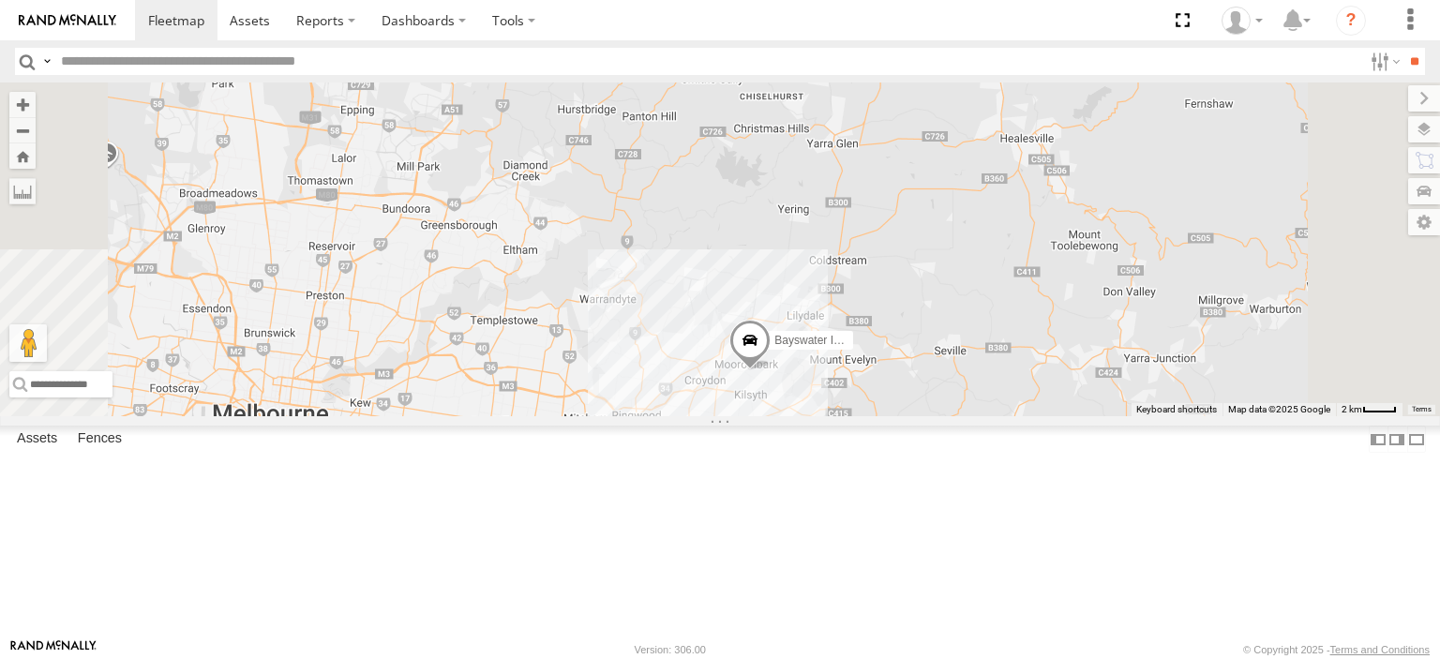
drag, startPoint x: 1008, startPoint y: 502, endPoint x: 962, endPoint y: 335, distance: 173.1
click at [962, 337] on div "[PERSON_NAME] Bendigo Isuzu FRR Westside UD Bayswater Isuzu FRR" at bounding box center [720, 250] width 1440 height 334
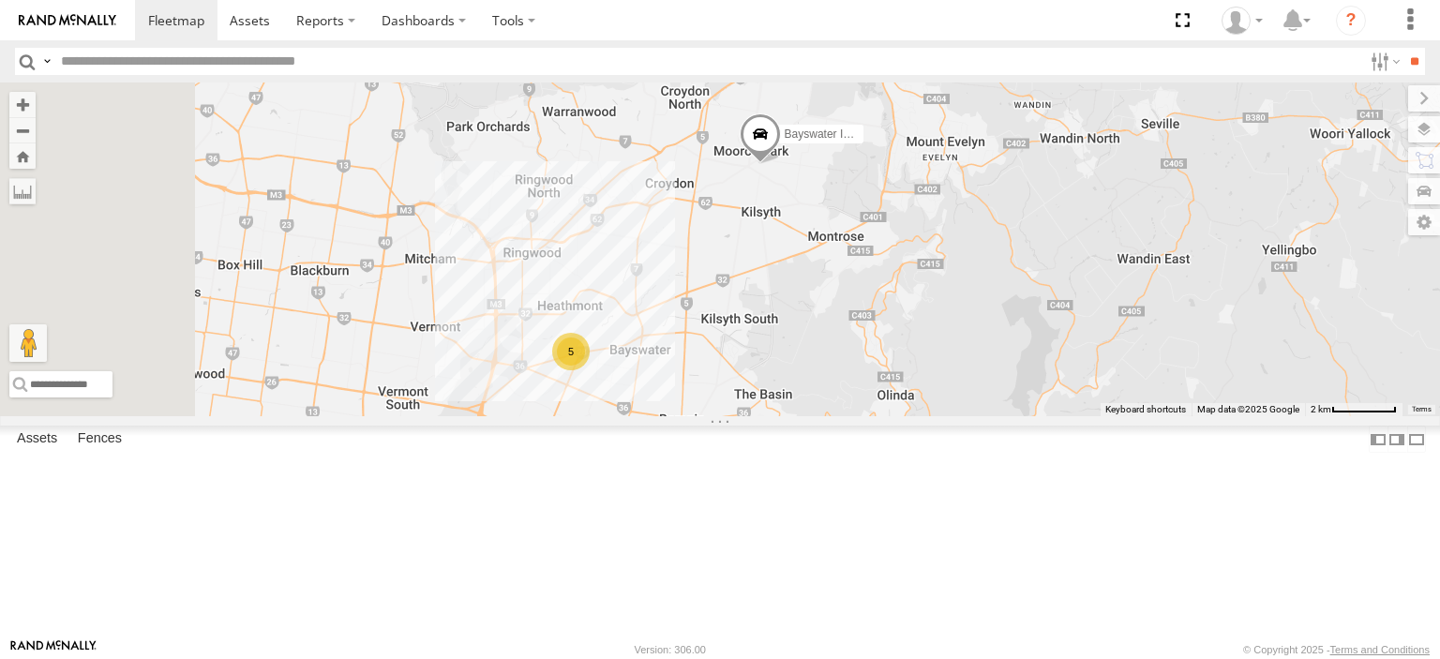
drag, startPoint x: 735, startPoint y: 307, endPoint x: 952, endPoint y: 228, distance: 230.5
click at [952, 228] on div "Nick Astra Bendigo Isuzu FRR Westside UD Bayswater Isuzu FRR 5" at bounding box center [720, 250] width 1440 height 334
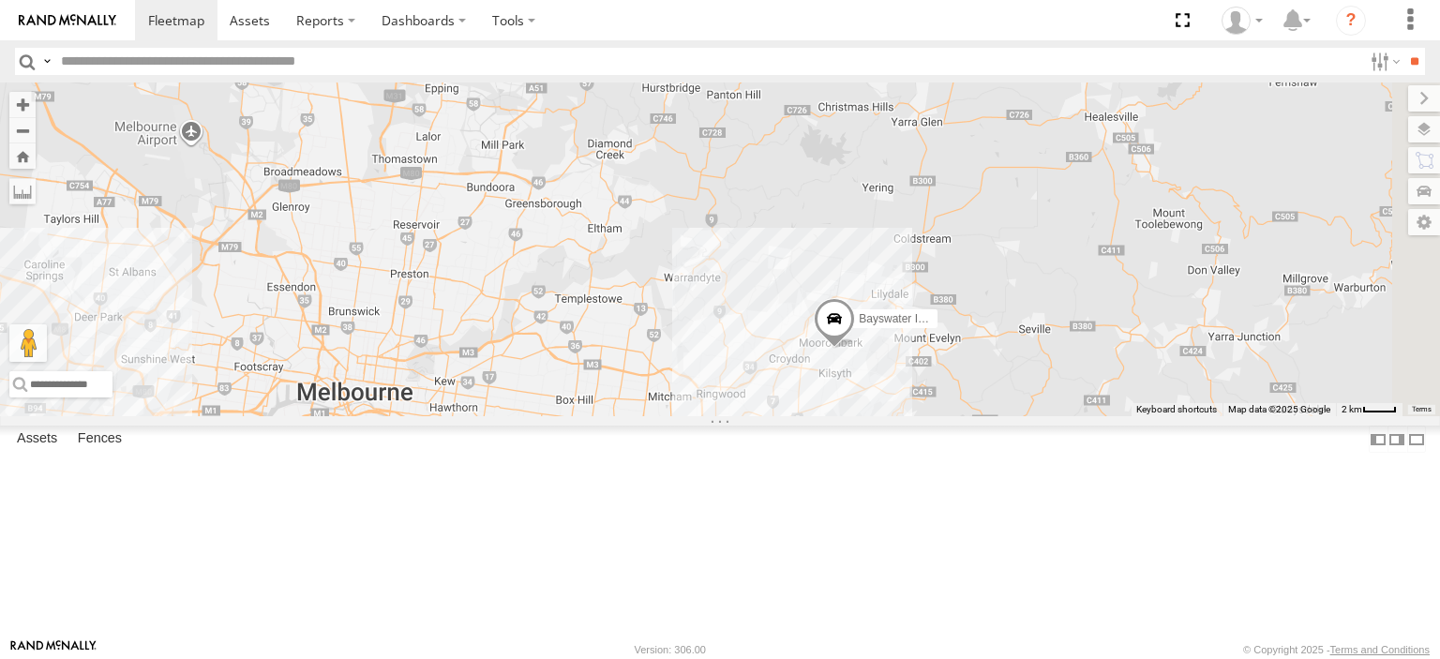
drag, startPoint x: 923, startPoint y: 568, endPoint x: 840, endPoint y: 431, distance: 159.9
click at [824, 416] on div "[PERSON_NAME] Bendigo Isuzu FRR Westside UD Bayswater Isuzu FRR" at bounding box center [720, 250] width 1440 height 334
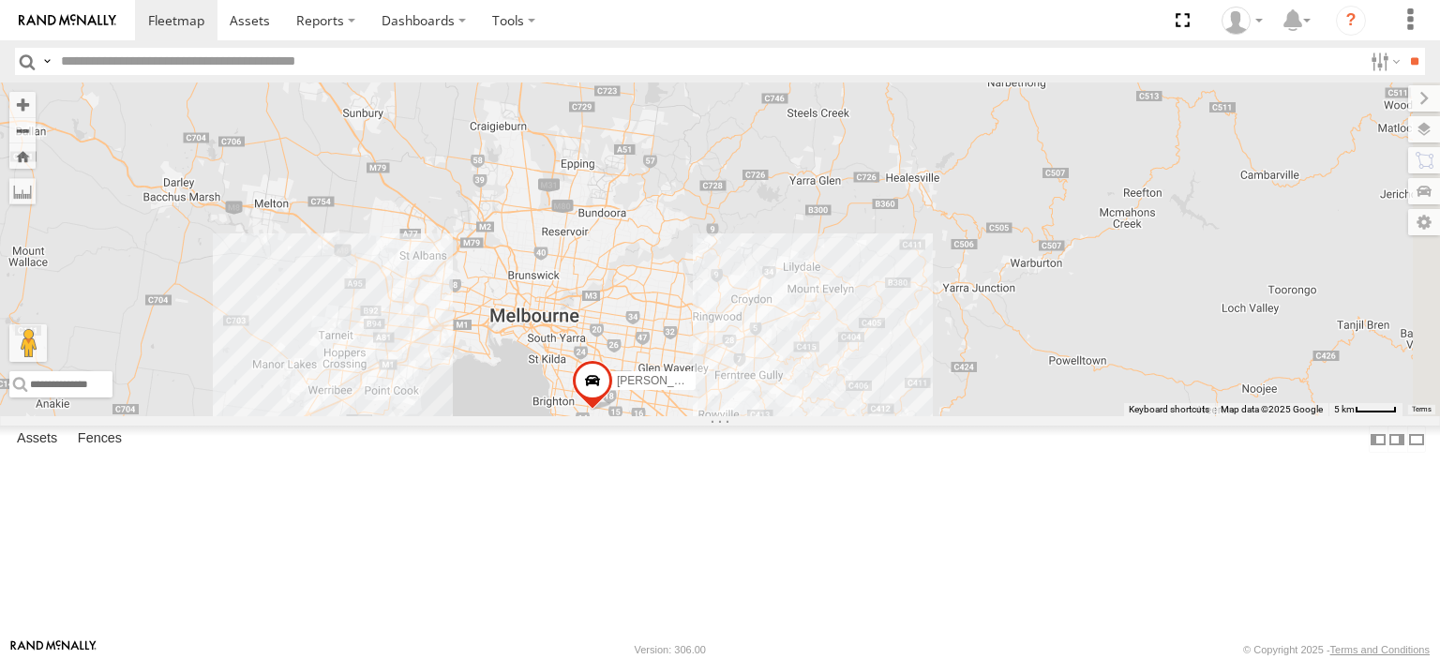
drag, startPoint x: 1202, startPoint y: 591, endPoint x: 1019, endPoint y: 267, distance: 371.6
click at [1019, 267] on div "[PERSON_NAME] Bendigo Isuzu FRR Westside UD" at bounding box center [720, 250] width 1440 height 334
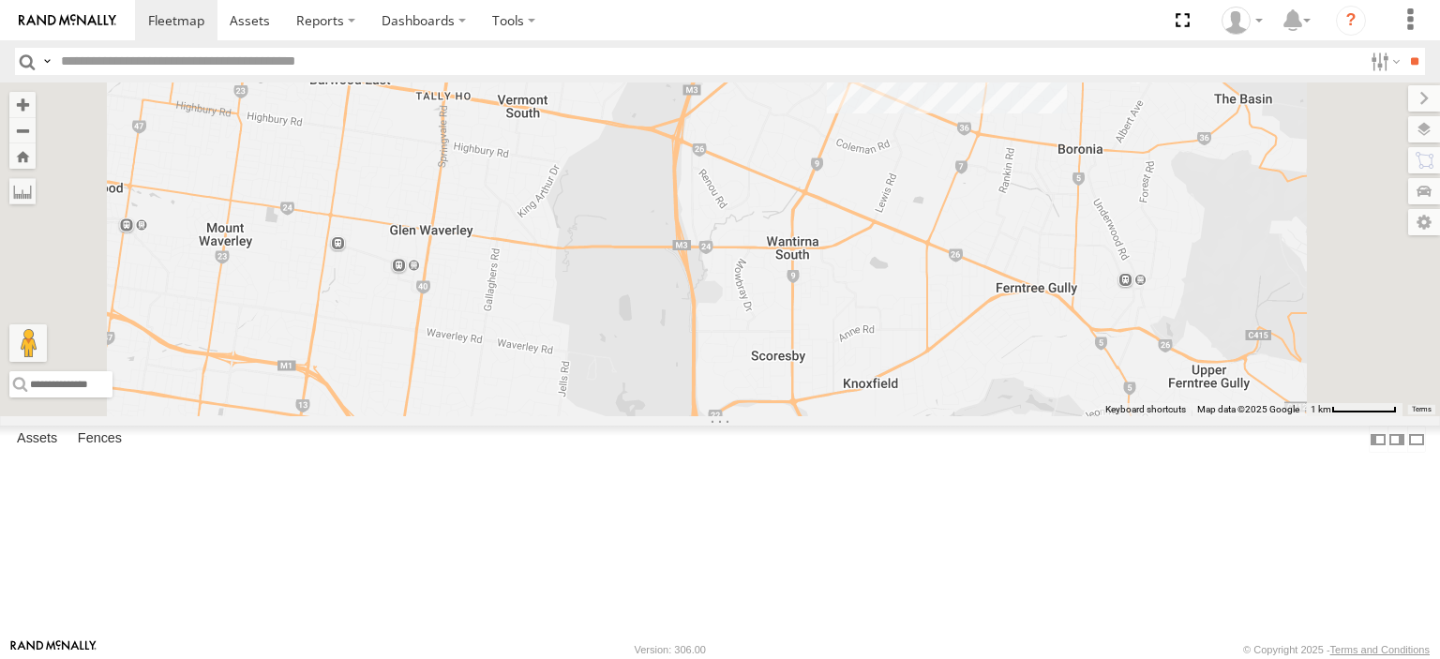
drag, startPoint x: 971, startPoint y: 292, endPoint x: 912, endPoint y: 432, distance: 152.6
click at [912, 416] on div "Nick Astra Bendigo Isuzu FRR Westside UD Westside Ute 5" at bounding box center [720, 250] width 1440 height 334
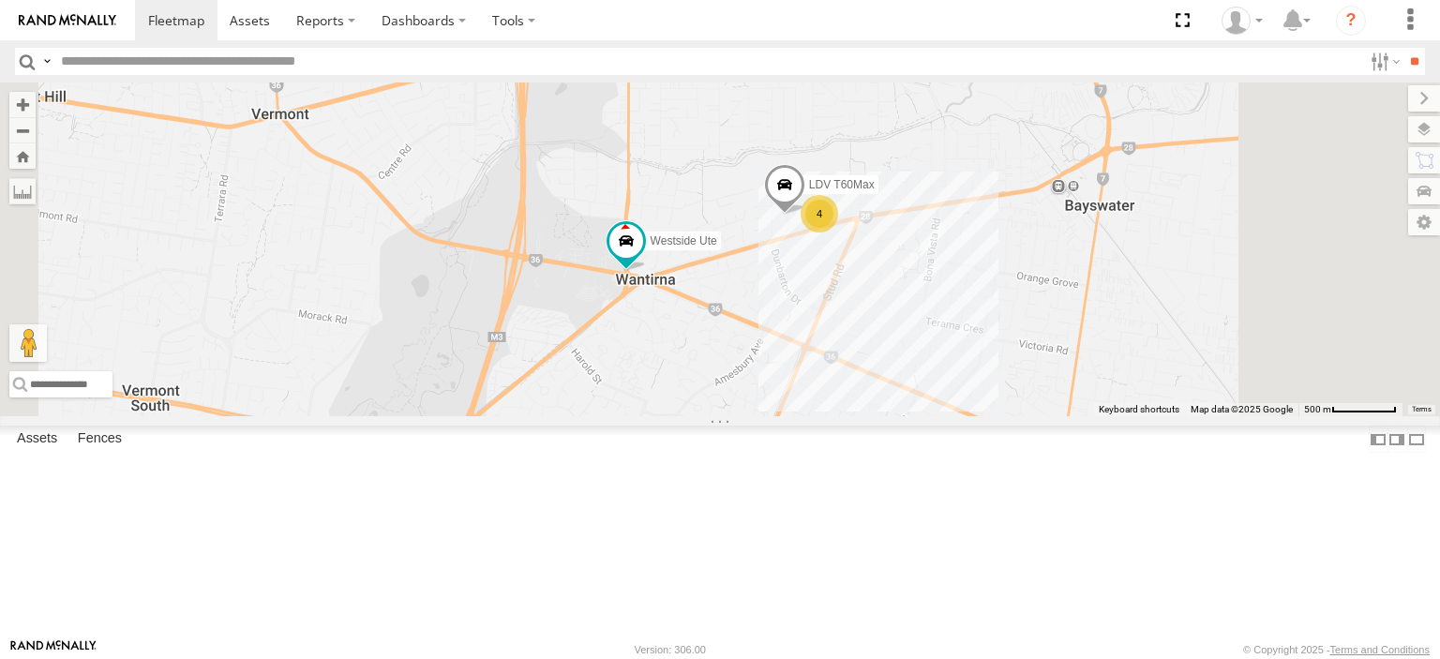
drag, startPoint x: 1017, startPoint y: 292, endPoint x: 969, endPoint y: 438, distance: 153.9
click at [972, 416] on div "Nick Astra Bendigo Isuzu FRR Westside UD Westside Ute 4 LDV T60Max" at bounding box center [720, 250] width 1440 height 334
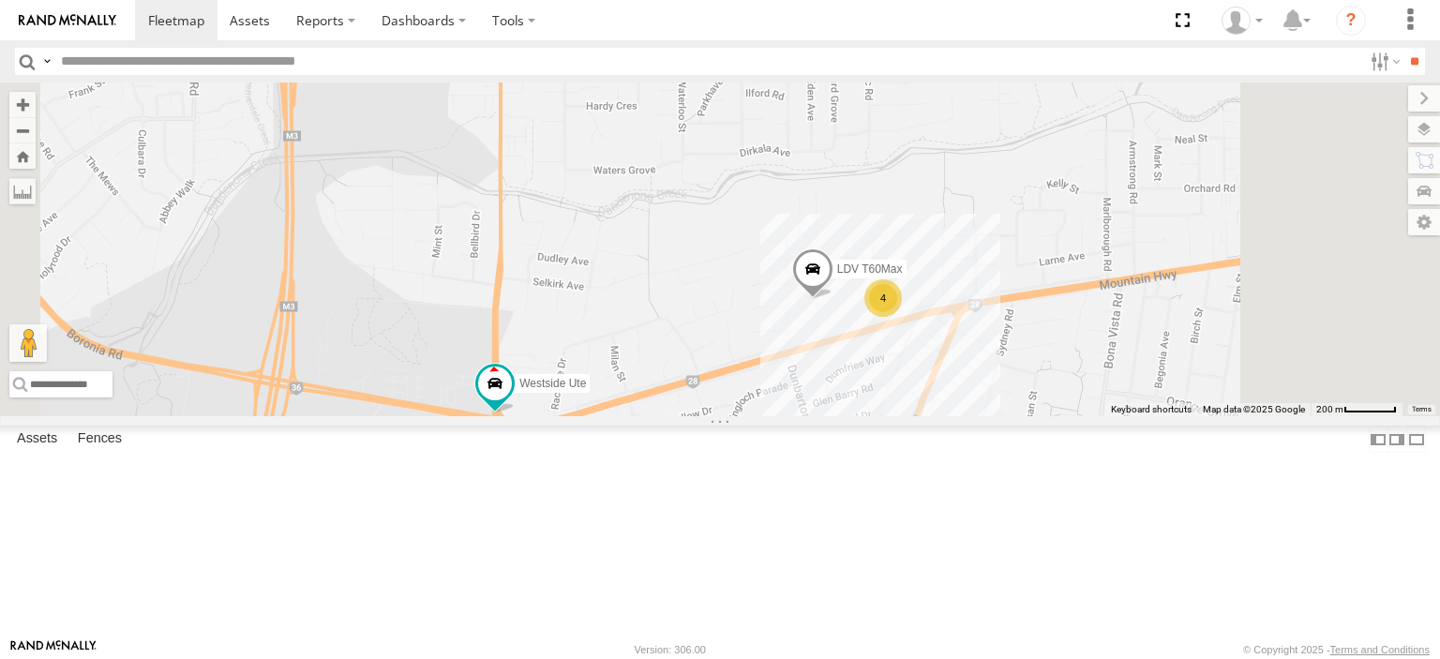
drag, startPoint x: 960, startPoint y: 353, endPoint x: 929, endPoint y: 453, distance: 105.0
click at [929, 416] on div "Nick Astra Bendigo Isuzu FRR Westside UD Westside Ute LDV T60Max 4" at bounding box center [720, 250] width 1440 height 334
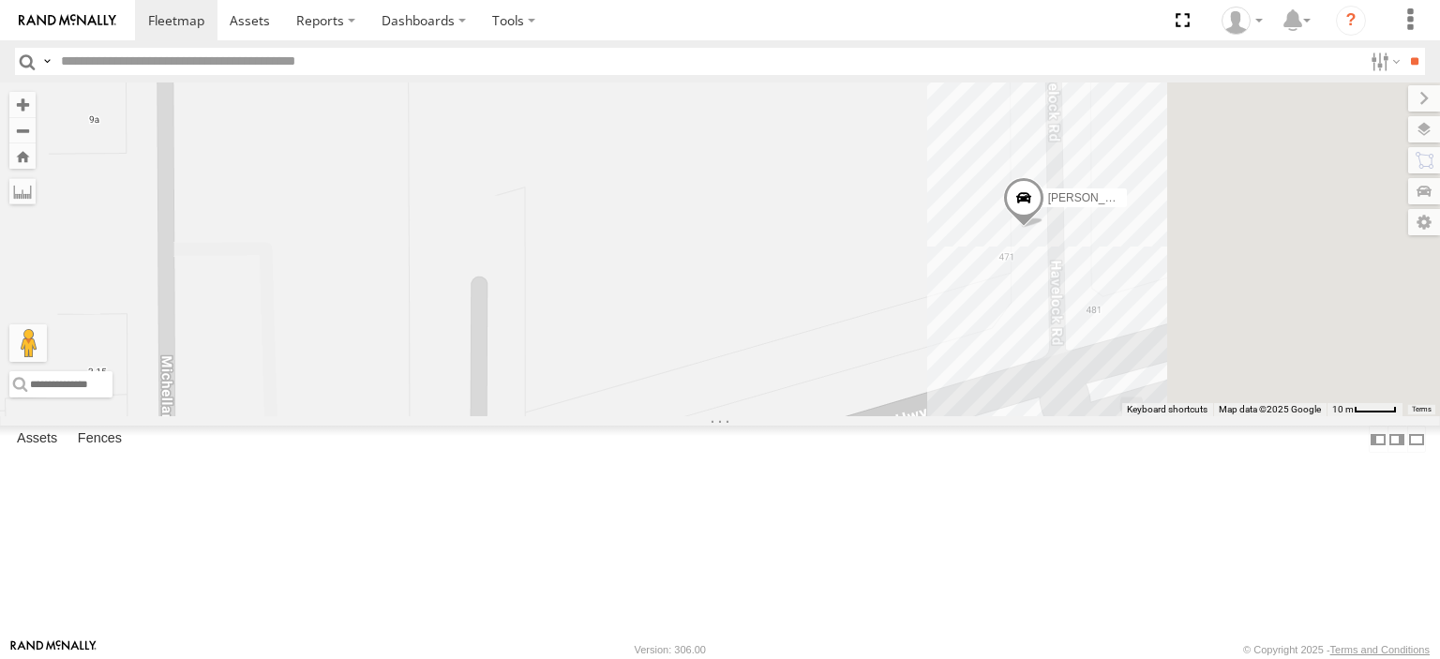
drag, startPoint x: 1383, startPoint y: 403, endPoint x: 878, endPoint y: 568, distance: 531.7
click at [878, 416] on div "Nick Astra Bendigo Isuzu FRR Westside UD Westside Ute LDV T60Max Jennifer BMW" at bounding box center [720, 250] width 1440 height 334
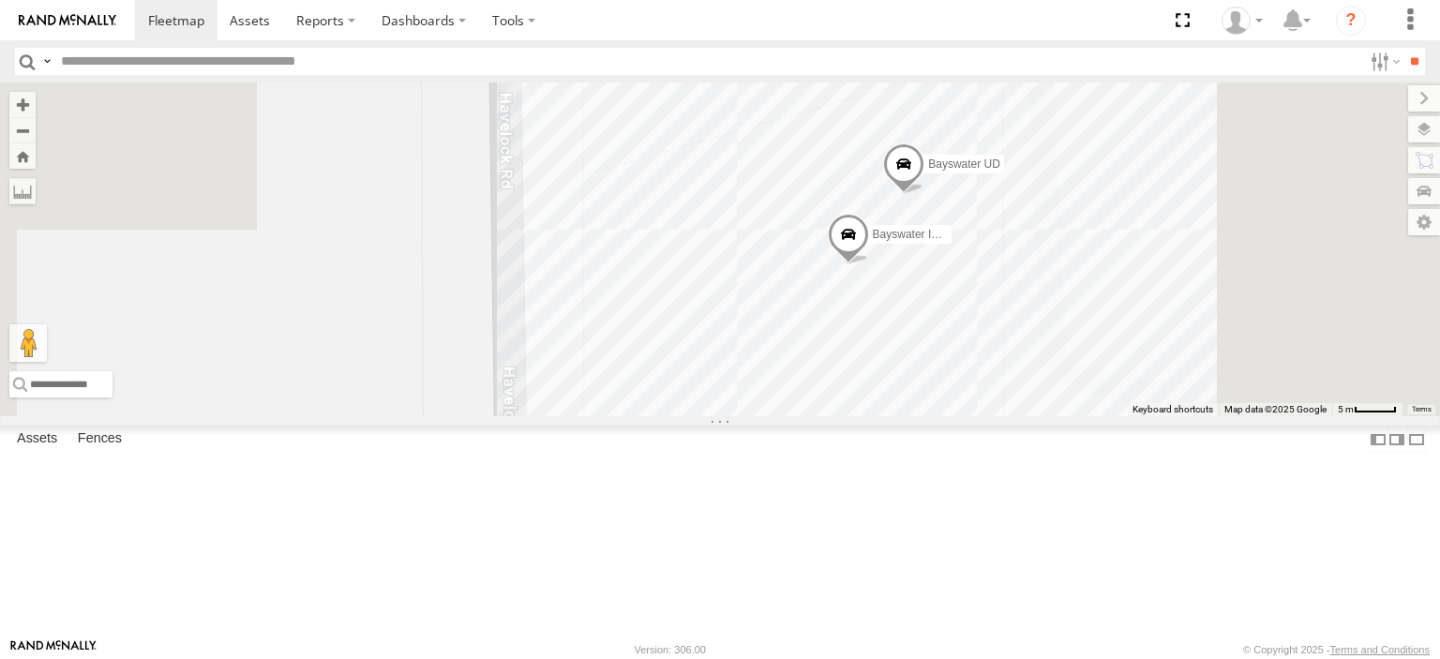
drag, startPoint x: 1130, startPoint y: 360, endPoint x: 980, endPoint y: 696, distance: 367.7
click at [980, 658] on html at bounding box center [720, 329] width 1440 height 659
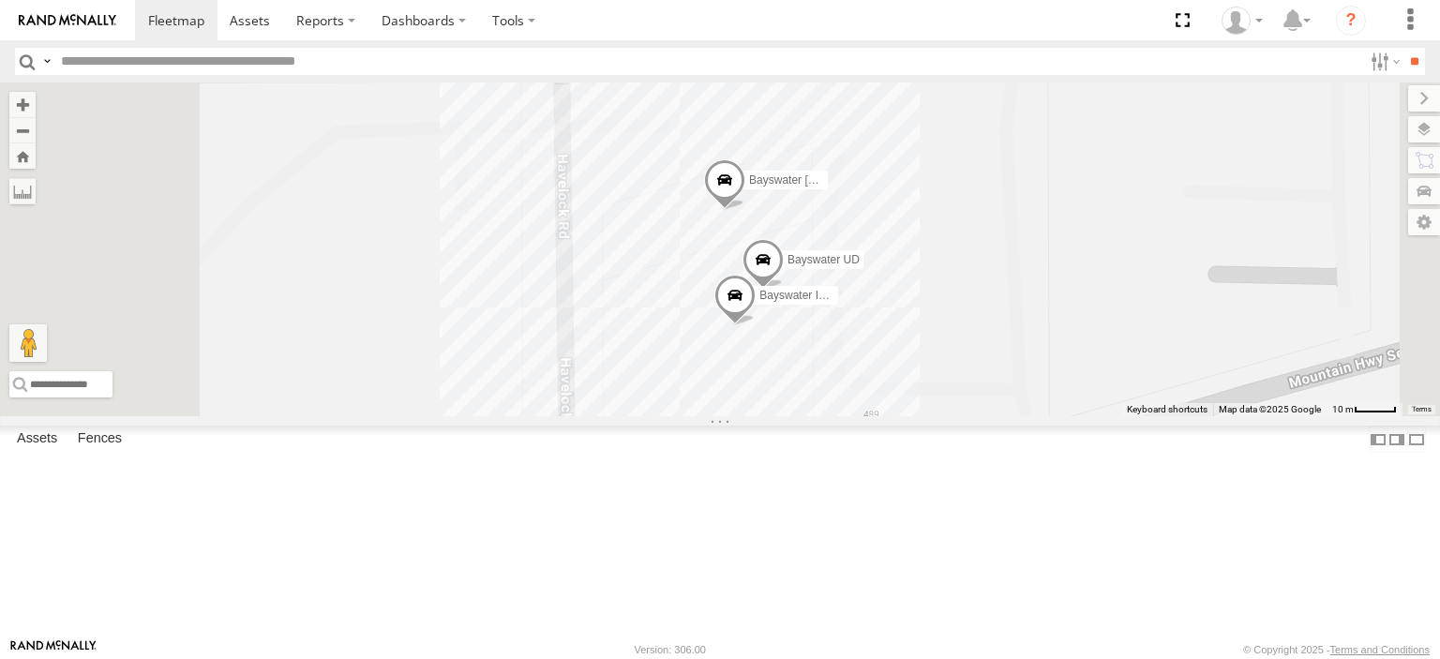
click at [746, 210] on span at bounding box center [724, 184] width 41 height 51
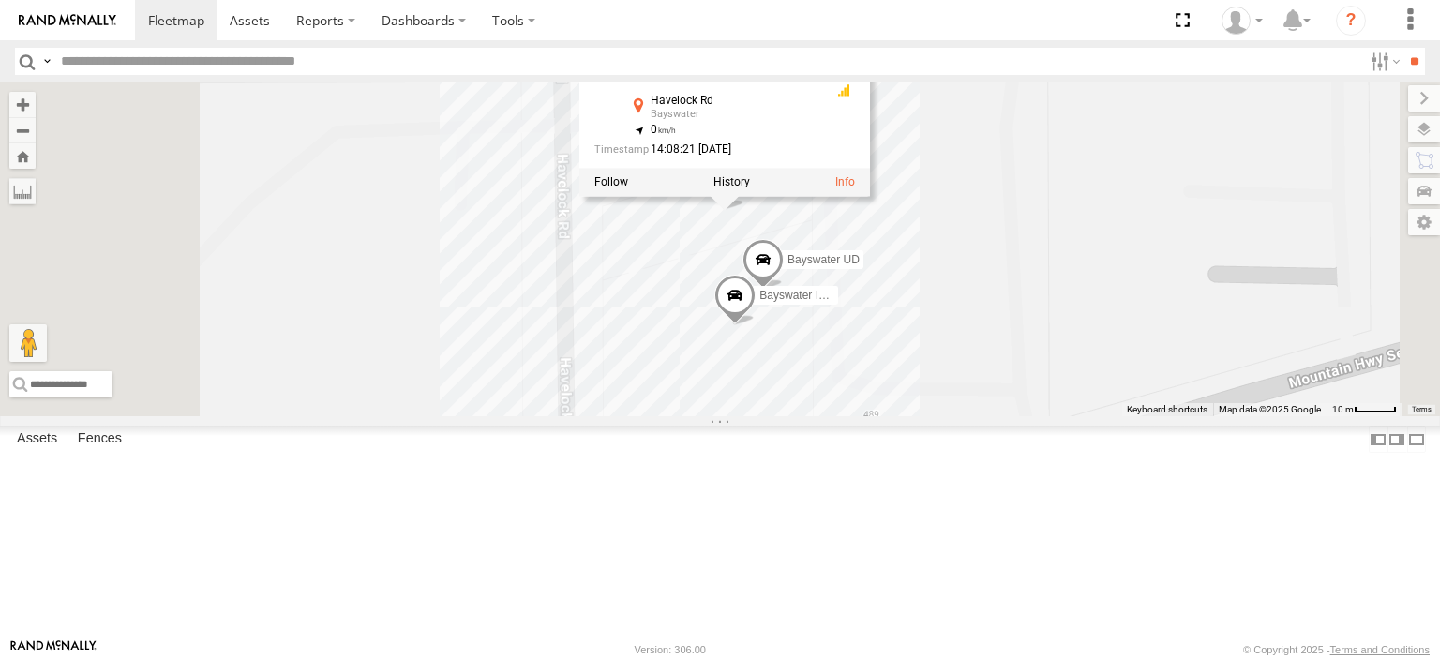
click at [827, 333] on div "Nick Astra Bendigo Isuzu FRR Westside UD Westside Ute LDV T60Max Jennifer BMW B…" at bounding box center [720, 250] width 1440 height 334
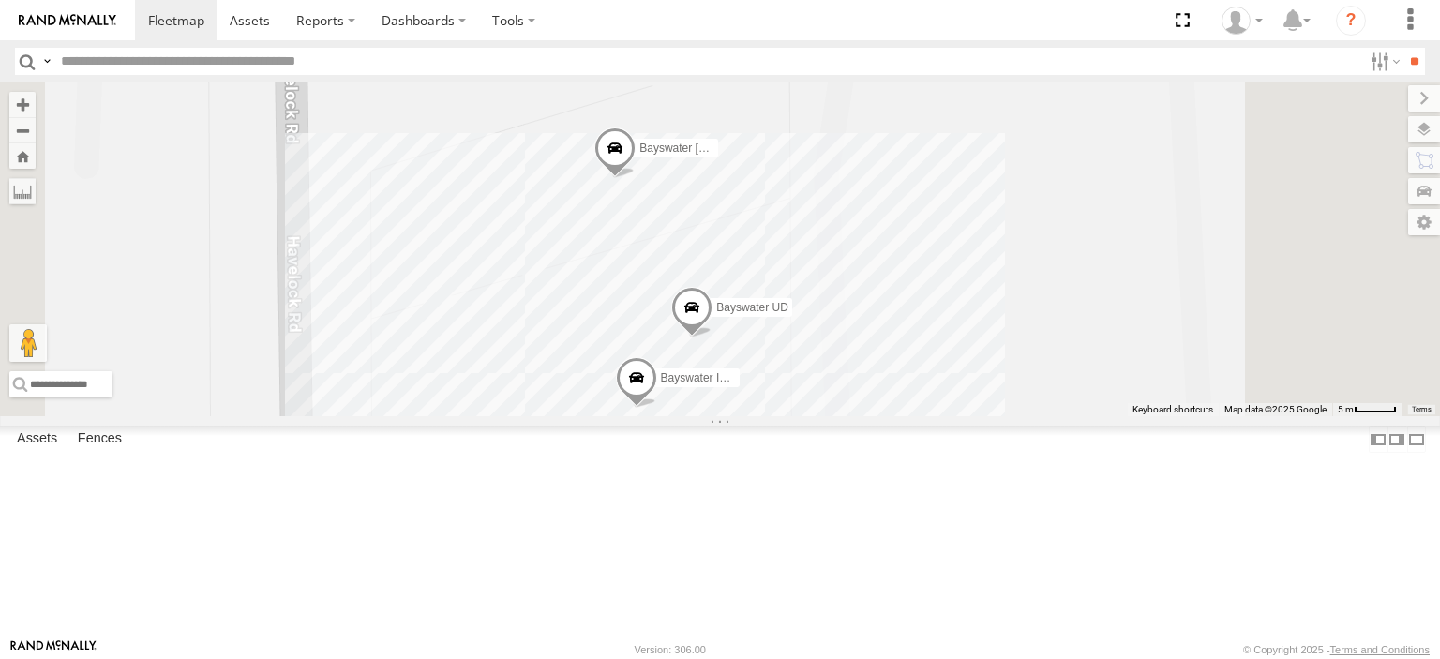
click at [713, 338] on span at bounding box center [691, 312] width 41 height 51
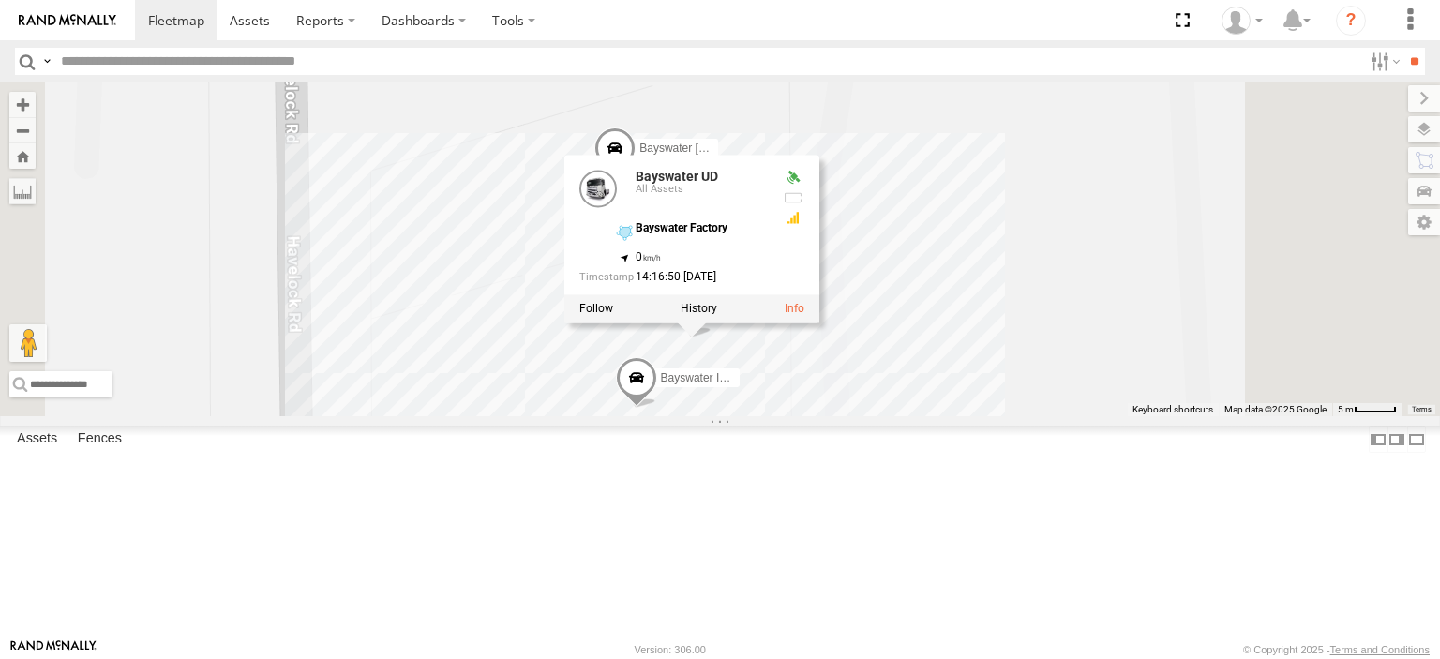
click at [1032, 416] on div "Nick Astra Bendigo Isuzu FRR Westside UD Westside Ute LDV T60Max Jennifer BMW B…" at bounding box center [720, 250] width 1440 height 334
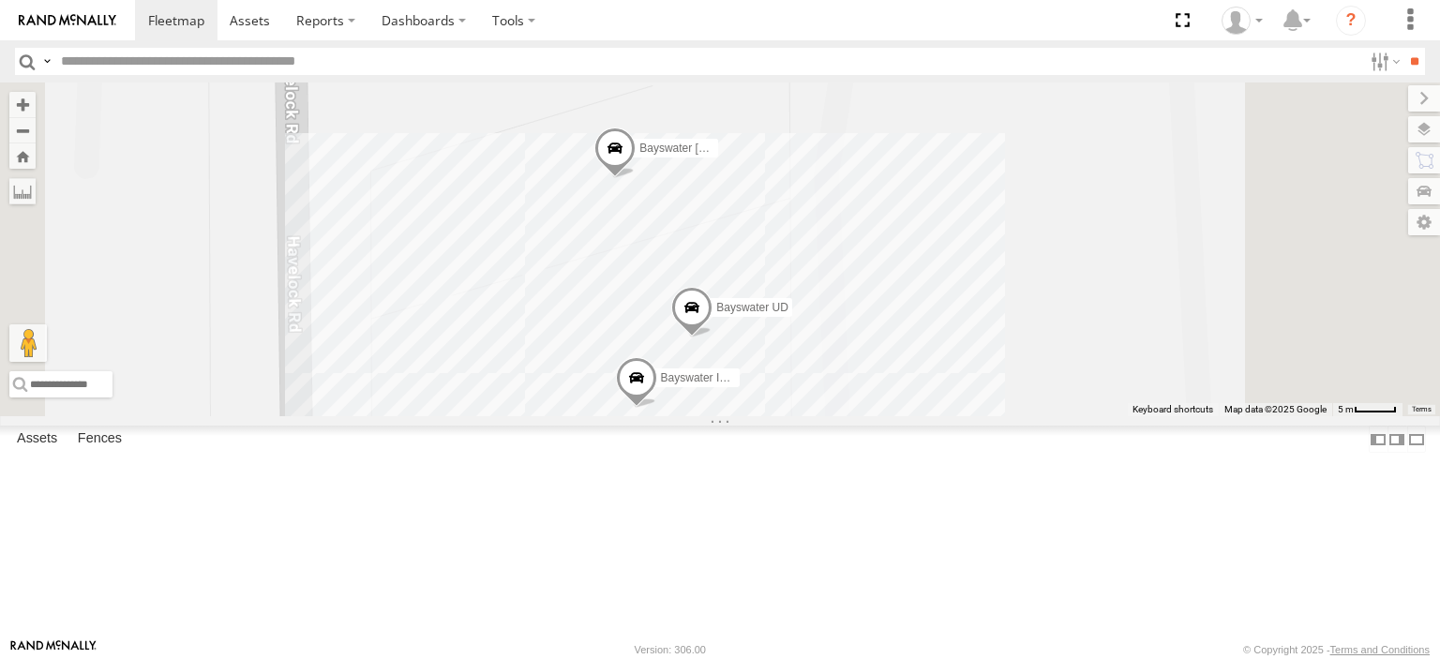
click at [636, 178] on span at bounding box center [615, 153] width 41 height 51
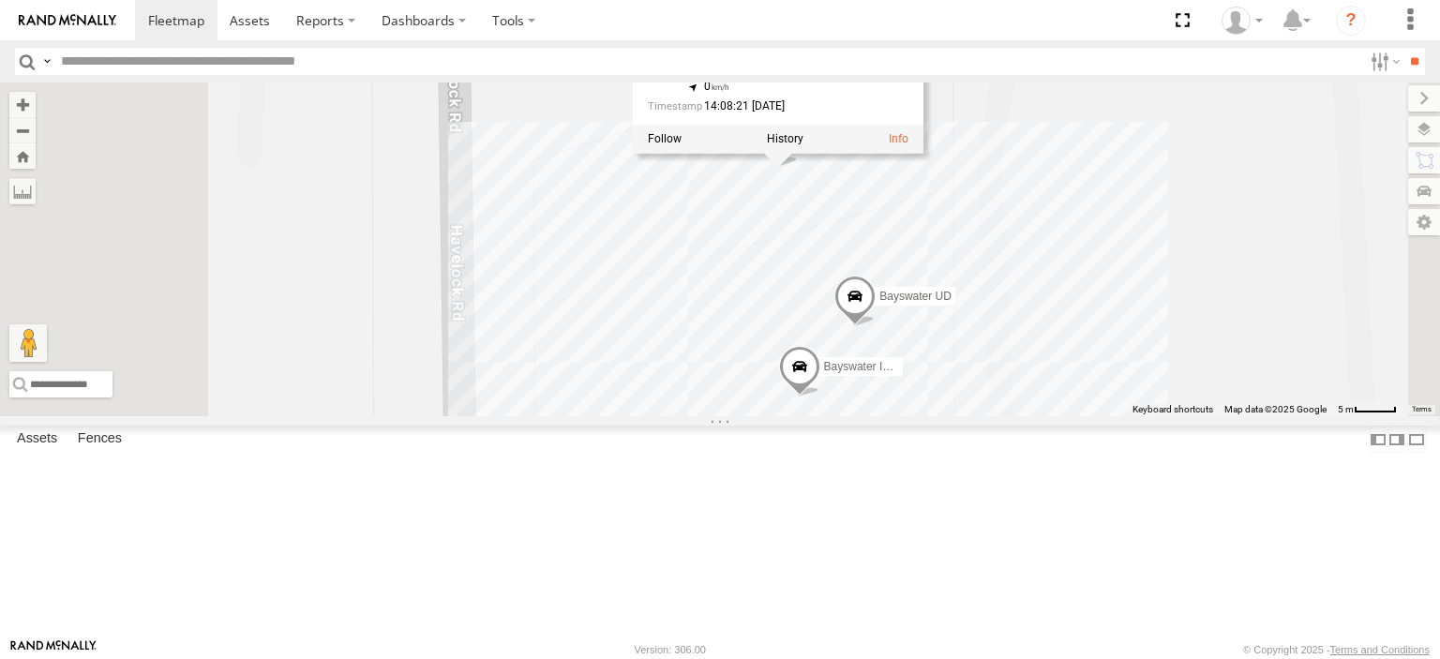
drag, startPoint x: 660, startPoint y: 306, endPoint x: 825, endPoint y: 294, distance: 165.4
click at [825, 294] on div "Nick Astra Bendigo Isuzu FRR Westside UD Westside Ute LDV T60Max Jennifer BMW B…" at bounding box center [720, 250] width 1440 height 334
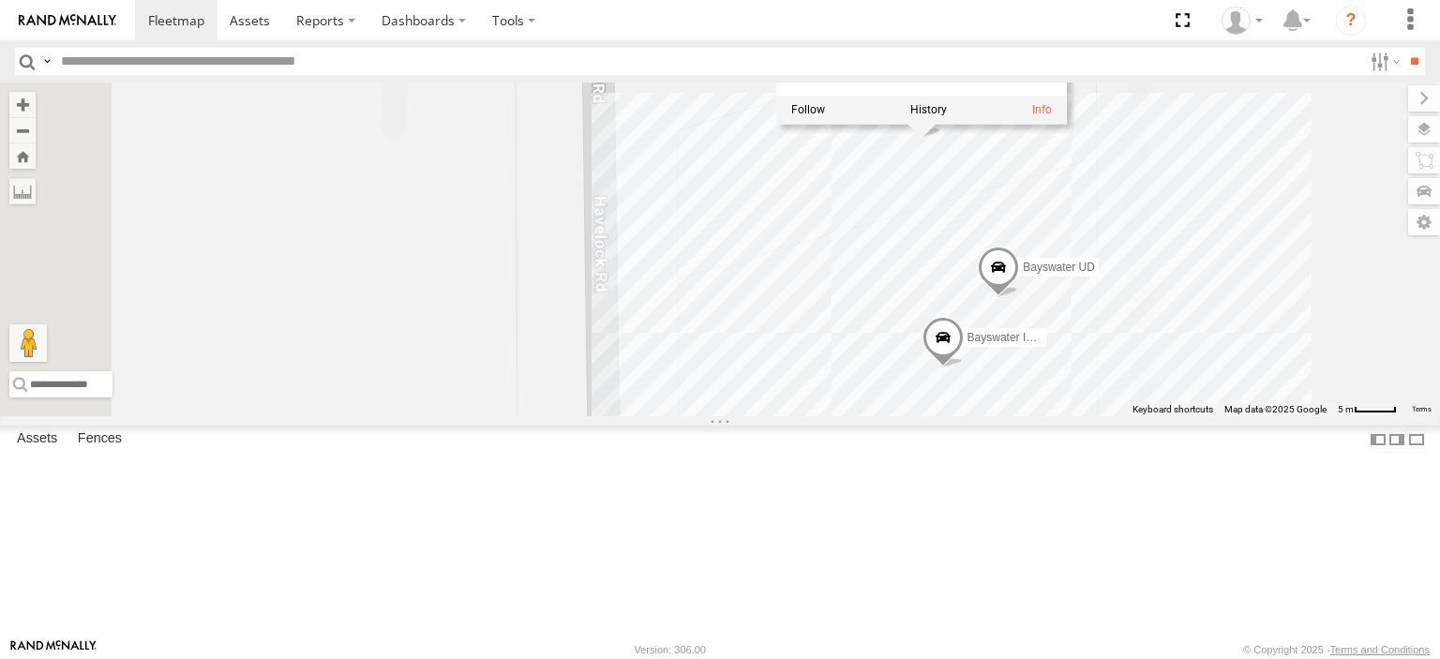
drag, startPoint x: 980, startPoint y: 309, endPoint x: 1127, endPoint y: 280, distance: 149.9
click at [1127, 280] on div "Nick Astra Bendigo Isuzu FRR Westside UD Westside Ute LDV T60Max Jennifer BMW B…" at bounding box center [720, 250] width 1440 height 334
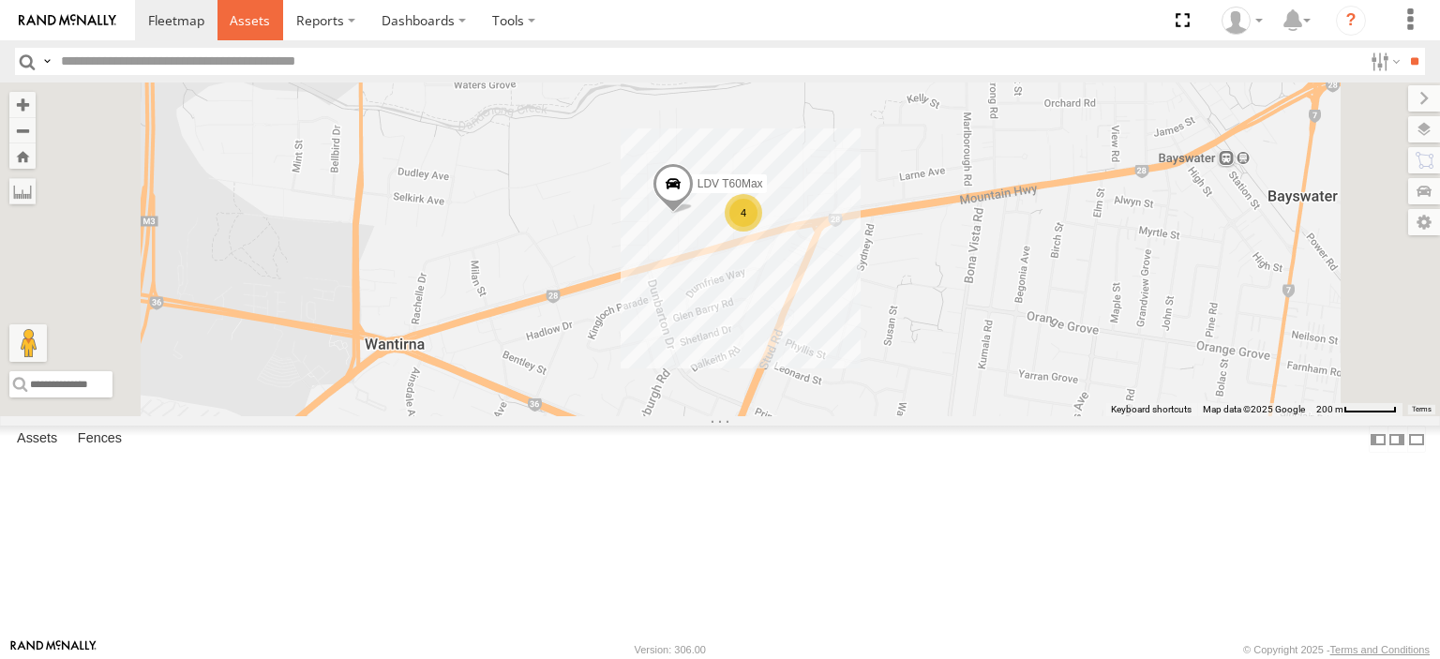
click at [264, 17] on span at bounding box center [250, 20] width 40 height 18
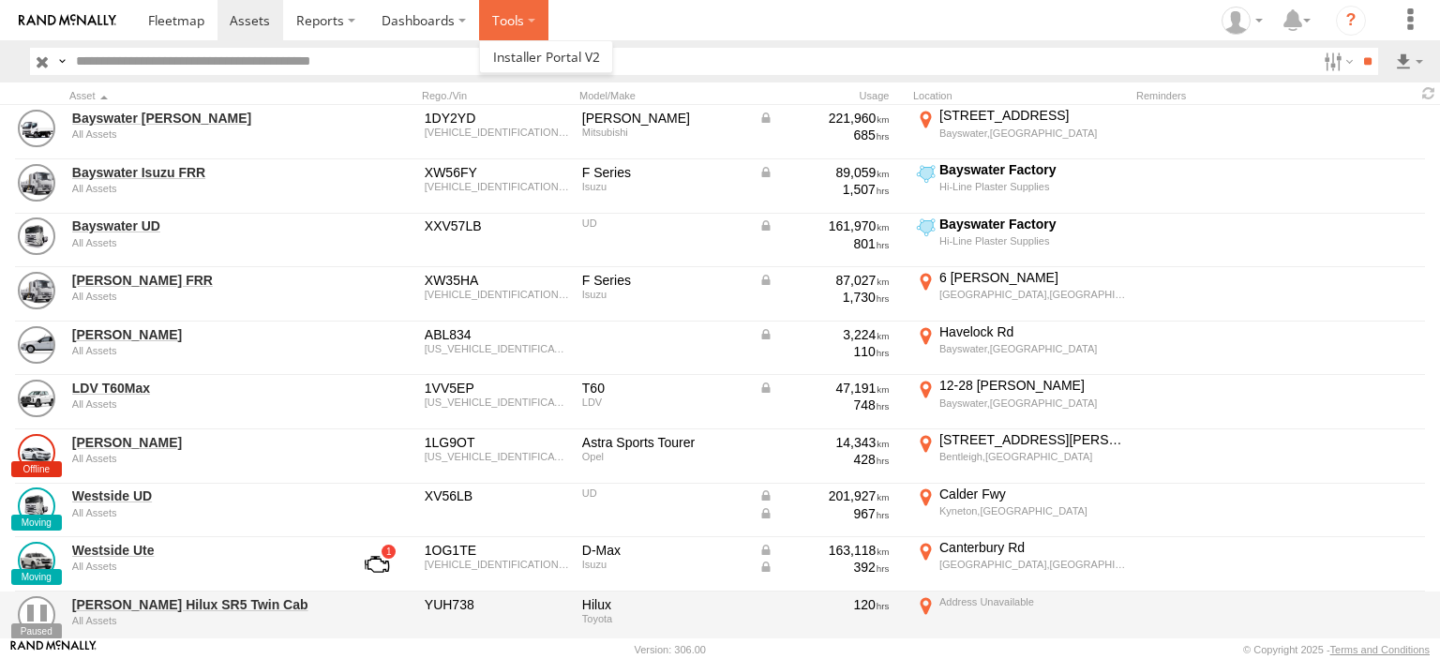
click at [529, 23] on label at bounding box center [513, 20] width 69 height 40
click at [533, 48] on span at bounding box center [546, 57] width 107 height 18
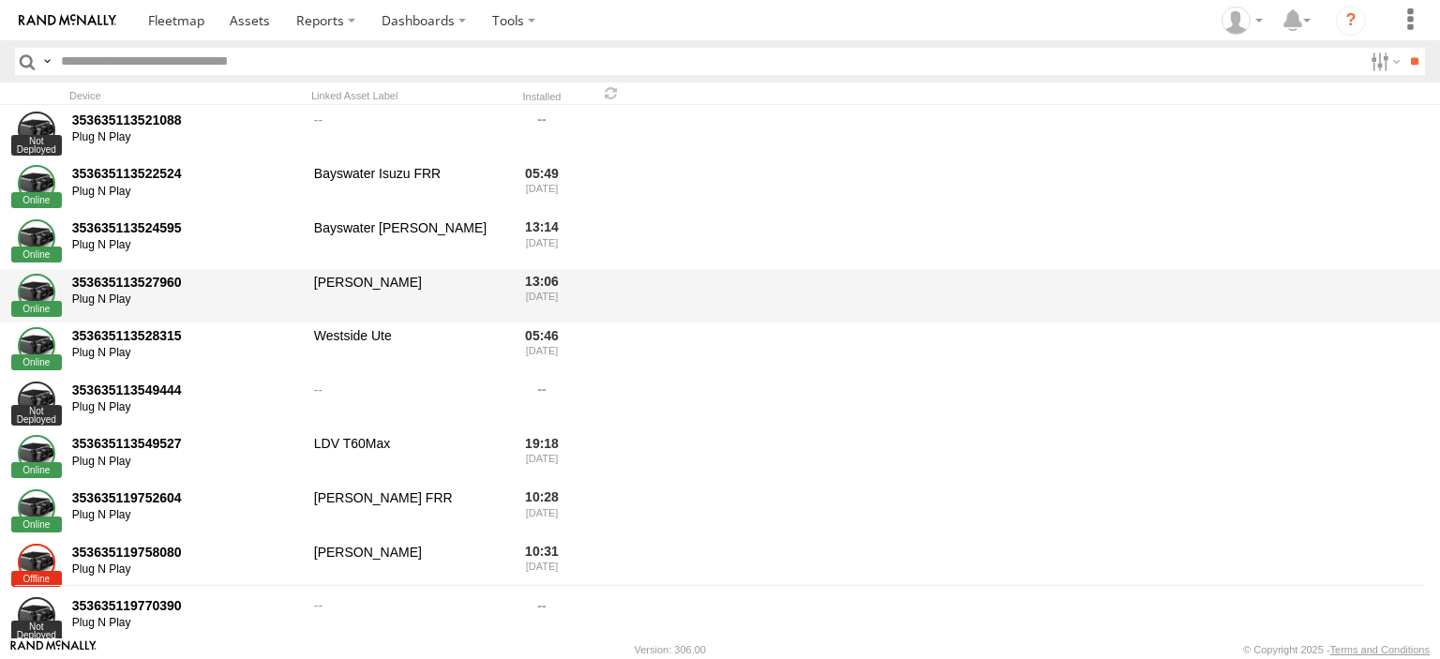
scroll to position [94, 0]
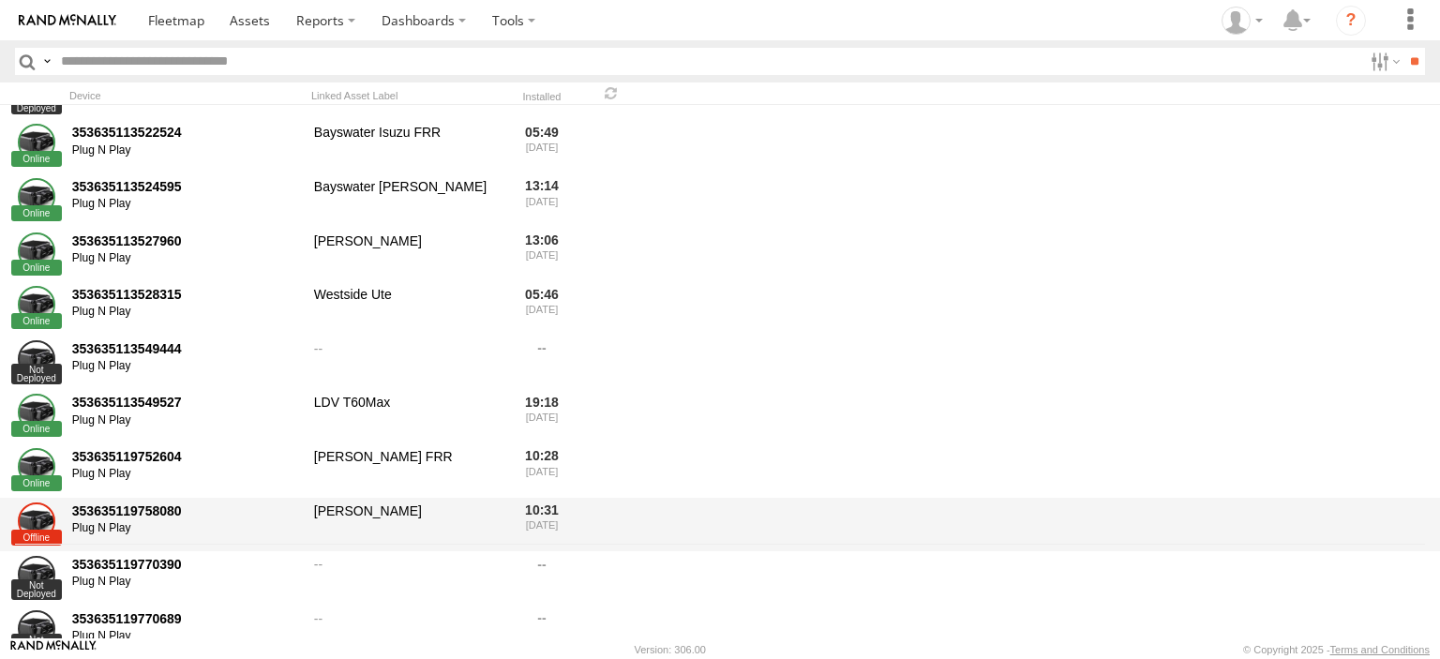
click at [133, 517] on div "353635119758080" at bounding box center [186, 511] width 229 height 17
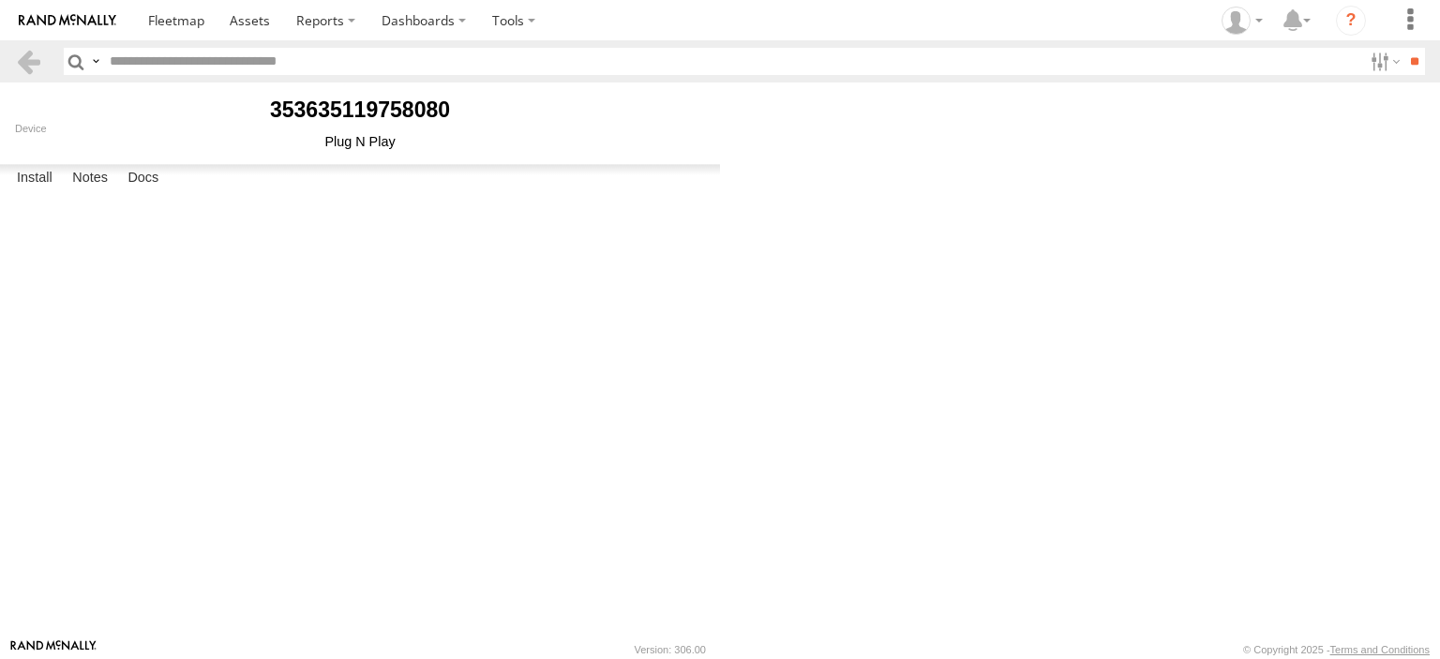
type input "**********"
select select "********"
type input "******"
type input "********"
type input "******"
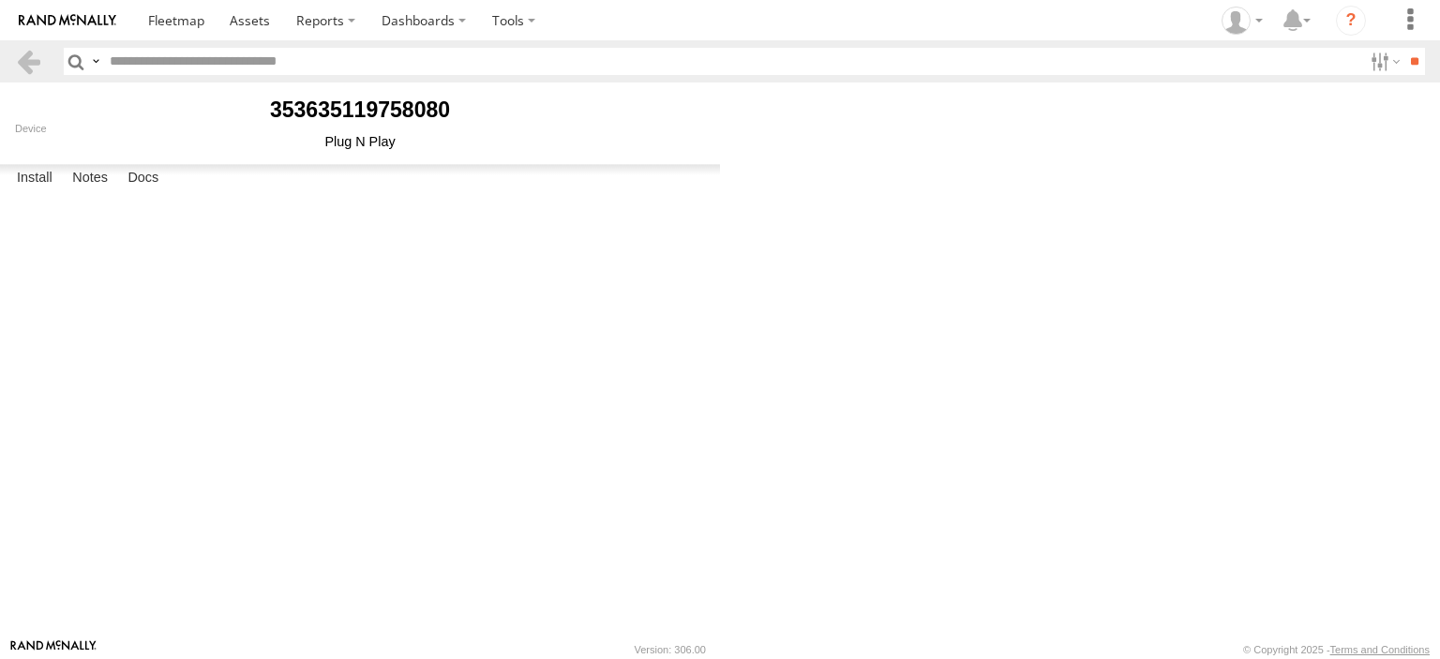
type input "**********"
click at [0, 0] on link "Uninstall" at bounding box center [0, 0] width 0 height 0
click at [0, 0] on button "Proceed" at bounding box center [0, 0] width 0 height 0
click at [0, 0] on button "OK" at bounding box center [0, 0] width 0 height 0
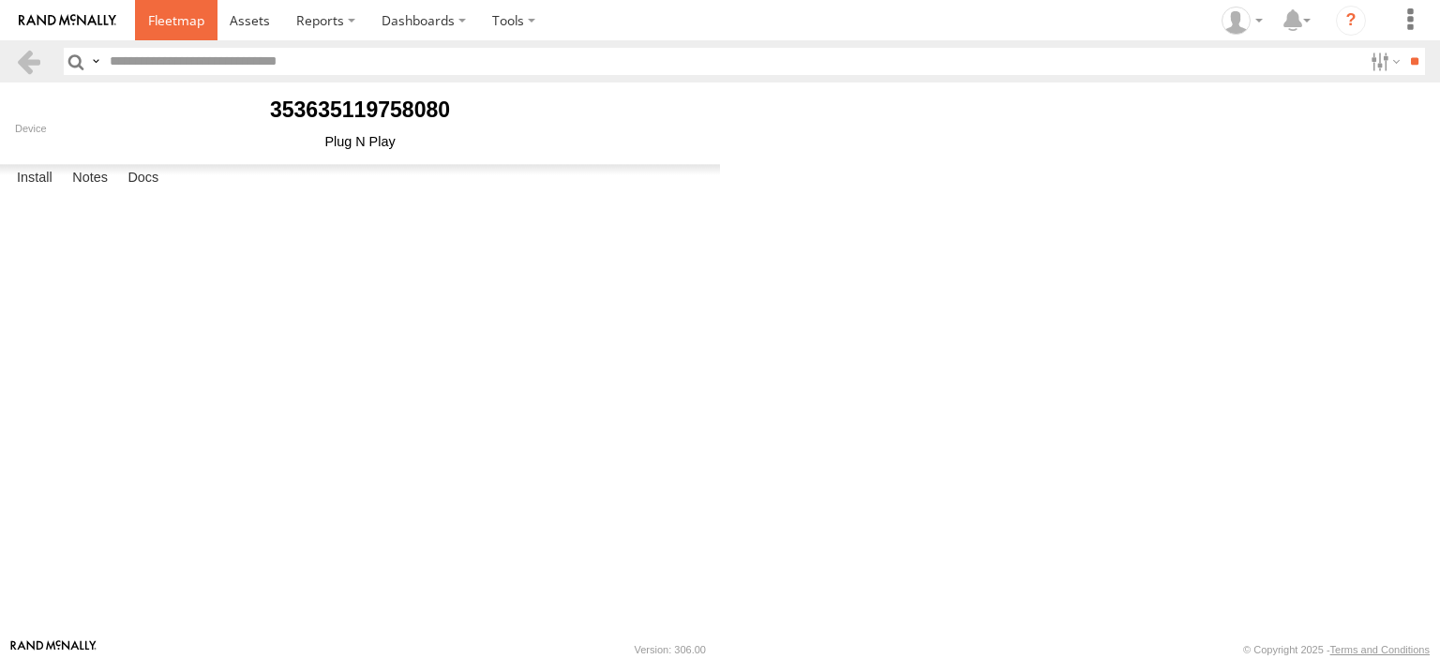
click at [154, 20] on span at bounding box center [176, 20] width 56 height 18
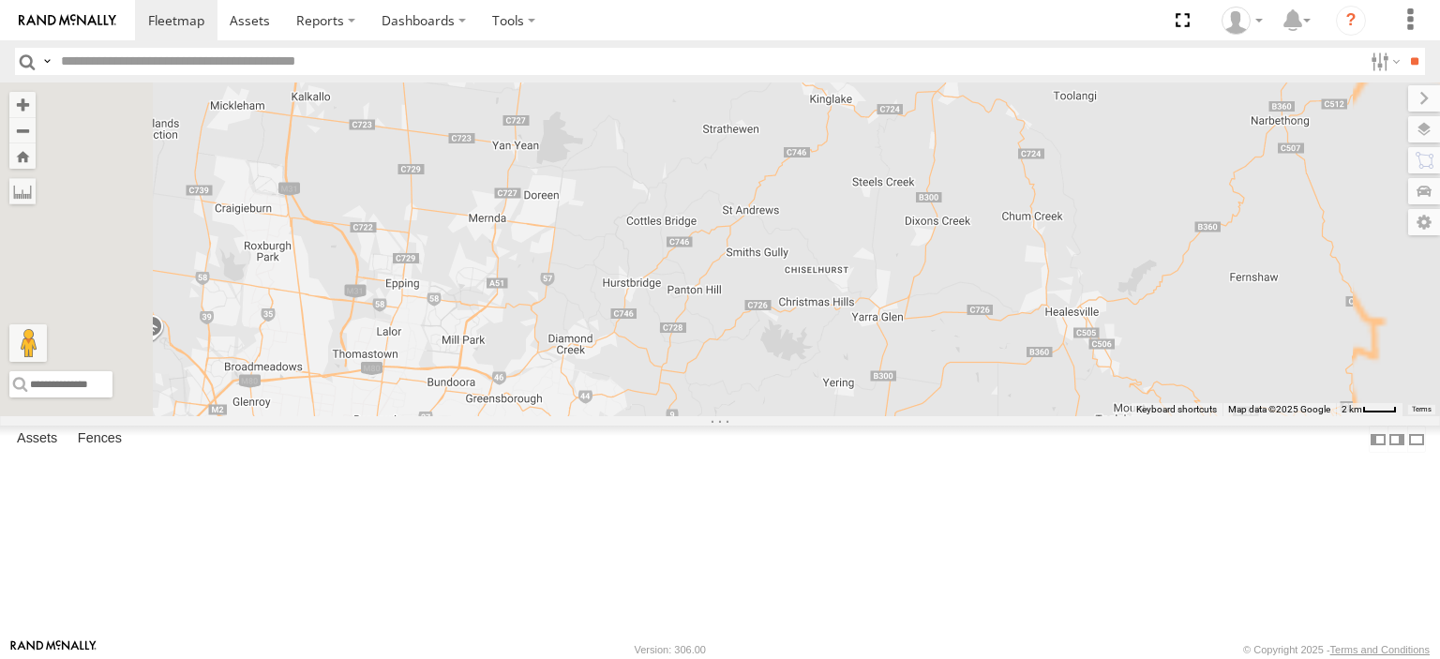
drag, startPoint x: 987, startPoint y: 524, endPoint x: 1084, endPoint y: 290, distance: 253.6
click at [1082, 291] on div "Bendigo Isuzu FRR Westside UD" at bounding box center [720, 250] width 1440 height 334
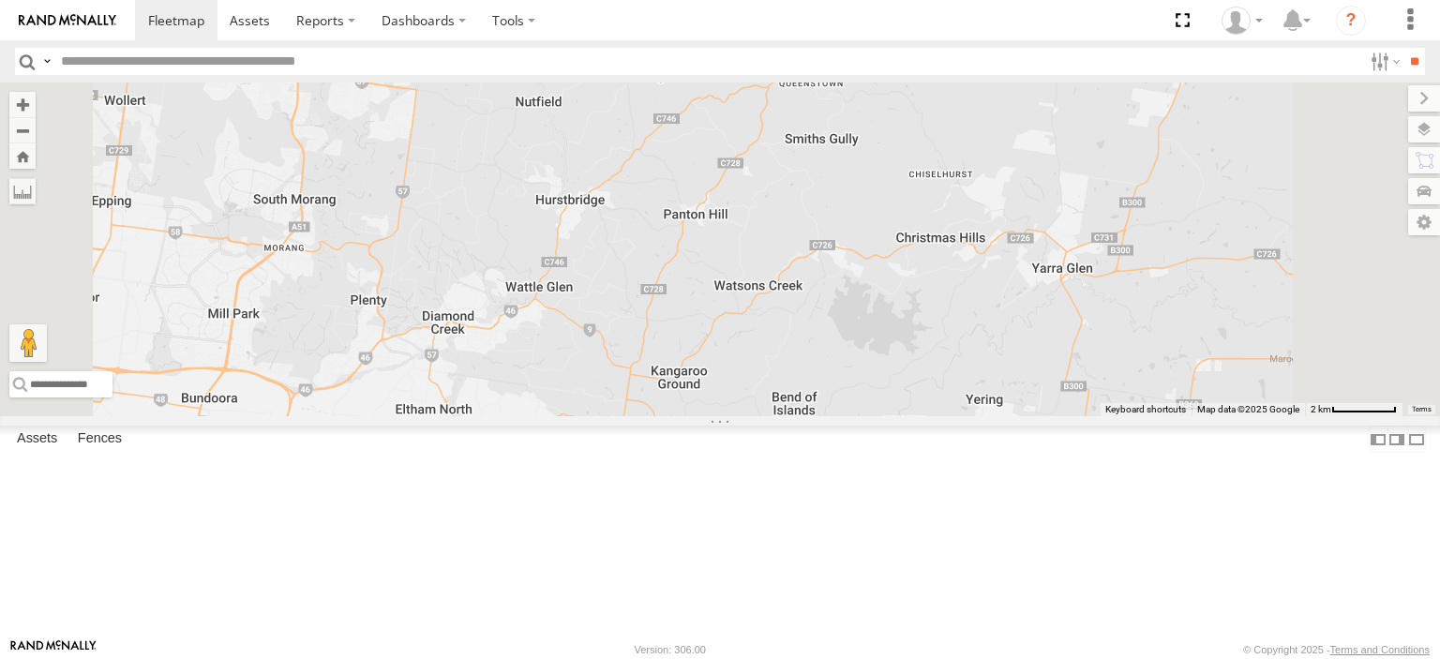
drag, startPoint x: 826, startPoint y: 418, endPoint x: 1047, endPoint y: 218, distance: 298.1
click at [1043, 218] on div "Bendigo Isuzu FRR Westside UD" at bounding box center [720, 250] width 1440 height 334
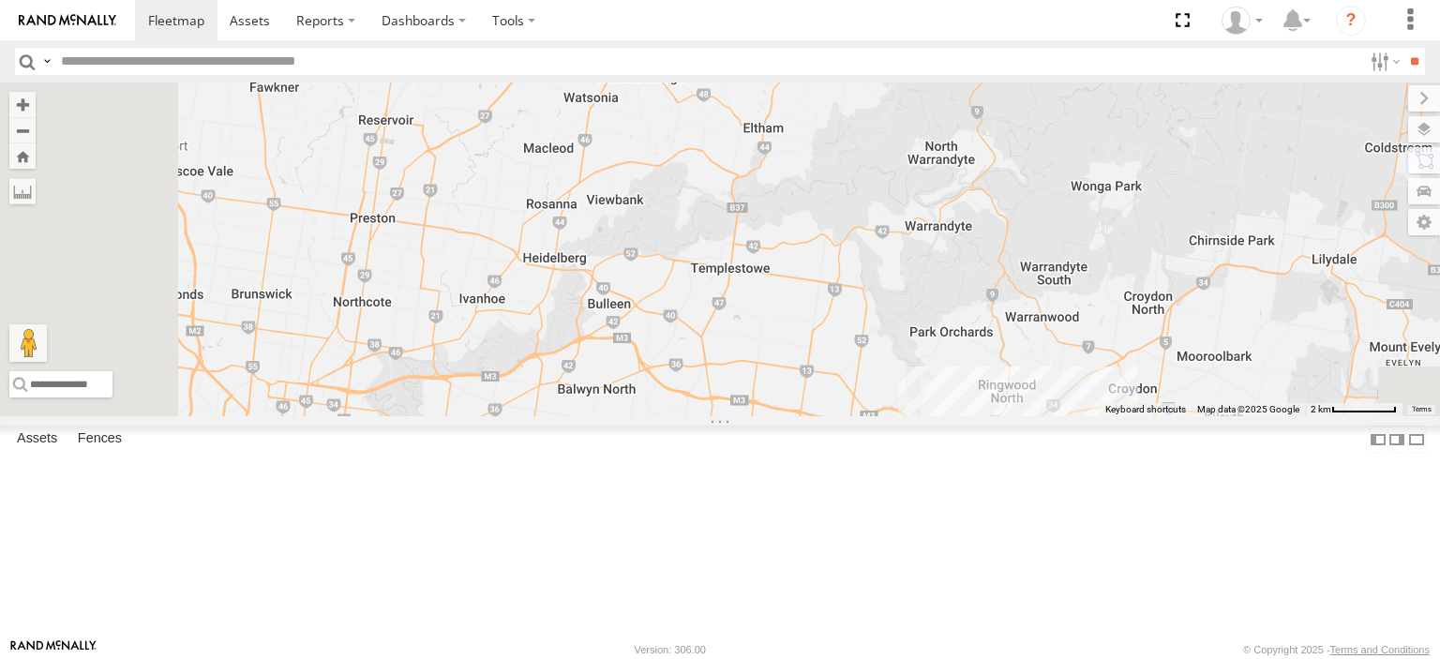
drag, startPoint x: 983, startPoint y: 385, endPoint x: 1095, endPoint y: 214, distance: 205.2
click at [1095, 213] on div "Bendigo Isuzu FRR Westside UD" at bounding box center [720, 250] width 1440 height 334
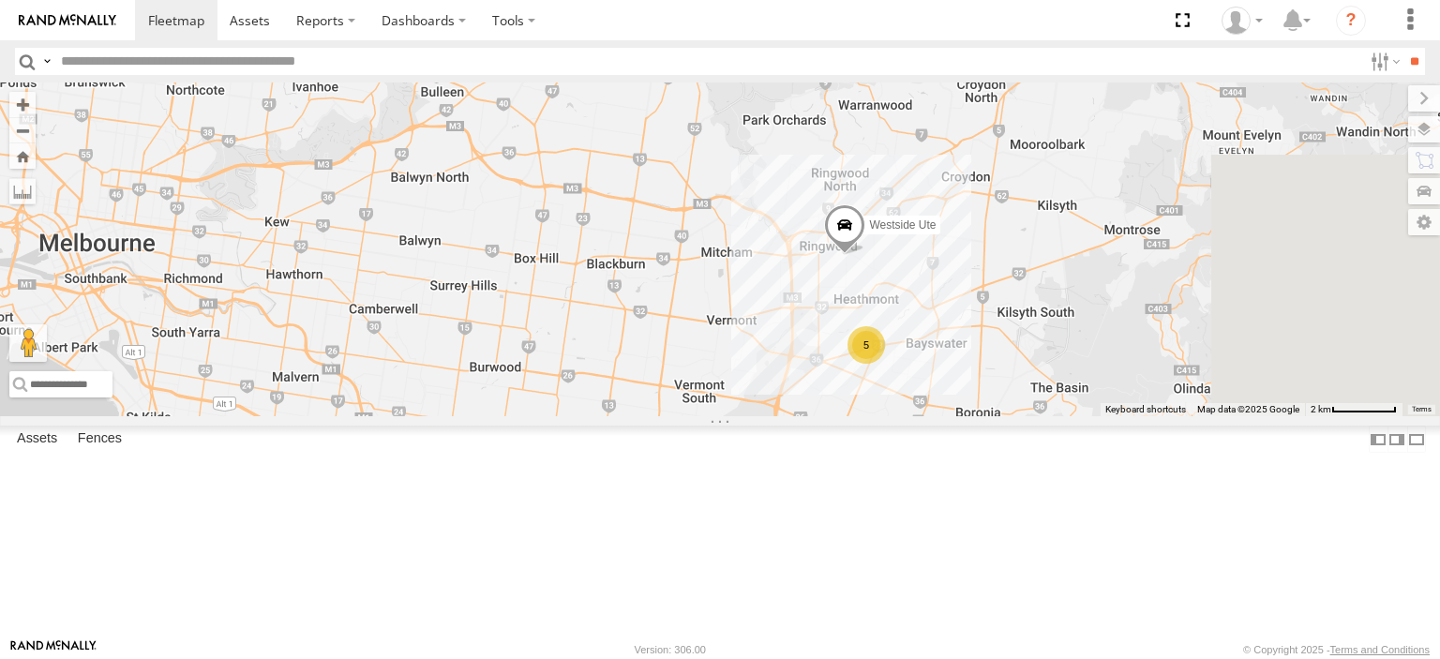
drag, startPoint x: 736, startPoint y: 226, endPoint x: 714, endPoint y: 213, distance: 26.1
click at [715, 213] on div "Bendigo Isuzu FRR Westside UD 5 Westside Ute" at bounding box center [720, 250] width 1440 height 334
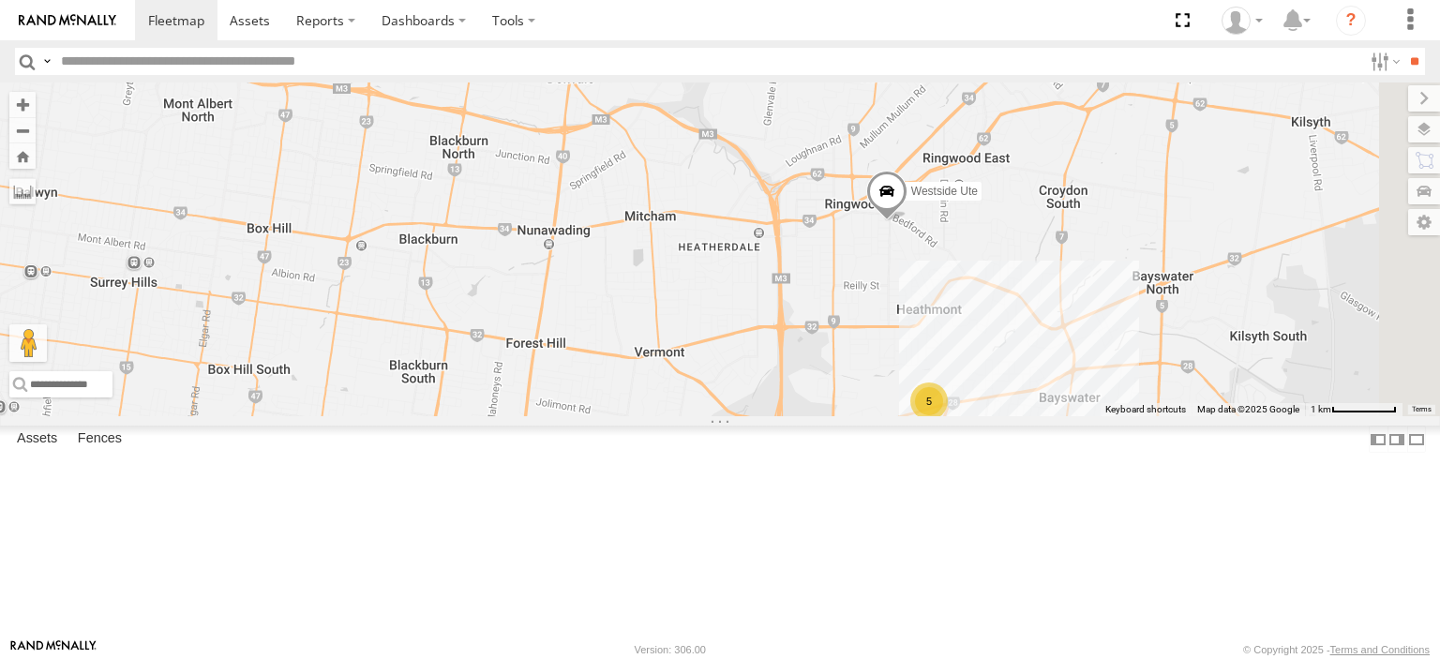
drag, startPoint x: 1178, startPoint y: 456, endPoint x: 938, endPoint y: 325, distance: 273.2
click at [938, 325] on div "Bendigo Isuzu FRR Westside UD Westside Ute 5" at bounding box center [720, 250] width 1440 height 334
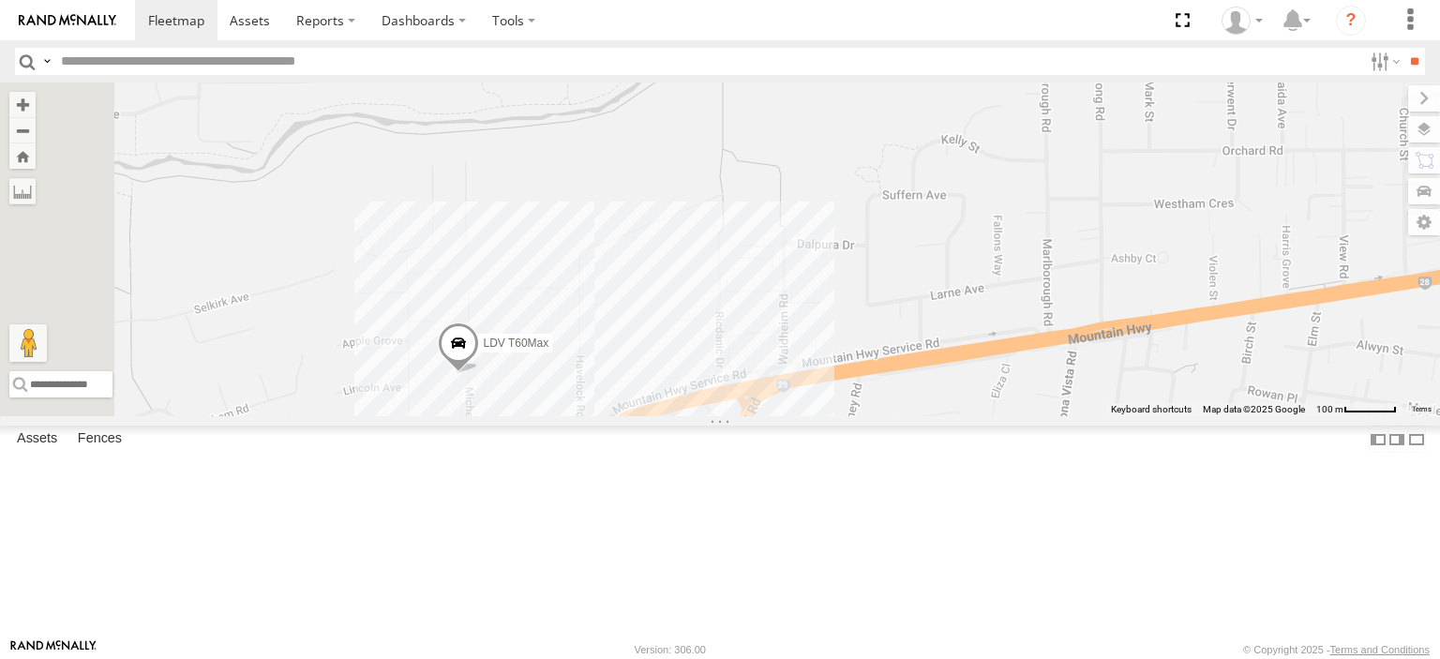
drag, startPoint x: 885, startPoint y: 373, endPoint x: 1049, endPoint y: 173, distance: 258.5
click at [1049, 173] on div "Bendigo Isuzu FRR Westside UD Westside Ute LDV T60Max" at bounding box center [720, 250] width 1440 height 334
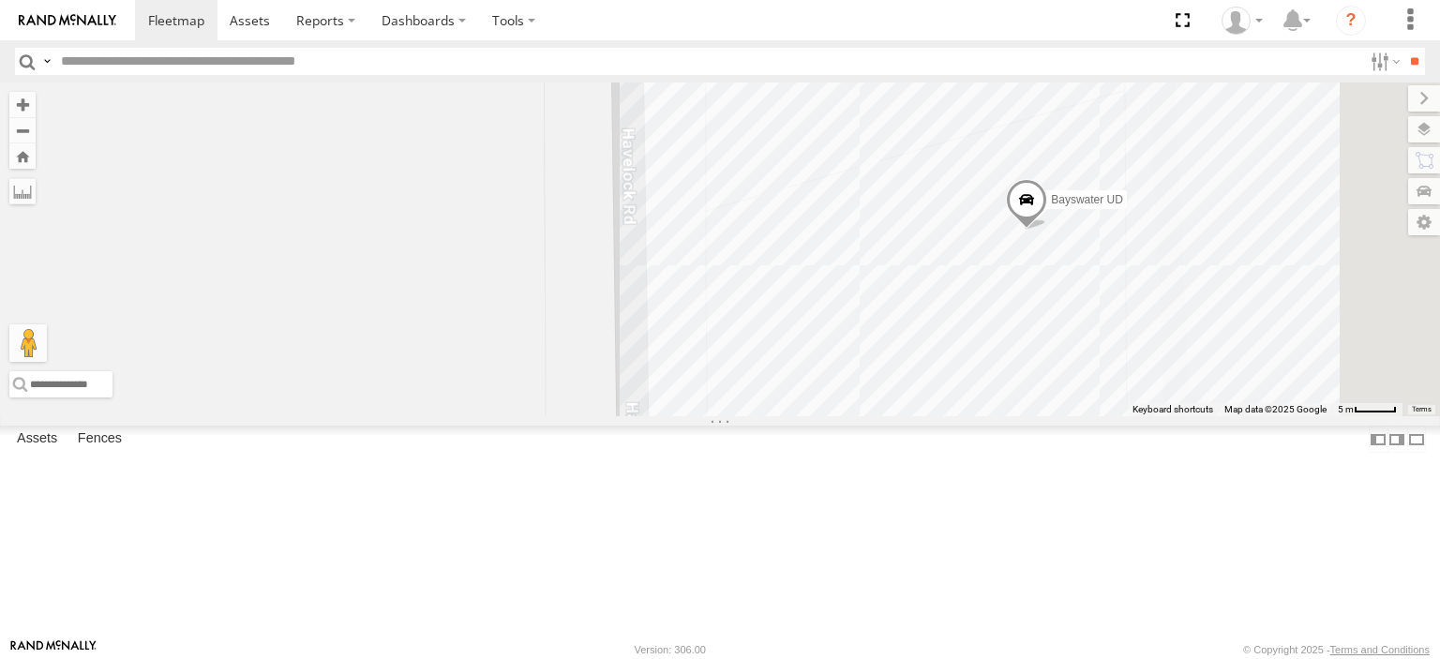
drag, startPoint x: 1287, startPoint y: 367, endPoint x: 1071, endPoint y: 574, distance: 299.1
click at [1071, 416] on div "Bendigo Isuzu FRR Westside UD Westside Ute LDV T60Max Jennifer BMW Bayswater UD" at bounding box center [720, 250] width 1440 height 334
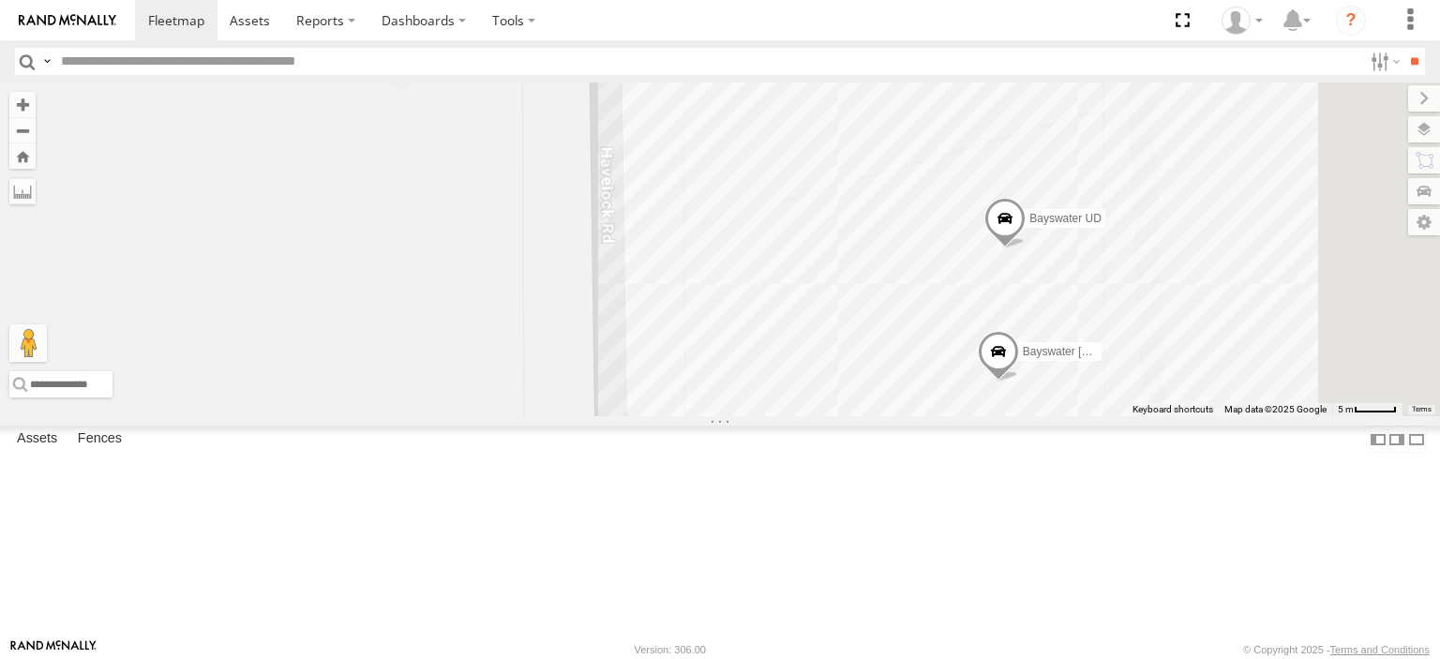
click at [963, 81] on span at bounding box center [942, 55] width 41 height 51
click at [1050, 219] on div "Bendigo Isuzu FRR Westside UD Westside Ute LDV T60Max Jennifer BMW Bayswater UD…" at bounding box center [720, 250] width 1440 height 334
